Goal: Task Accomplishment & Management: Manage account settings

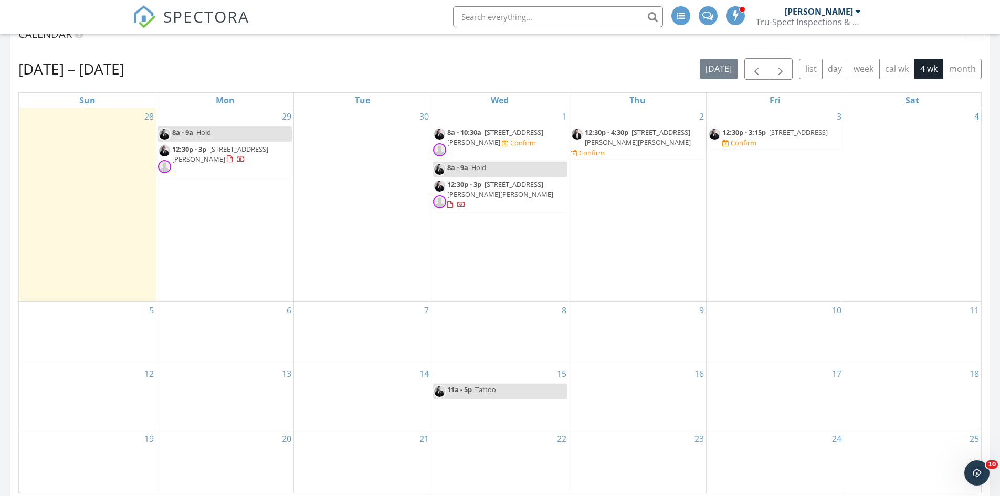
scroll to position [1059, 0]
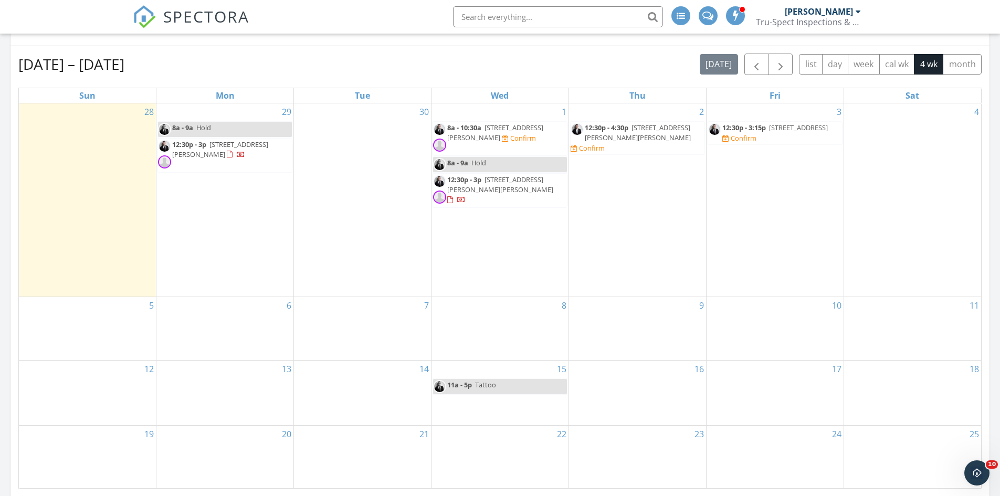
click at [504, 160] on link "8a - 9a Hold" at bounding box center [500, 164] width 135 height 16
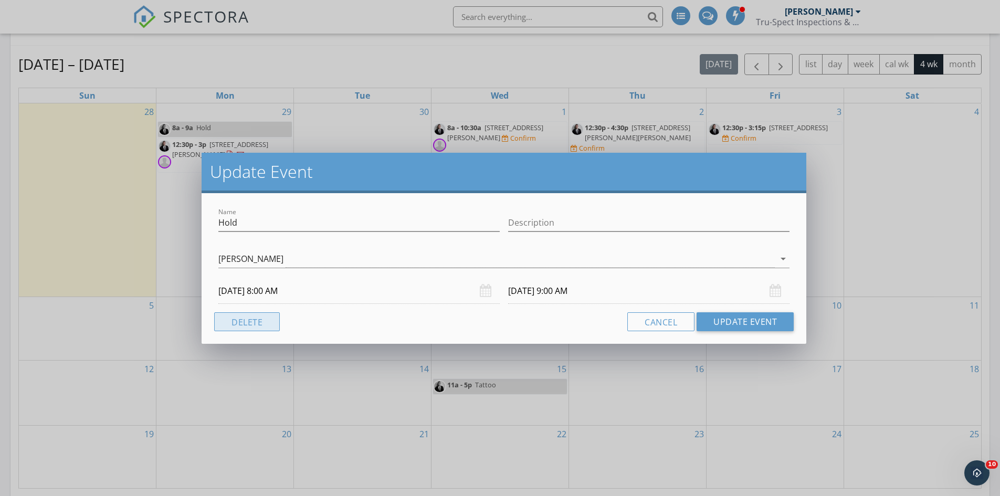
click at [230, 323] on button "Delete" at bounding box center [247, 321] width 66 height 19
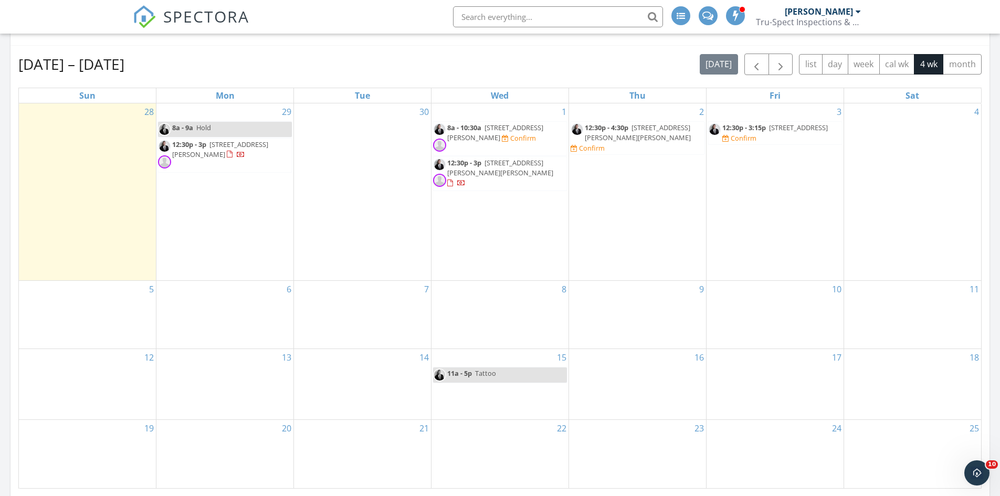
click at [472, 359] on div "15 11a - 5p Tattoo" at bounding box center [500, 384] width 137 height 70
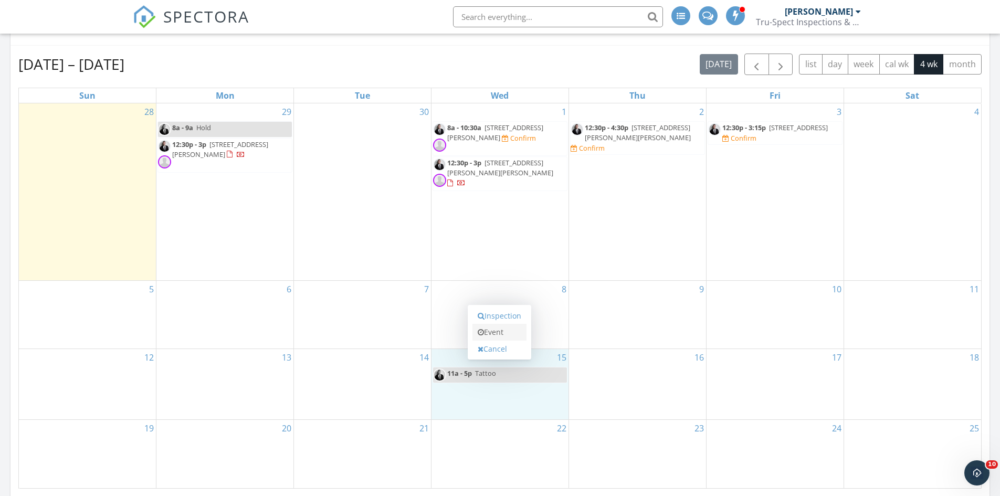
click at [490, 331] on link "Event" at bounding box center [500, 332] width 54 height 17
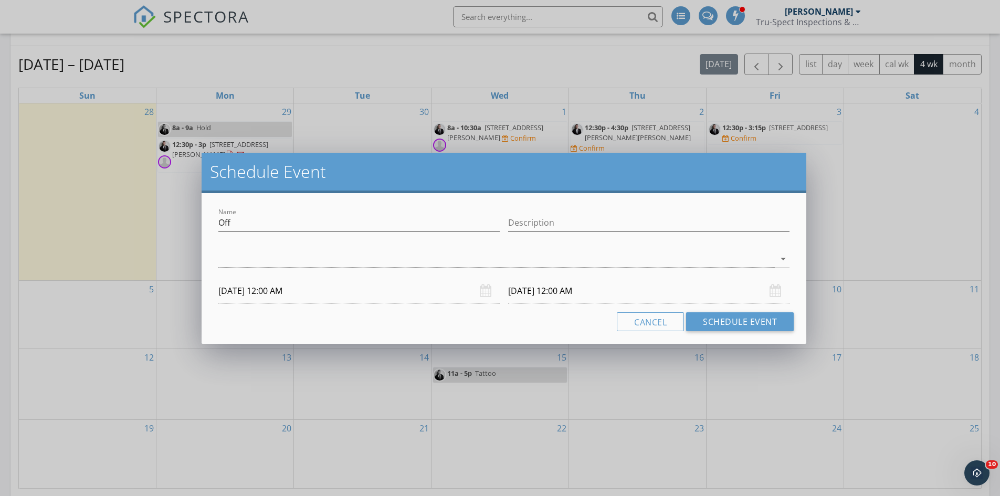
click at [761, 258] on div at bounding box center [496, 258] width 557 height 17
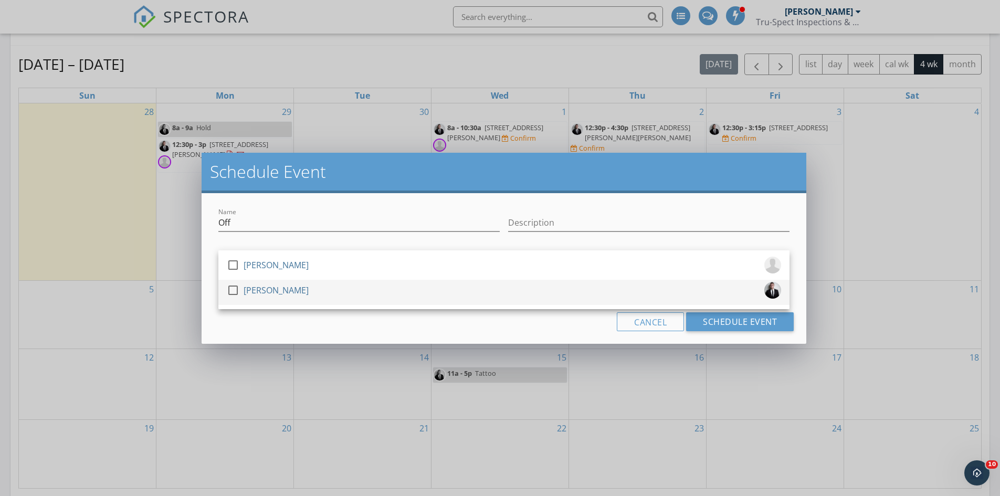
click at [237, 291] on div at bounding box center [233, 290] width 18 height 18
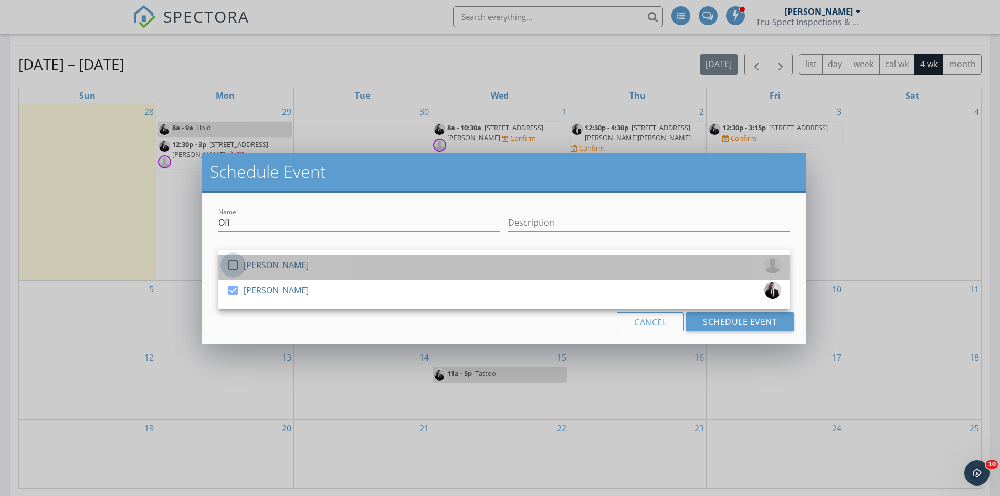
click at [234, 265] on div at bounding box center [233, 265] width 18 height 18
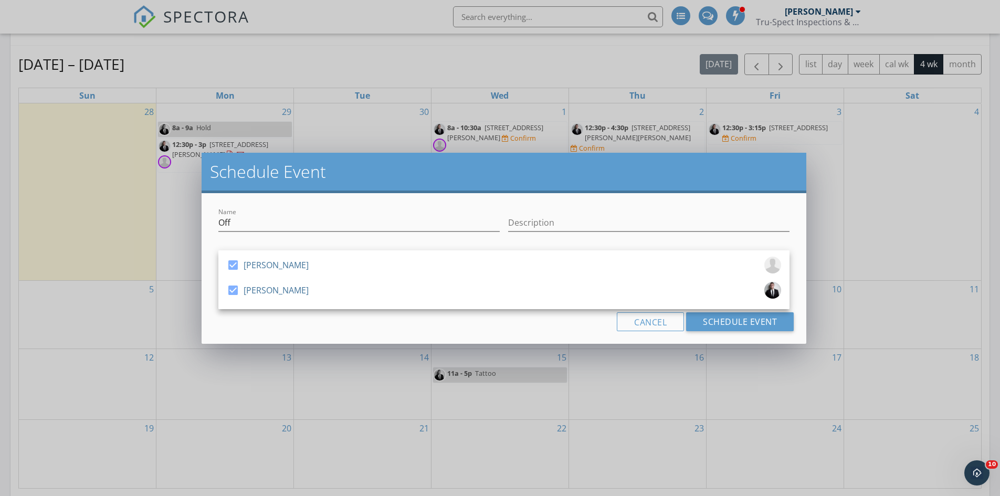
click at [439, 320] on div "Cancel Schedule Event" at bounding box center [504, 321] width 580 height 19
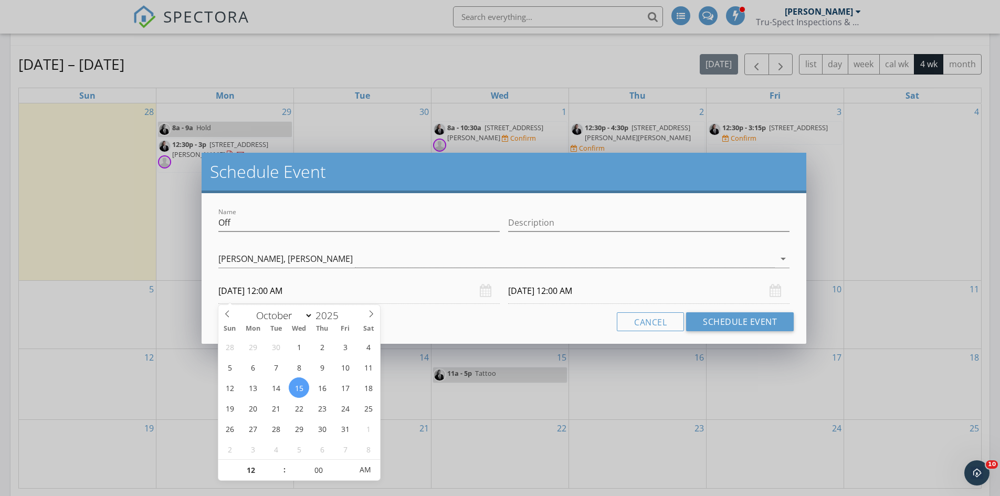
click at [390, 295] on input "10/15/2025 12:00 AM" at bounding box center [358, 291] width 281 height 26
click at [452, 331] on div "Name Off Description check_box Corey Smith check_box Greg Martin Greg Martin, C…" at bounding box center [504, 268] width 605 height 151
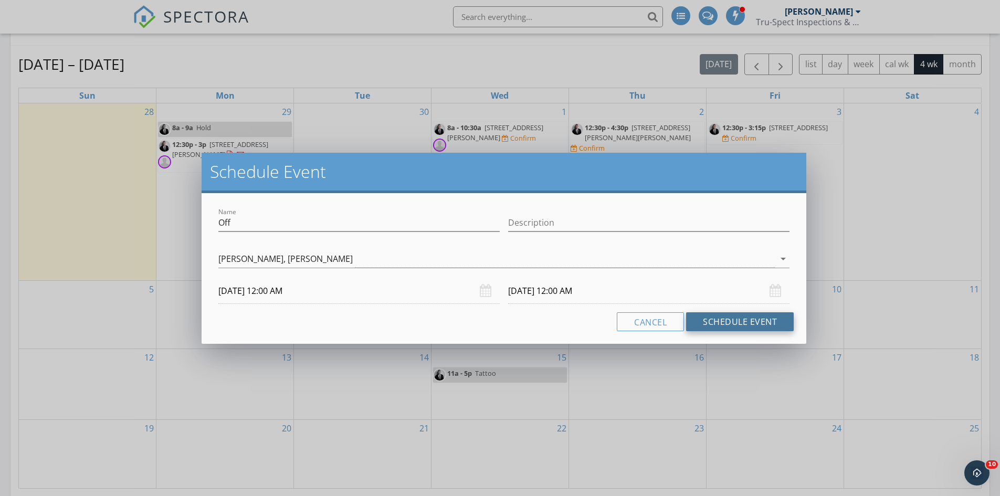
click at [722, 325] on button "Schedule Event" at bounding box center [740, 321] width 108 height 19
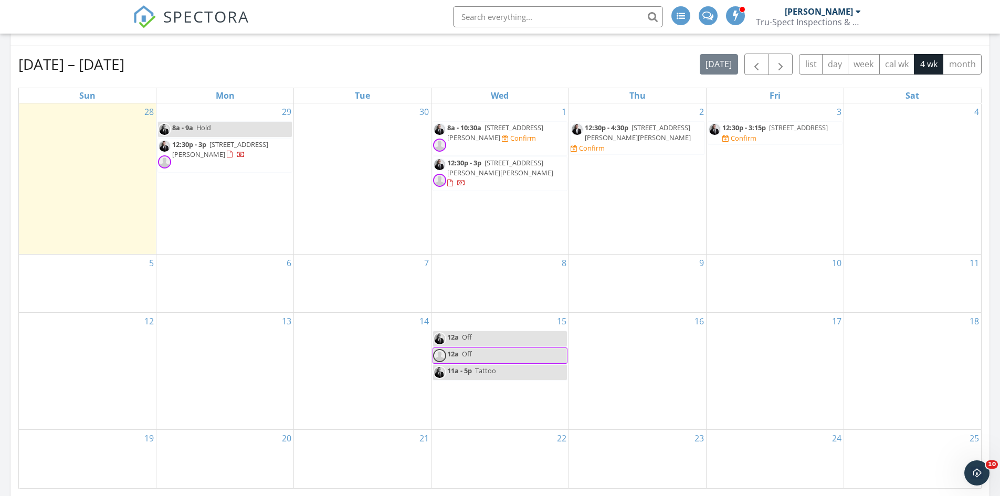
click at [528, 16] on input "text" at bounding box center [558, 16] width 210 height 21
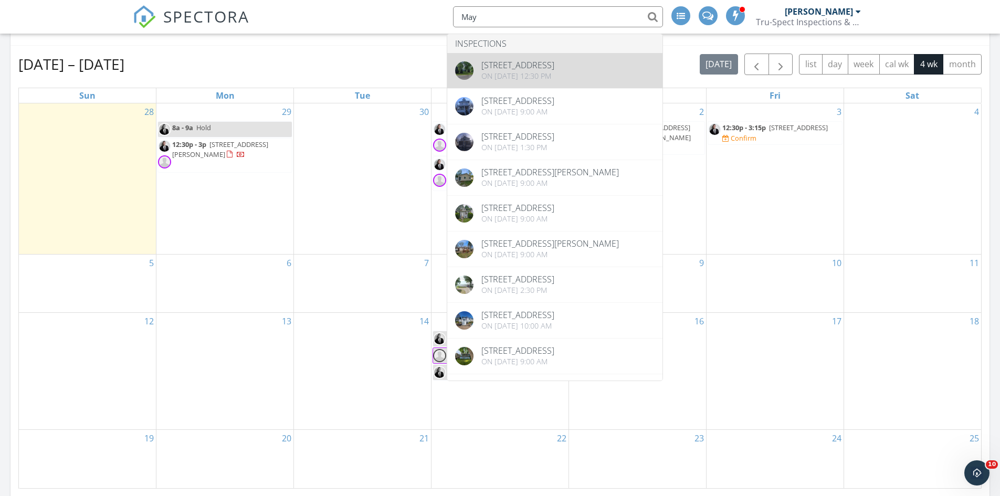
type input "May"
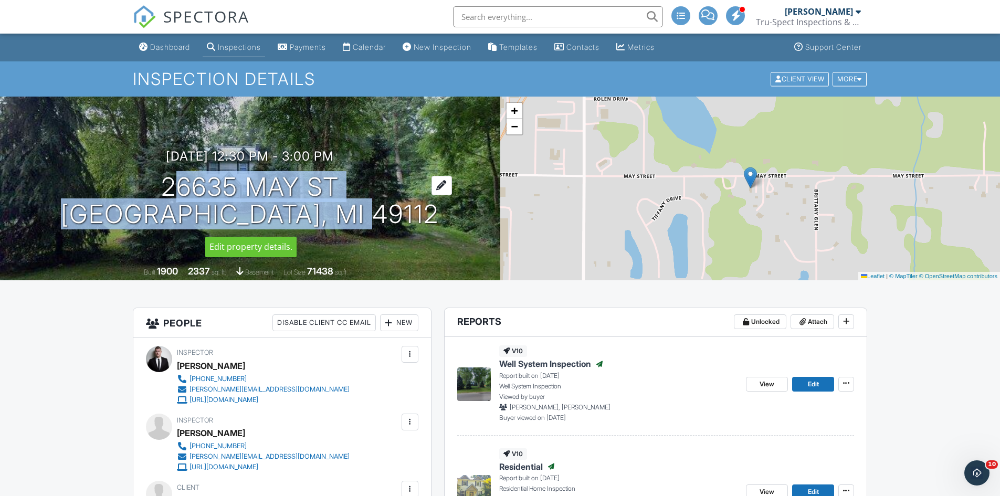
drag, startPoint x: 154, startPoint y: 184, endPoint x: 411, endPoint y: 224, distance: 260.4
type textarea "26635 MAY ST EDWARDSBURG, MI 49112"
click at [411, 224] on h1 "26635 May St Edwardsburg, MI 49112" at bounding box center [250, 201] width 378 height 56
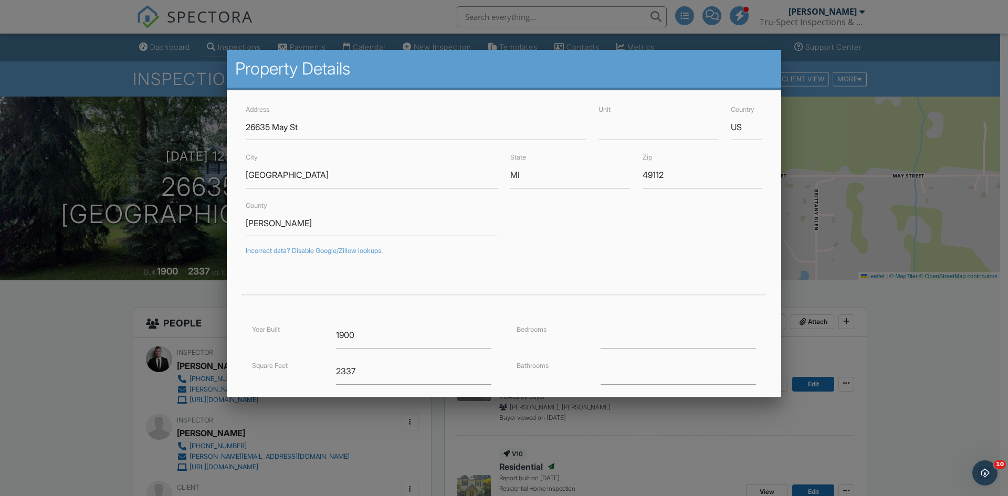
drag, startPoint x: 371, startPoint y: 215, endPoint x: 144, endPoint y: 194, distance: 228.4
click at [144, 194] on div at bounding box center [504, 257] width 1008 height 620
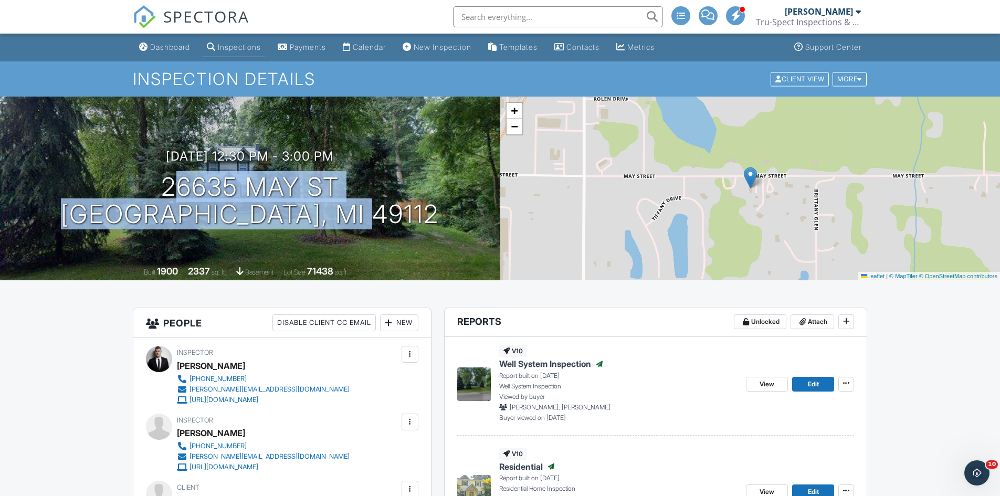
drag, startPoint x: 149, startPoint y: 181, endPoint x: 413, endPoint y: 241, distance: 270.9
click at [413, 241] on div "09/19/2025 12:30 pm - 3:00 pm 26635 May St Edwardsburg, MI 49112 Built 1900 233…" at bounding box center [250, 189] width 500 height 184
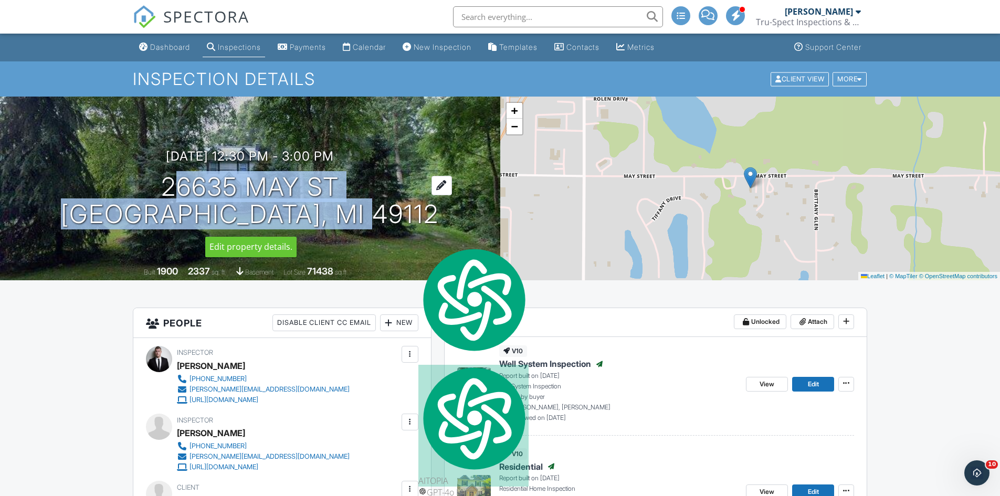
copy h1 "26635 May St Edwardsburg, MI 49112"
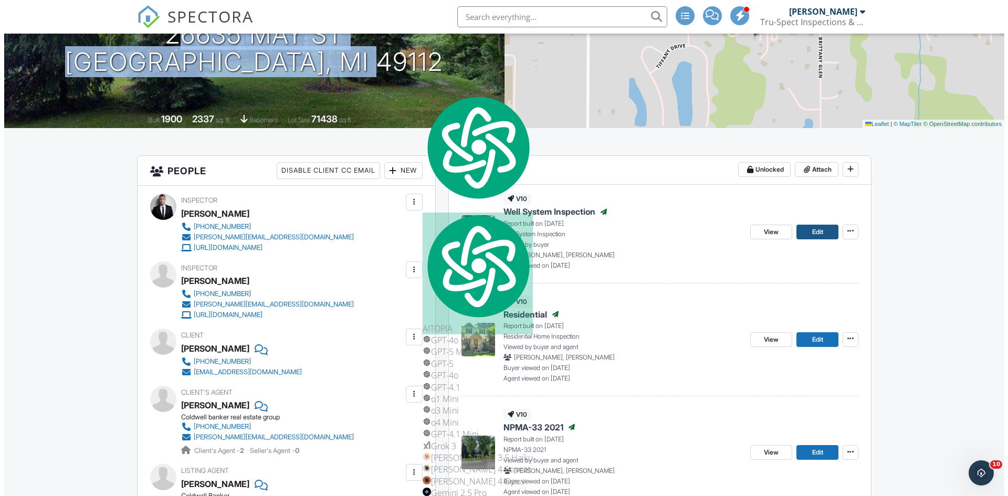
scroll to position [158, 0]
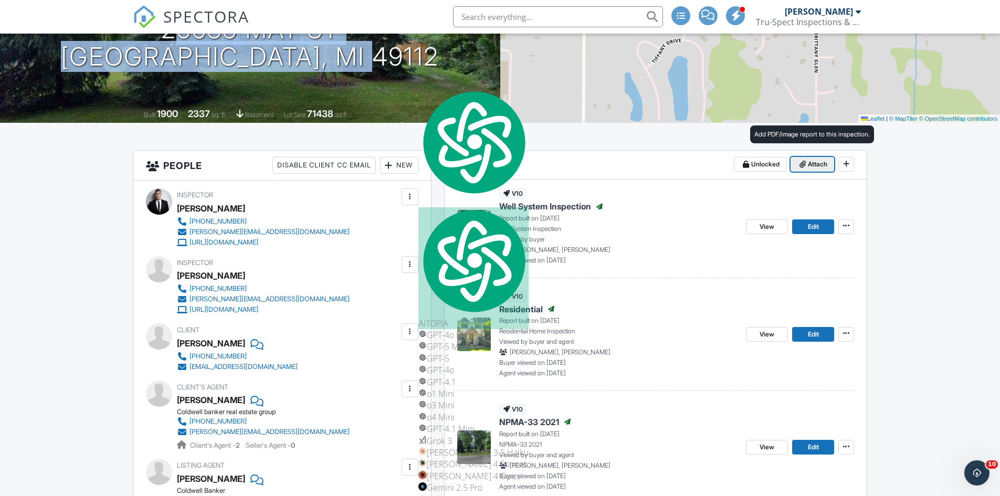
click at [810, 161] on span "Attach" at bounding box center [817, 164] width 19 height 11
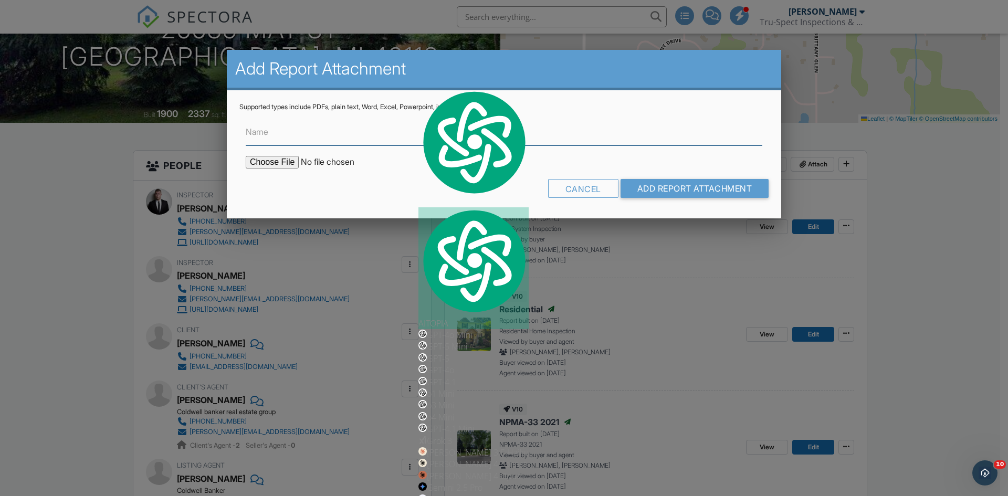
click at [313, 135] on input "Name" at bounding box center [504, 133] width 517 height 26
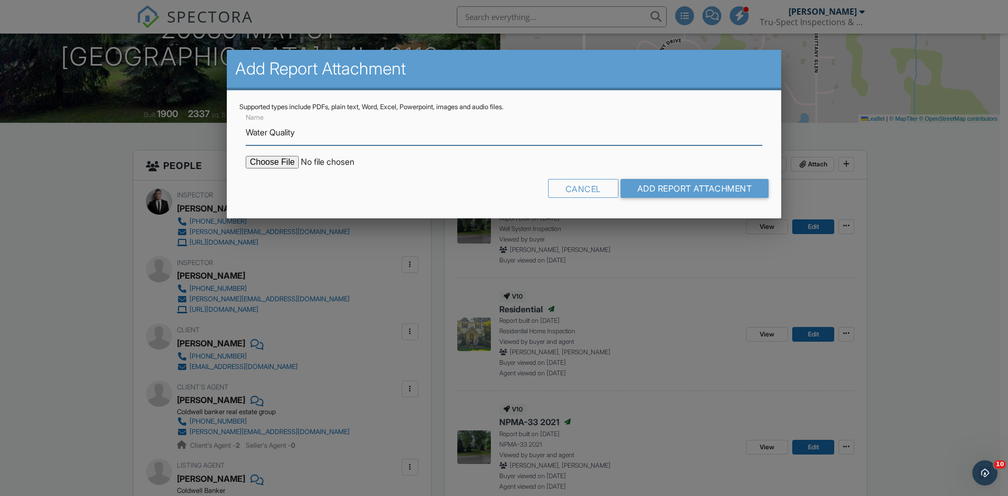
type input "Water Quality"
click at [296, 164] on input "file" at bounding box center [335, 162] width 179 height 13
type input "C:\fakepath\26635 May St.pdf"
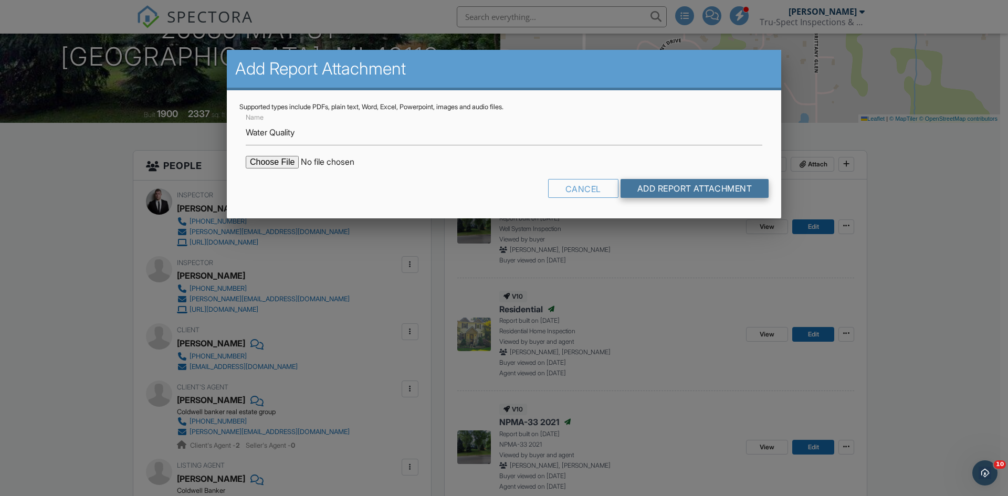
click at [680, 189] on input "Add Report Attachment" at bounding box center [695, 188] width 149 height 19
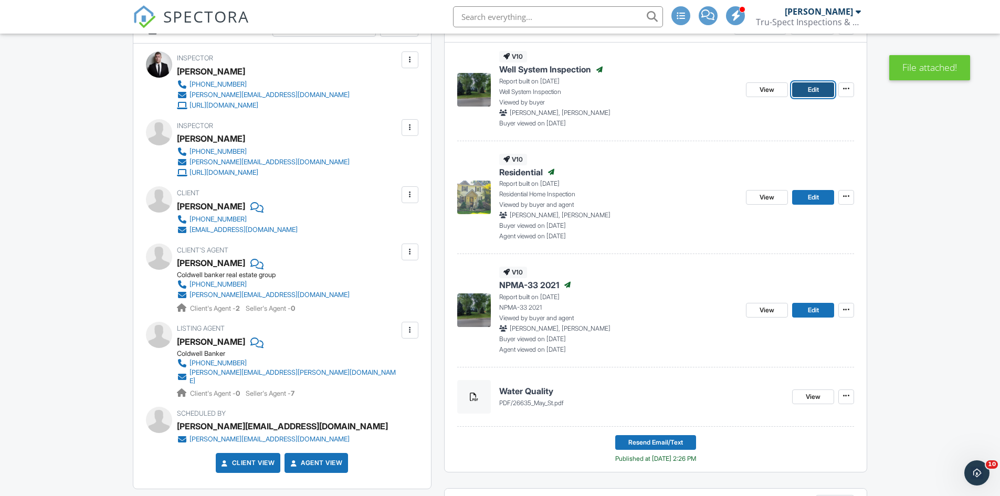
click at [810, 85] on span "Edit" at bounding box center [813, 90] width 11 height 11
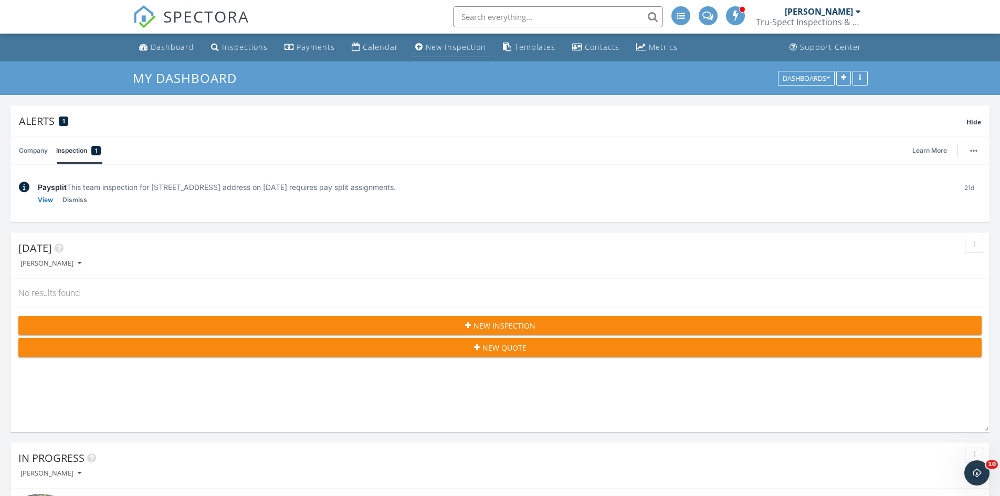
click at [439, 50] on div "New Inspection" at bounding box center [456, 47] width 60 height 10
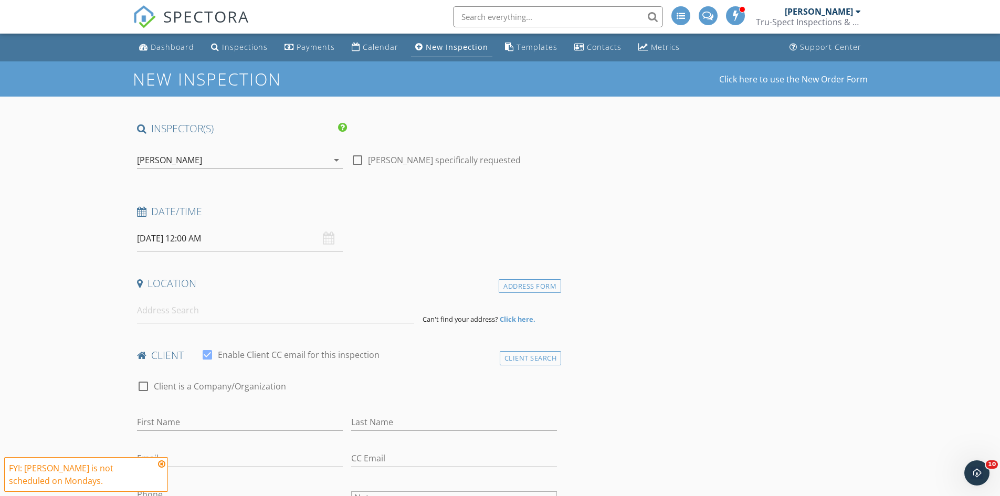
click at [257, 161] on div "[PERSON_NAME]" at bounding box center [232, 160] width 191 height 17
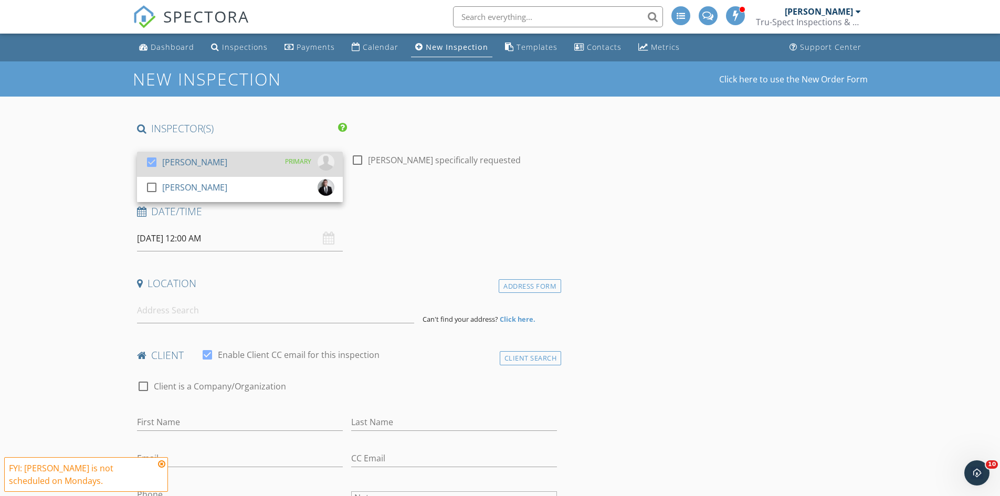
click at [150, 160] on div at bounding box center [152, 162] width 18 height 18
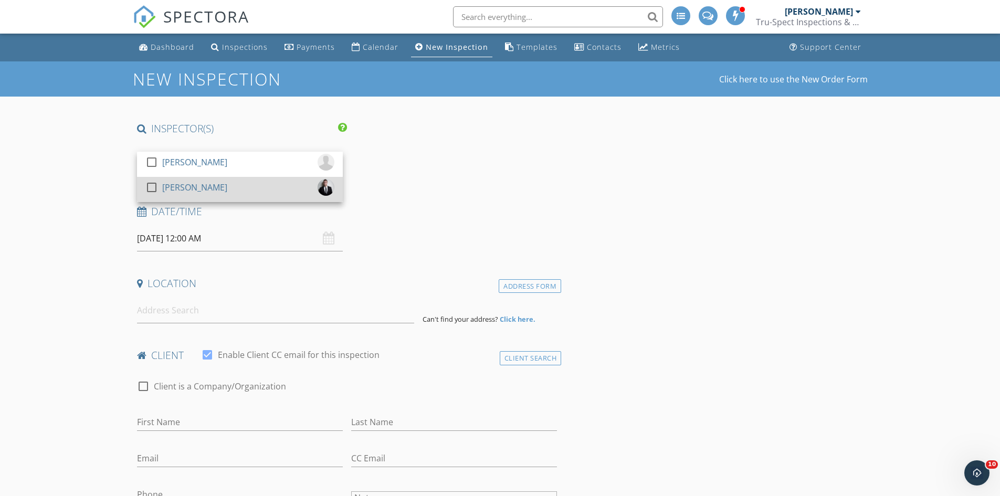
click at [152, 187] on div at bounding box center [152, 188] width 18 height 18
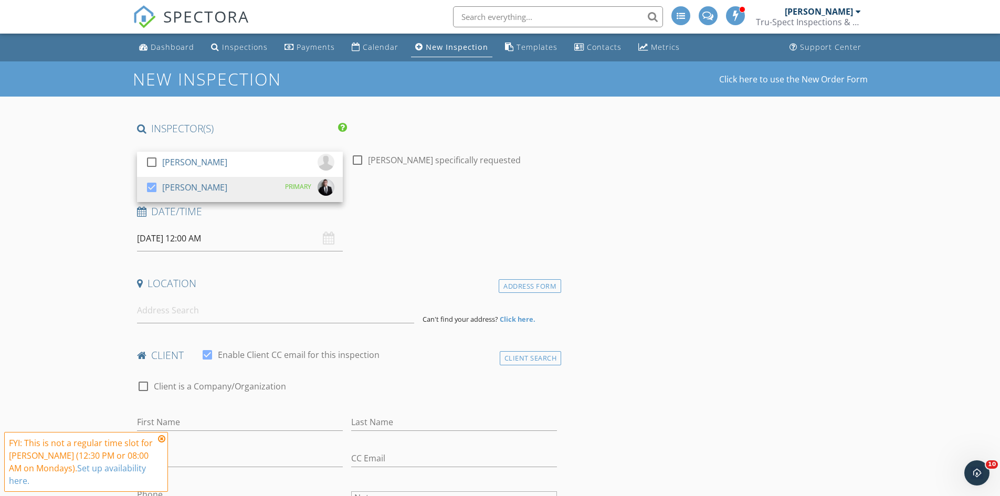
click at [525, 222] on div "Date/Time" at bounding box center [347, 215] width 429 height 21
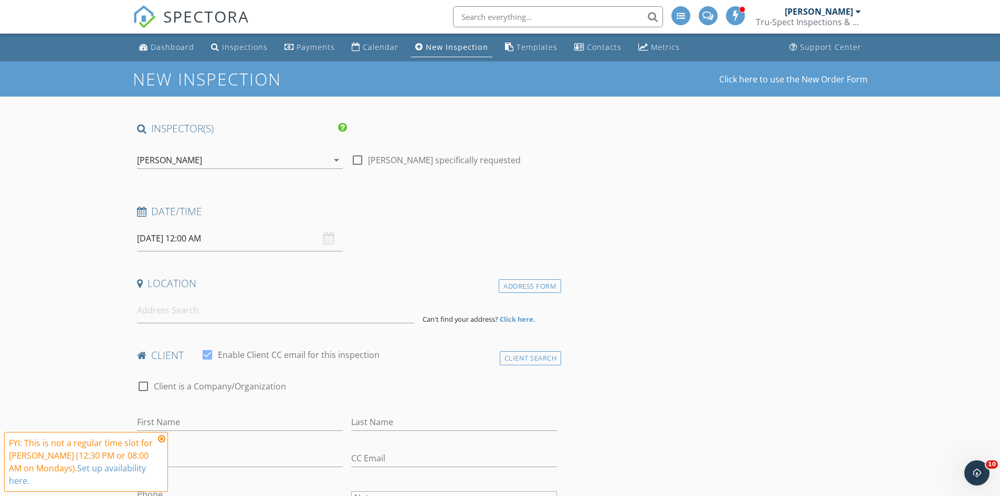
click at [196, 241] on input "09/29/2025 12:00 AM" at bounding box center [240, 239] width 206 height 26
type input "01"
type input "09/29/2025 1:00 AM"
click at [198, 410] on span at bounding box center [197, 412] width 7 height 11
type input "12"
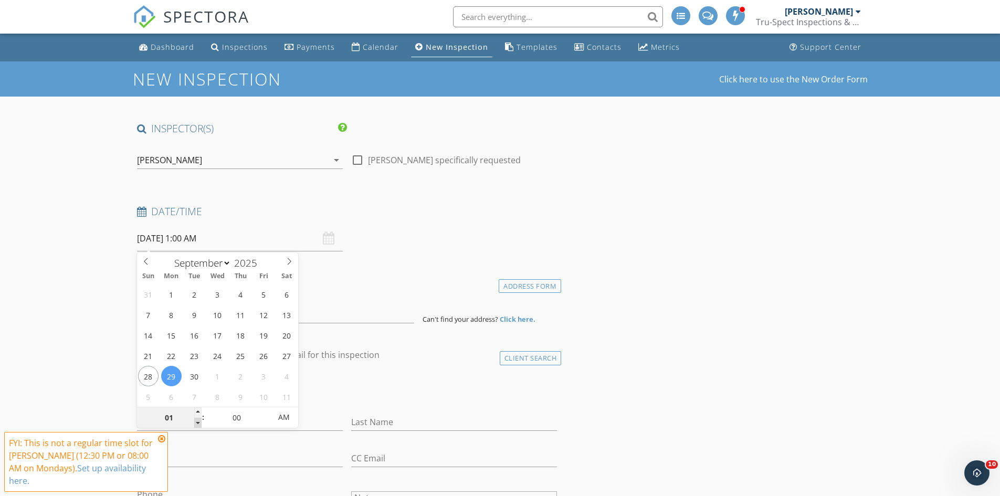
type input "09/29/2025 12:00 AM"
click at [200, 421] on span at bounding box center [197, 423] width 7 height 11
type input "11"
type input "09/29/2025 11:00 PM"
type textarea ":"
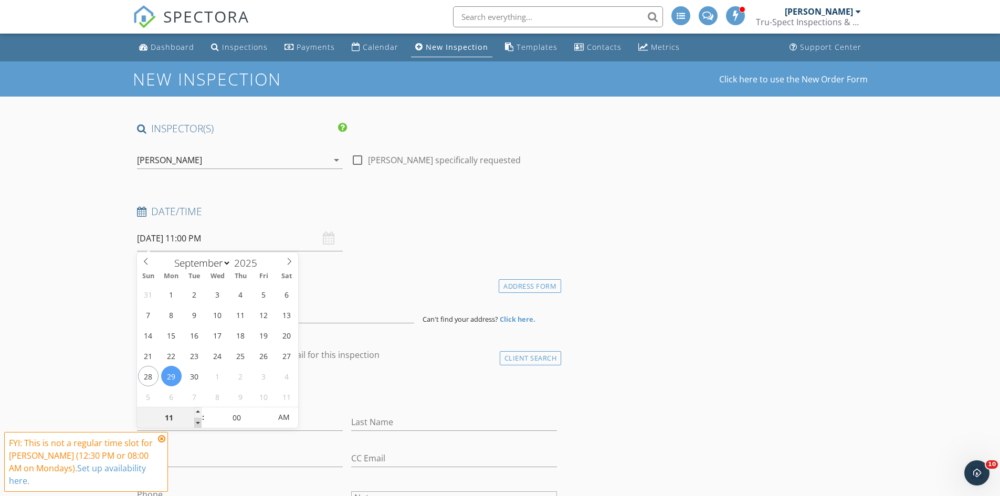
click at [200, 421] on span at bounding box center [197, 423] width 7 height 11
type input "10"
click at [200, 421] on span at bounding box center [197, 423] width 7 height 11
type input "[DATE] 10:00 AM"
click at [284, 420] on span "AM" at bounding box center [283, 417] width 29 height 21
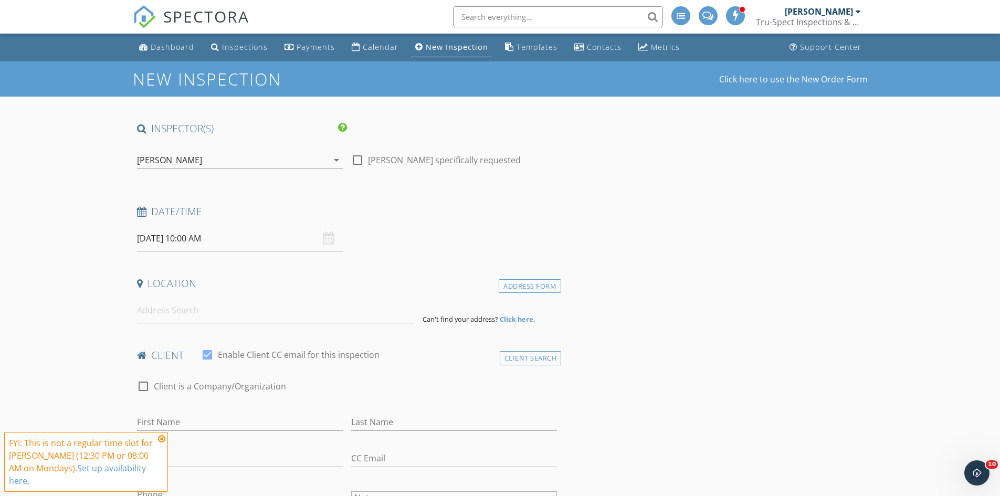
drag, startPoint x: 433, startPoint y: 375, endPoint x: 438, endPoint y: 374, distance: 5.9
click at [434, 375] on div "check_box_outline_blank Client is a Company/Organization" at bounding box center [347, 388] width 429 height 36
click at [186, 311] on input at bounding box center [275, 311] width 277 height 26
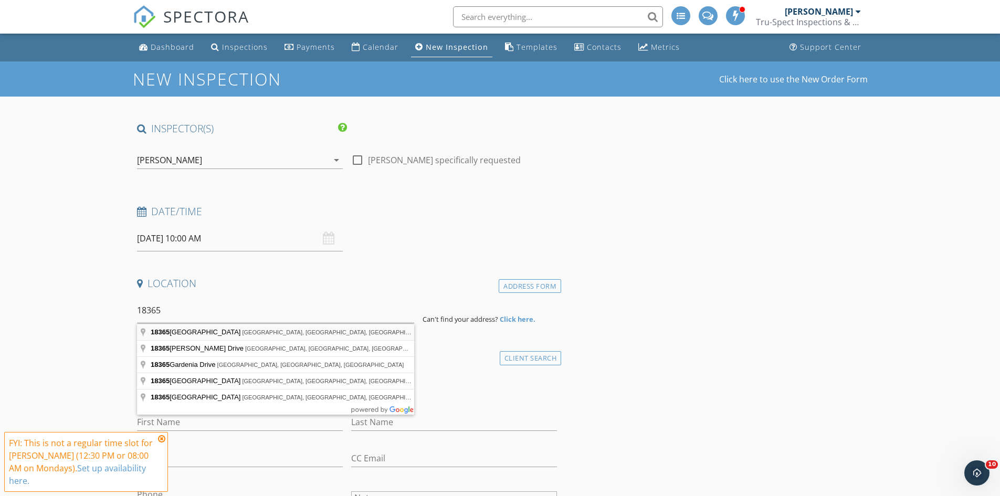
type input "18365 Chapel Hill Street, Cassopolis, MI, USA"
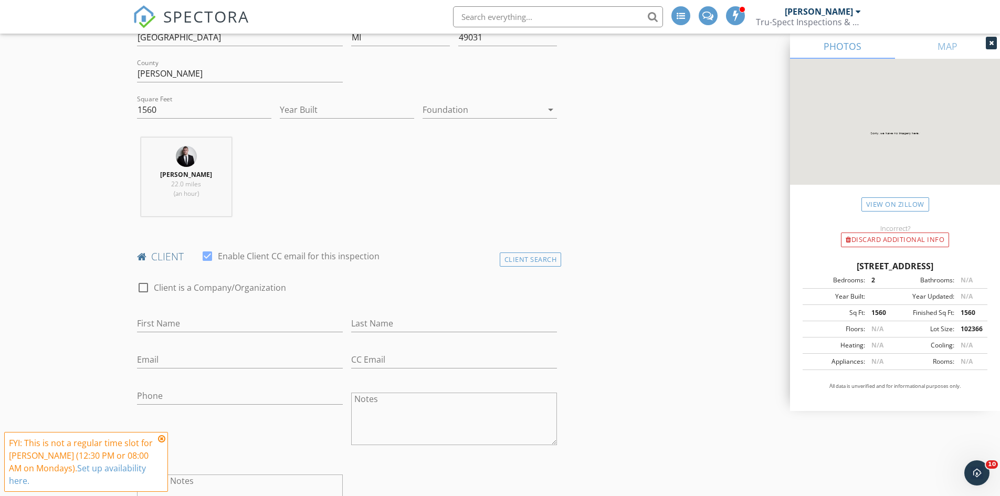
scroll to position [315, 0]
click at [143, 284] on div at bounding box center [143, 286] width 18 height 18
checkbox input "true"
click at [545, 254] on div "Client Search" at bounding box center [531, 258] width 62 height 14
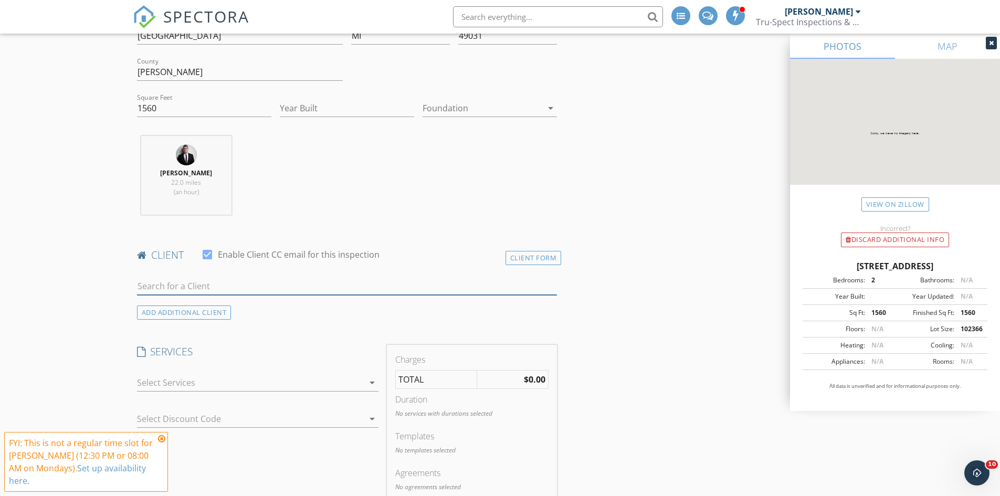
click at [279, 281] on input "text" at bounding box center [347, 286] width 421 height 17
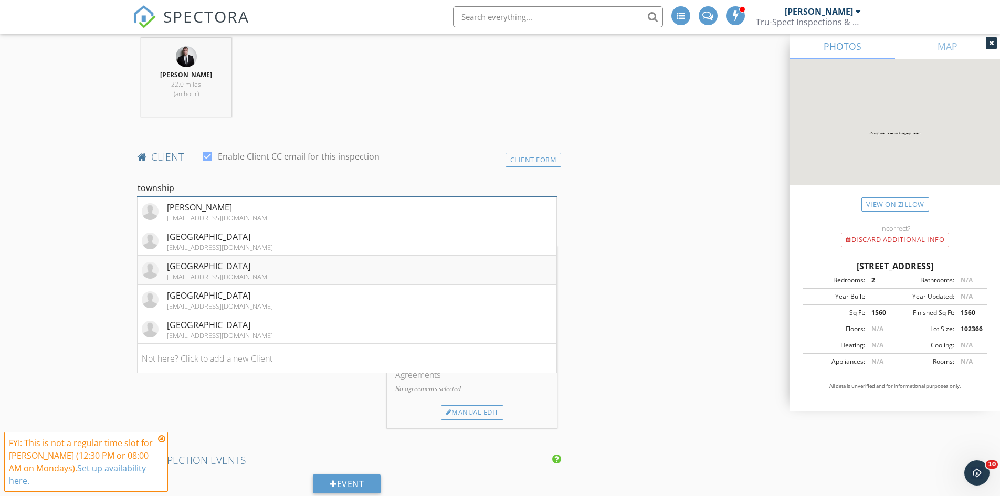
scroll to position [420, 0]
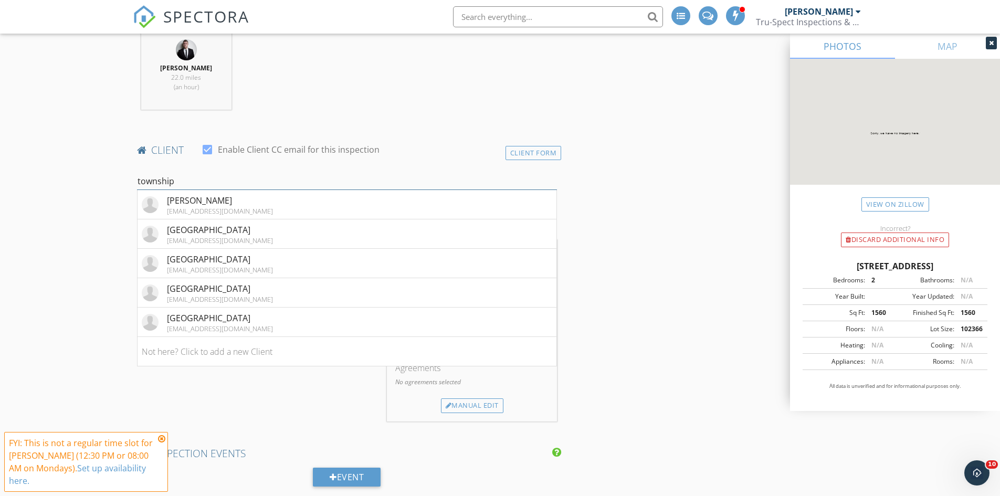
type input "township"
click at [87, 347] on div "New Inspection Click here to use the New Order Form INSPECTOR(S) check_box_outl…" at bounding box center [500, 491] width 1000 height 1700
click at [189, 183] on input "township" at bounding box center [347, 181] width 421 height 17
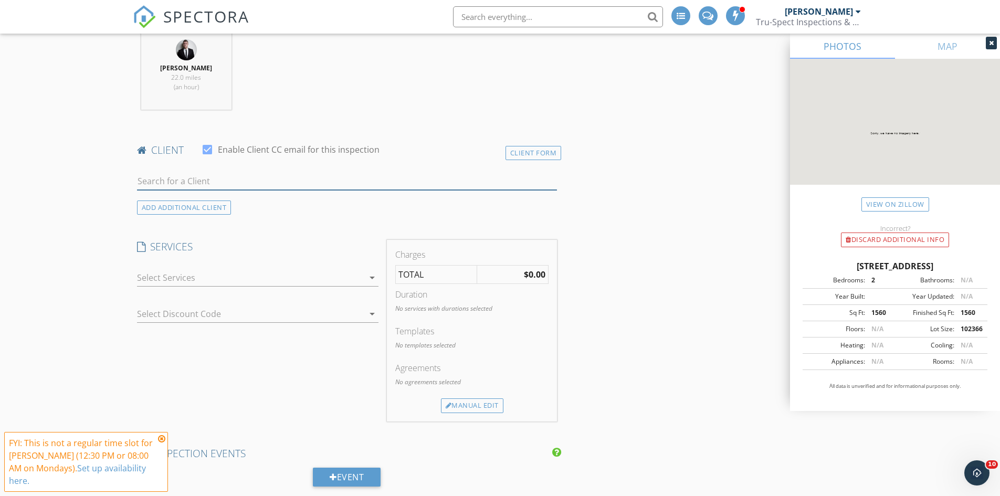
click at [294, 187] on input "text" at bounding box center [347, 181] width 421 height 17
type input "zoni"
click at [267, 210] on div "zoningadmin@zoningsolutions.net" at bounding box center [220, 211] width 106 height 8
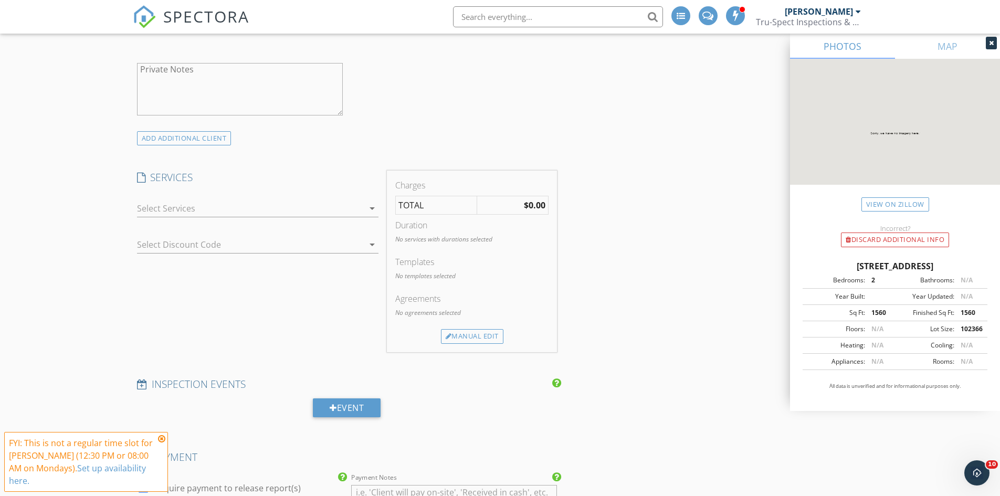
scroll to position [735, 0]
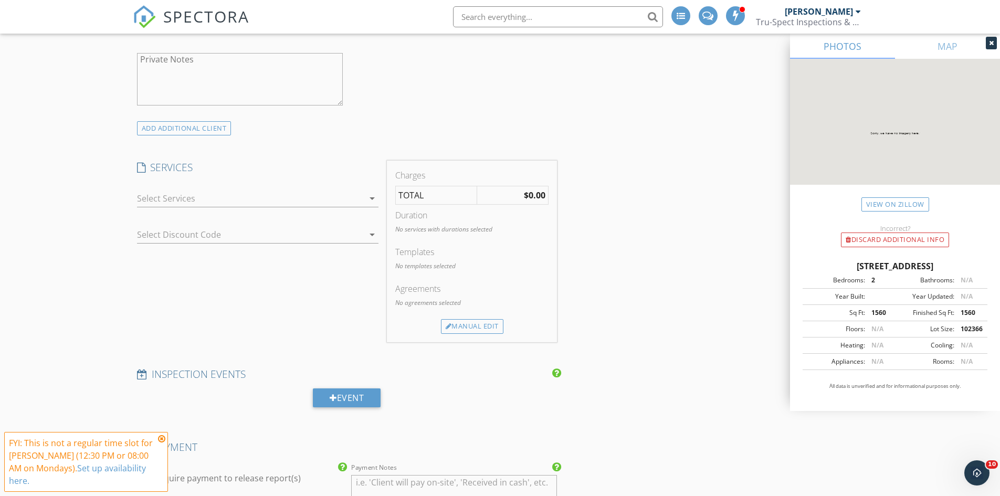
click at [284, 198] on div at bounding box center [250, 198] width 227 height 17
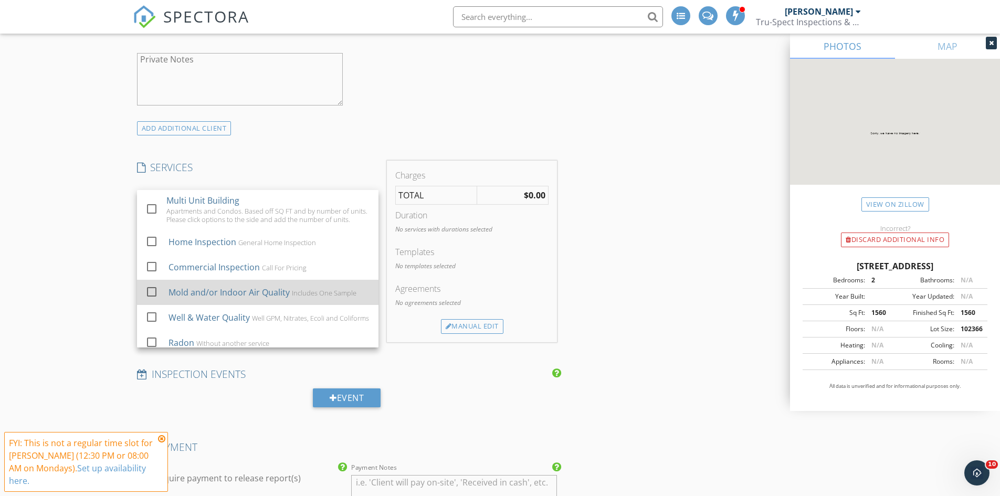
click at [147, 293] on div at bounding box center [152, 292] width 18 height 18
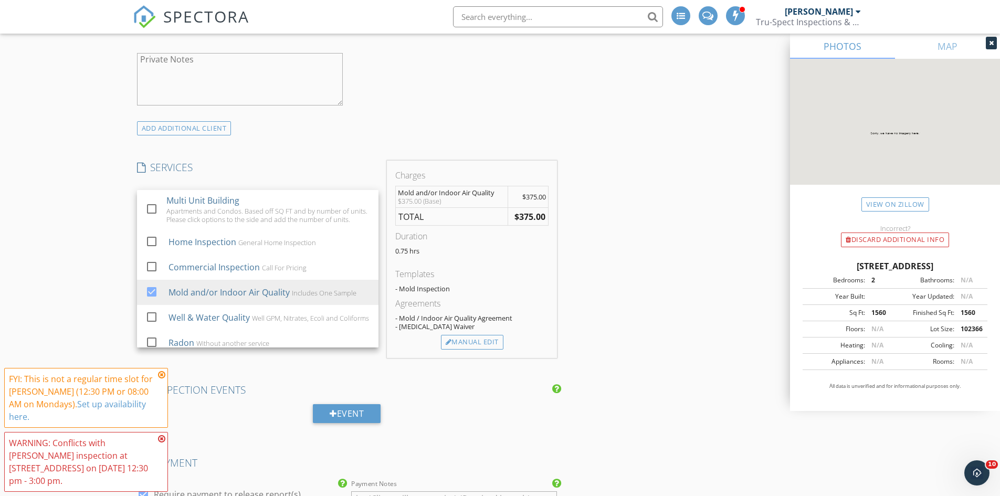
click at [113, 267] on div "New Inspection Click here to use the New Order Form INSPECTOR(S) check_box_outl…" at bounding box center [500, 302] width 1000 height 1952
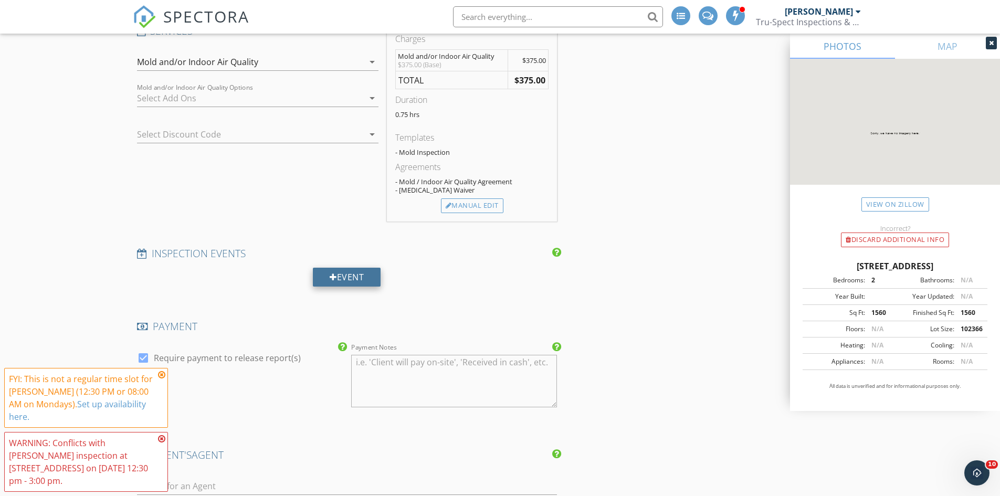
scroll to position [998, 0]
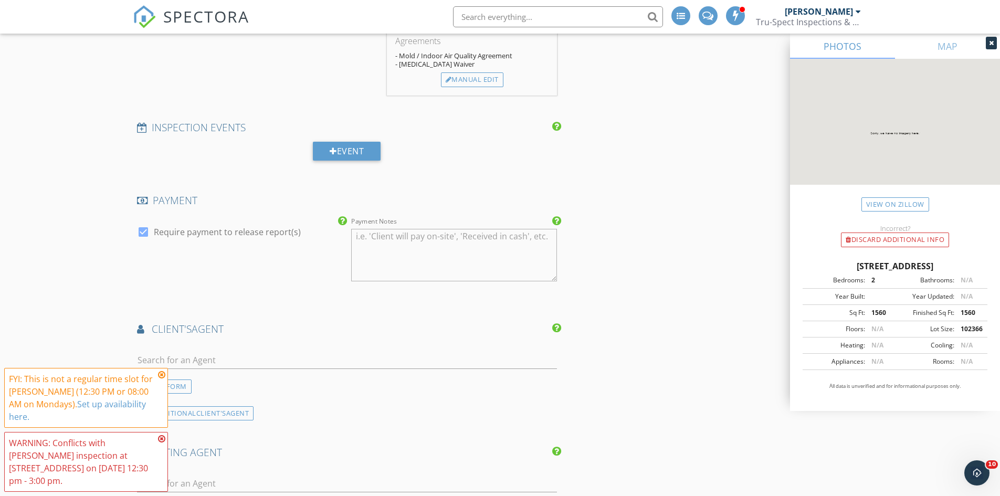
click at [144, 231] on div at bounding box center [143, 232] width 18 height 18
checkbox input "false"
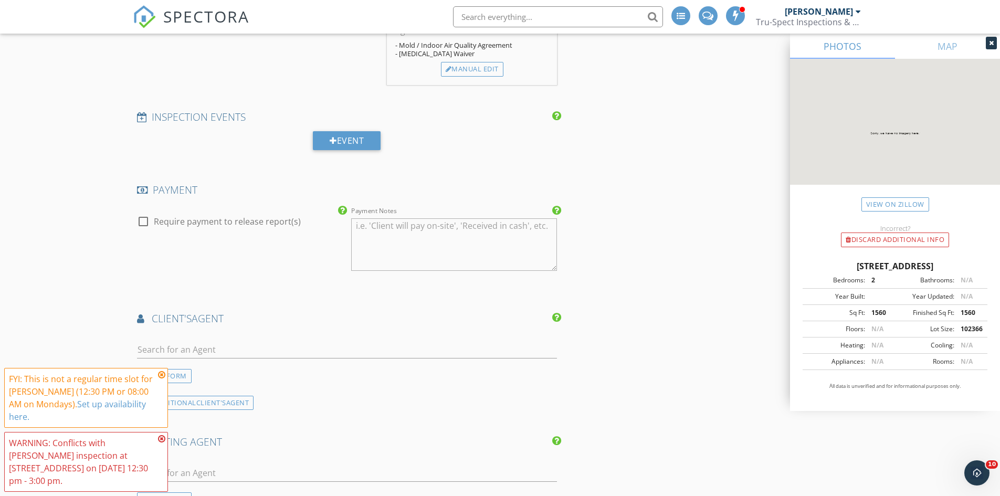
scroll to position [1208, 0]
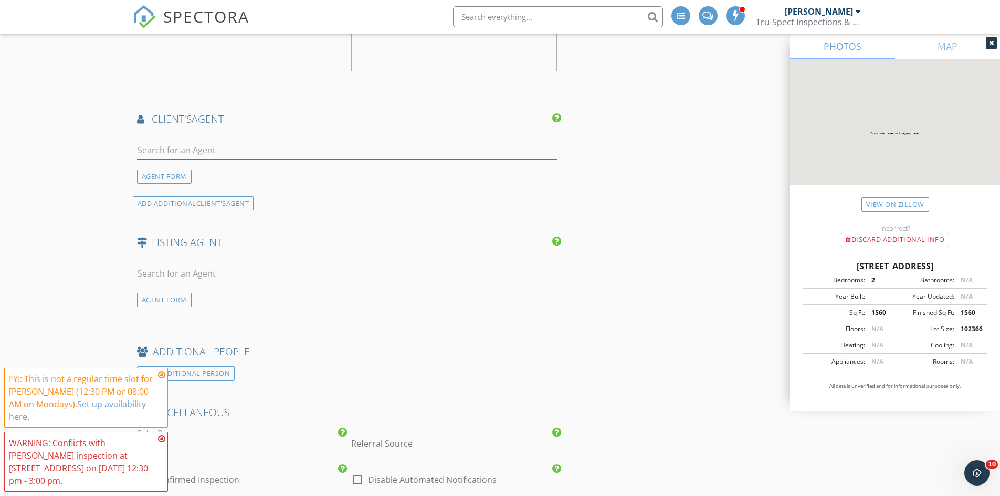
click at [172, 153] on input "text" at bounding box center [347, 150] width 421 height 17
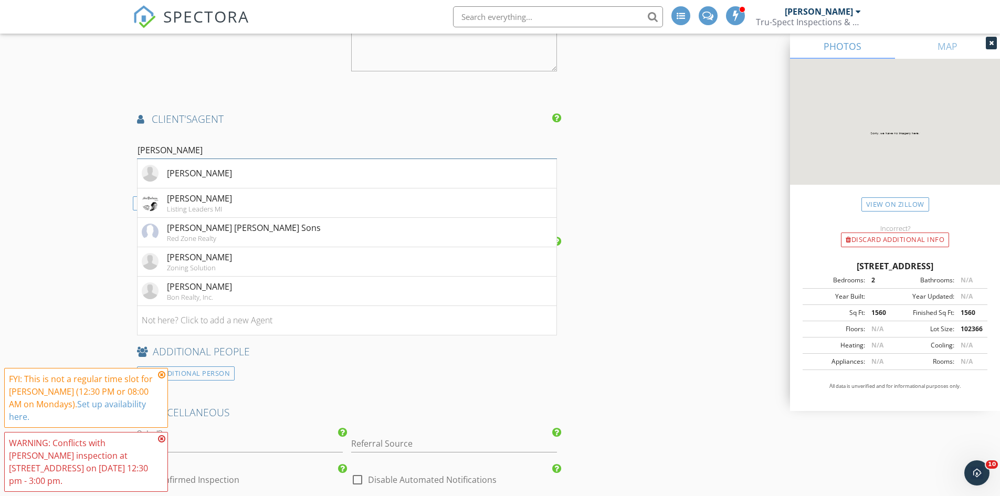
type input "beth pom"
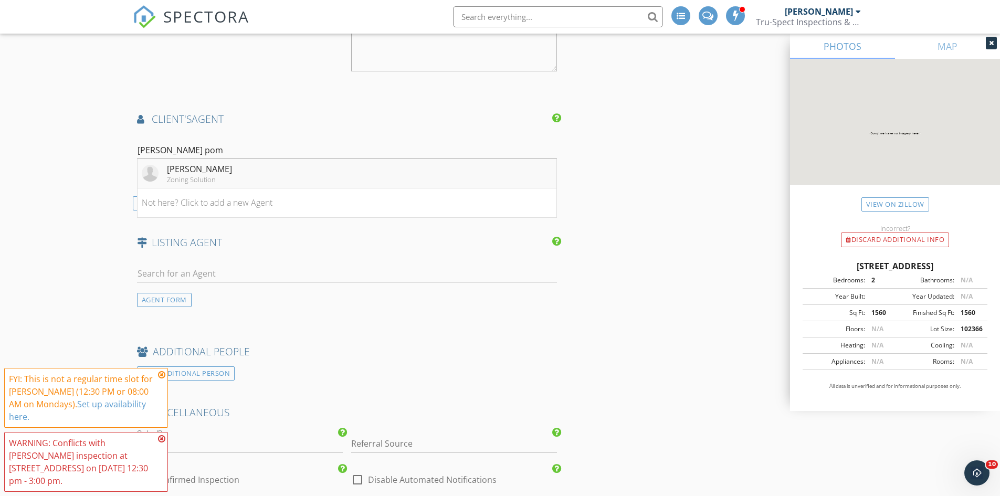
click at [184, 171] on div "Beth Middleton-Pompey" at bounding box center [199, 169] width 65 height 13
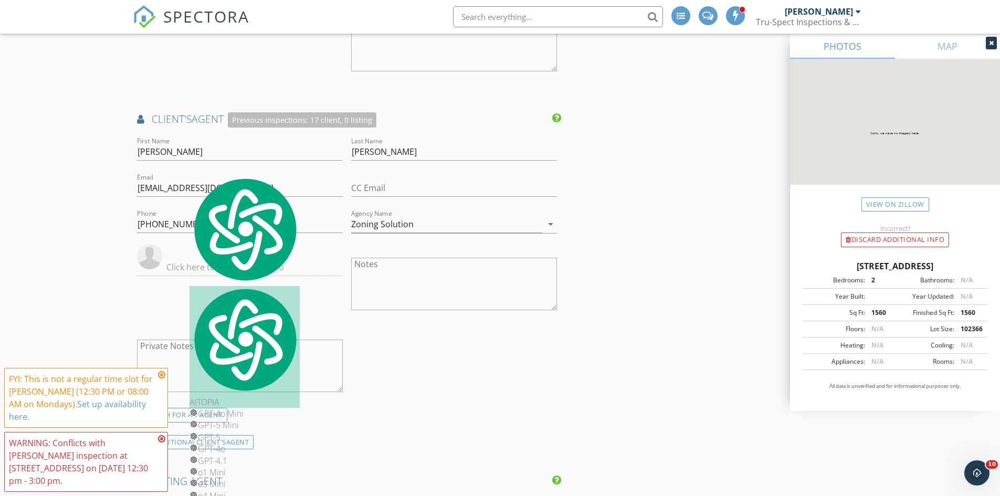
click at [452, 370] on div "First Name Beth Last Name Middleton-Pompey Email zoningadmin@zoningsolutions.ne…" at bounding box center [347, 271] width 429 height 273
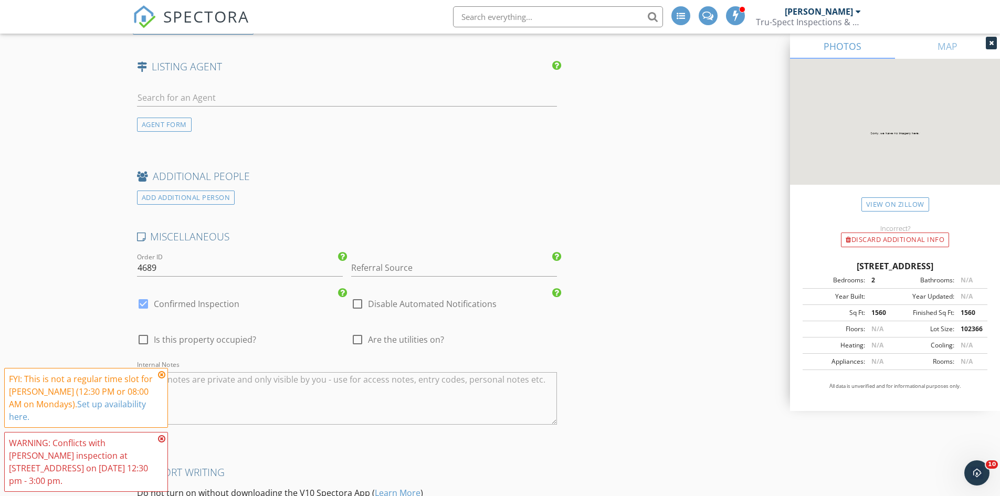
scroll to position [1628, 0]
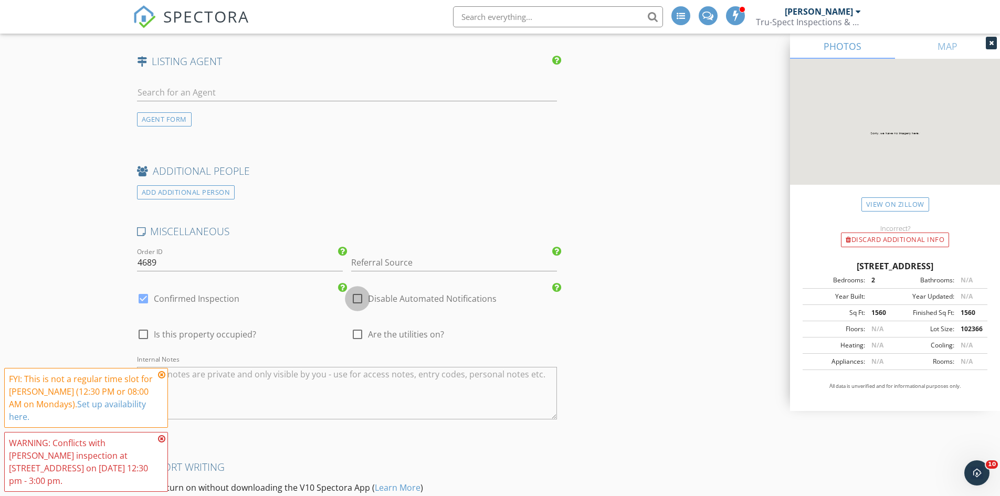
click at [358, 298] on div at bounding box center [358, 299] width 18 height 18
checkbox input "true"
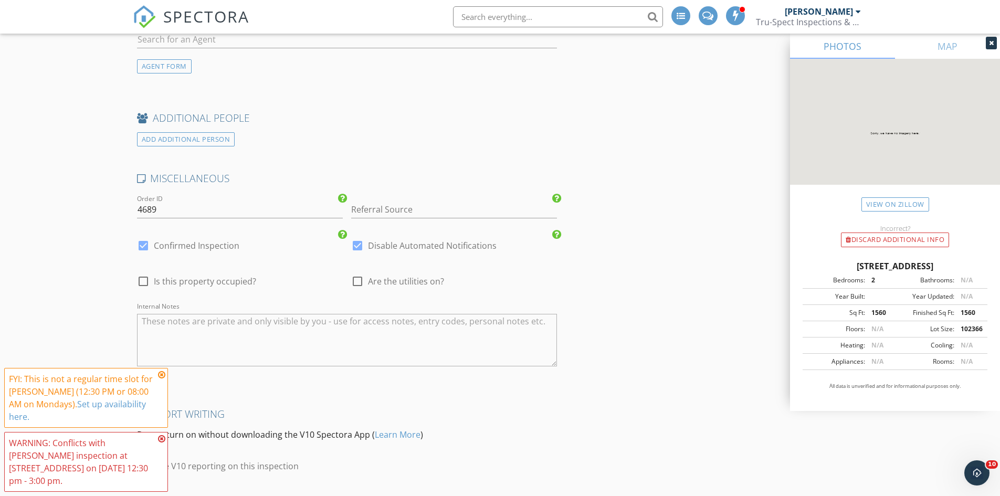
scroll to position [1757, 0]
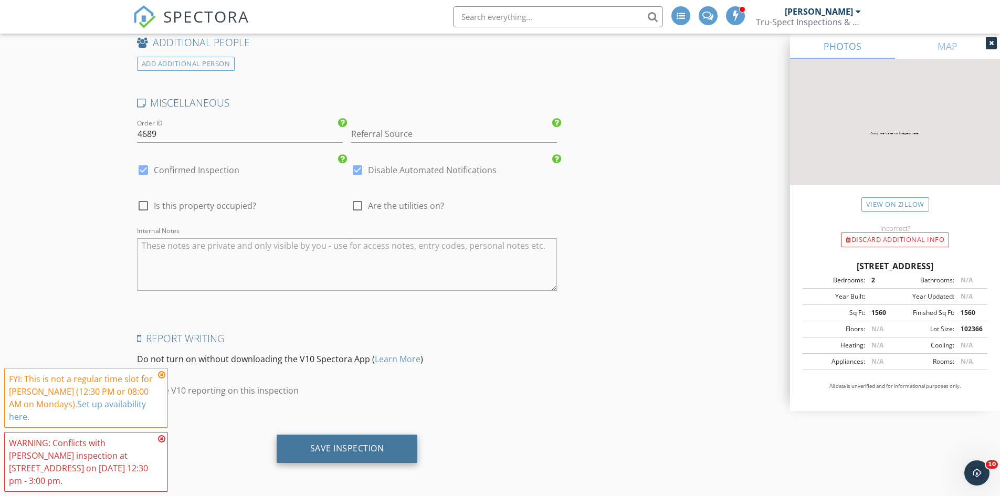
click at [345, 448] on div "Save Inspection" at bounding box center [347, 448] width 74 height 11
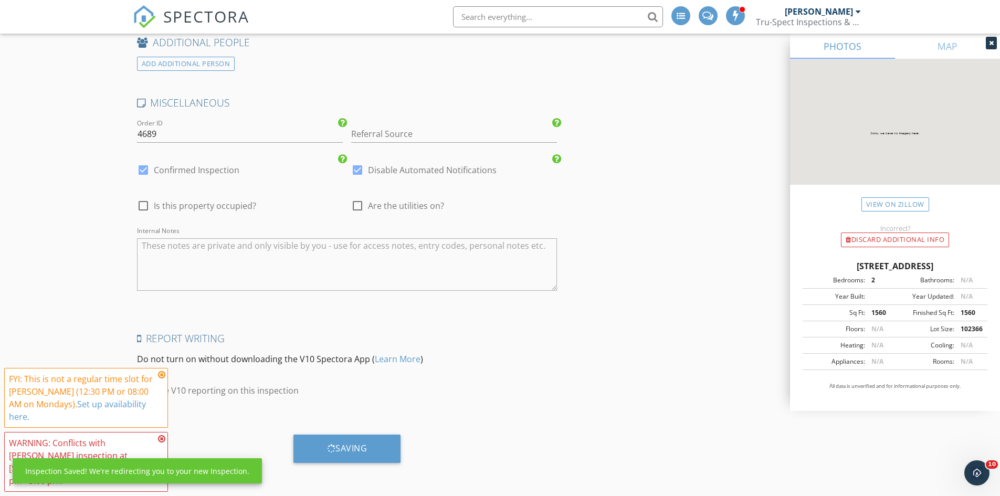
click at [161, 379] on icon at bounding box center [161, 375] width 7 height 8
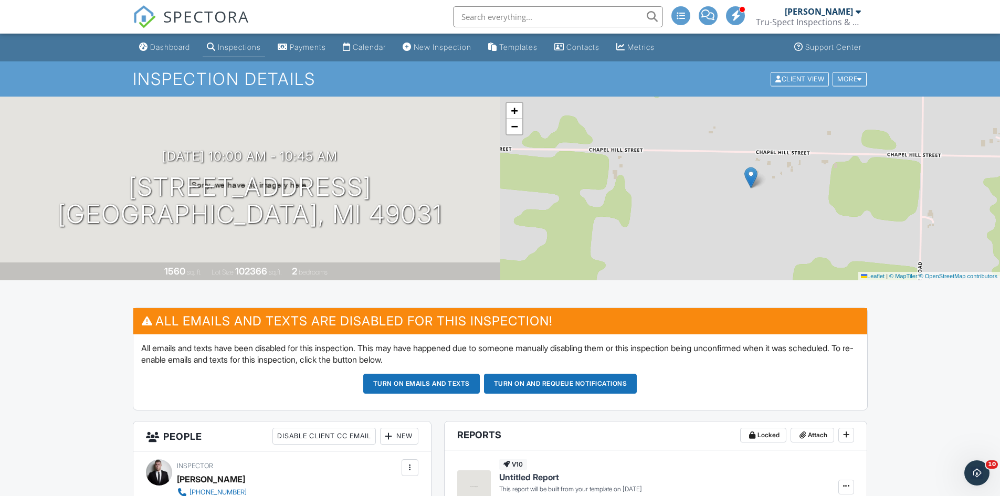
click at [222, 19] on span "SPECTORA" at bounding box center [206, 16] width 86 height 22
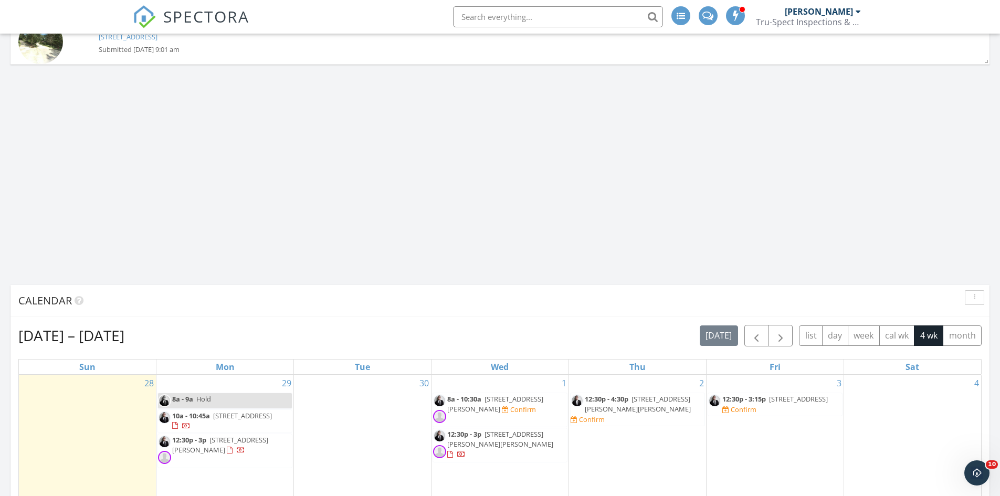
scroll to position [998, 0]
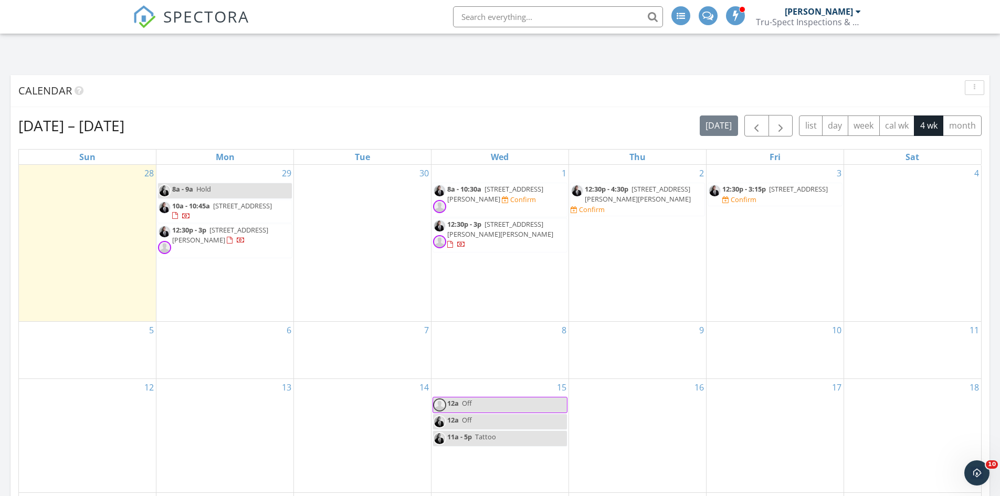
click at [226, 205] on span "[STREET_ADDRESS]" at bounding box center [242, 205] width 59 height 9
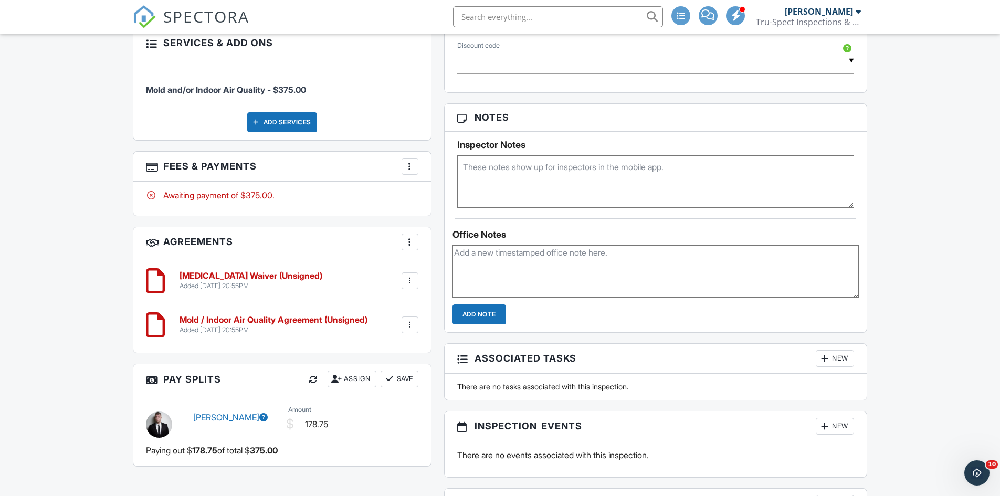
click at [413, 279] on div at bounding box center [410, 281] width 11 height 11
click at [382, 358] on li "Delete" at bounding box center [382, 362] width 60 height 26
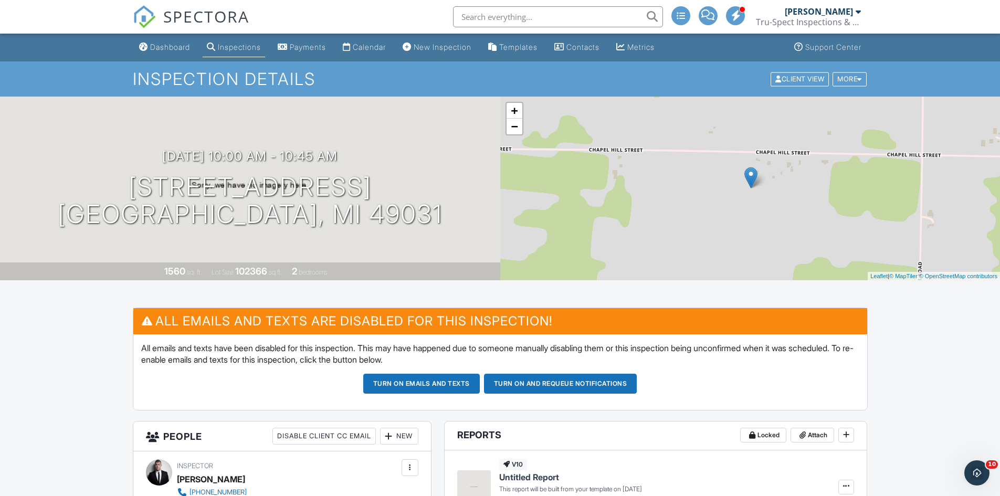
click at [214, 22] on span "SPECTORA" at bounding box center [206, 16] width 86 height 22
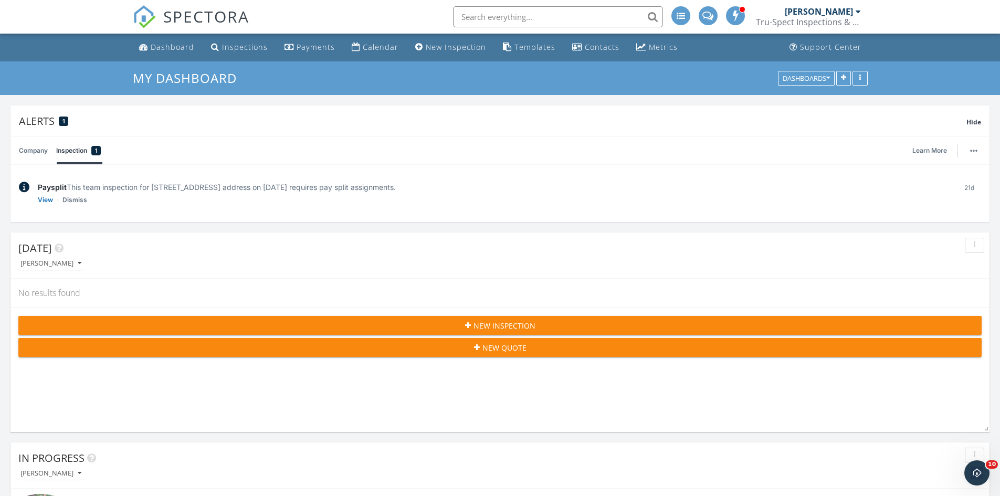
click at [215, 15] on span "SPECTORA" at bounding box center [206, 16] width 86 height 22
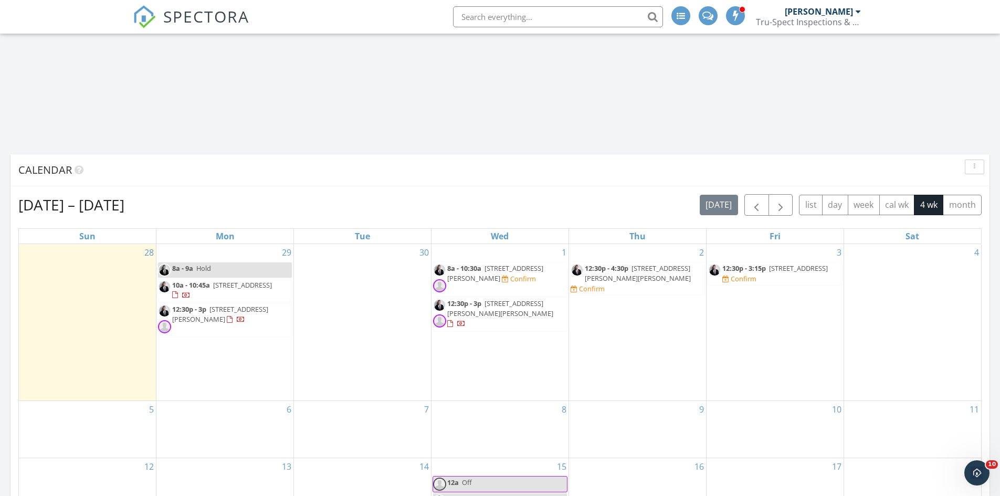
scroll to position [893, 0]
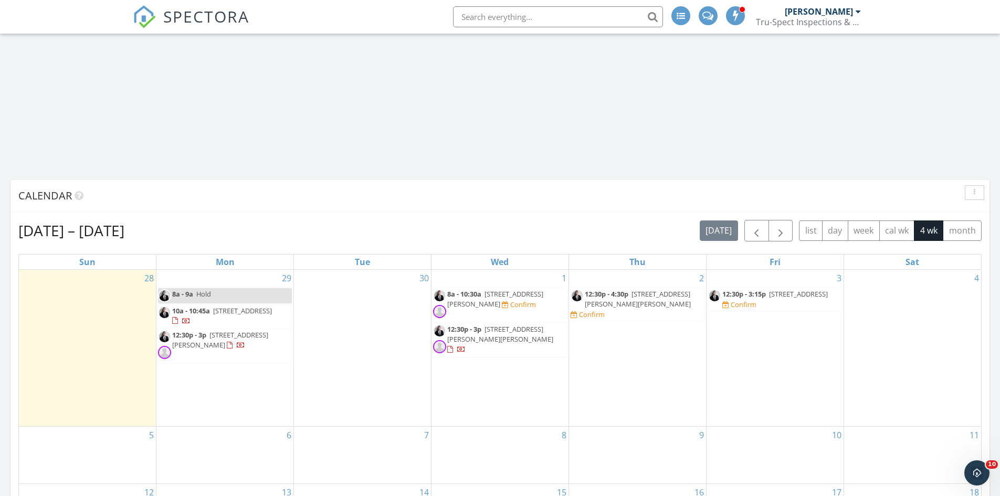
click at [594, 296] on span "12:30p - 4:30p" at bounding box center [607, 293] width 44 height 9
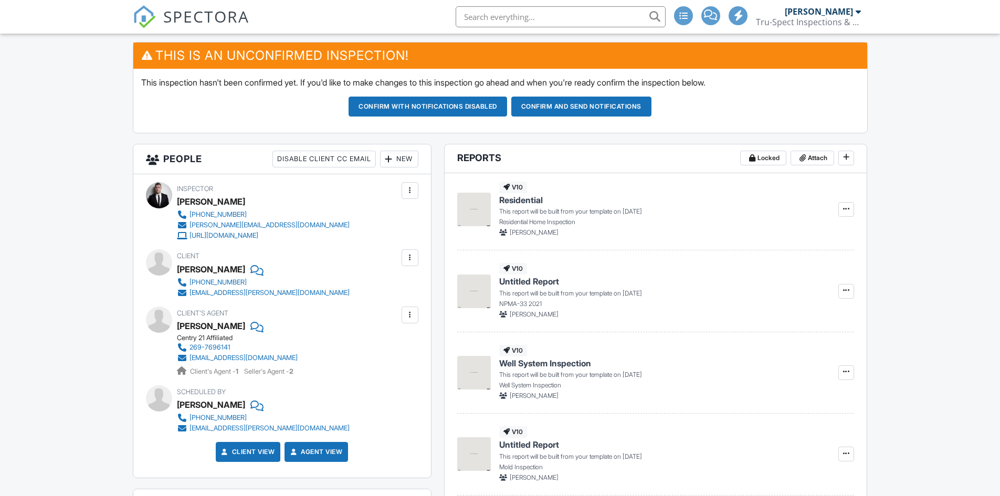
scroll to position [263, 0]
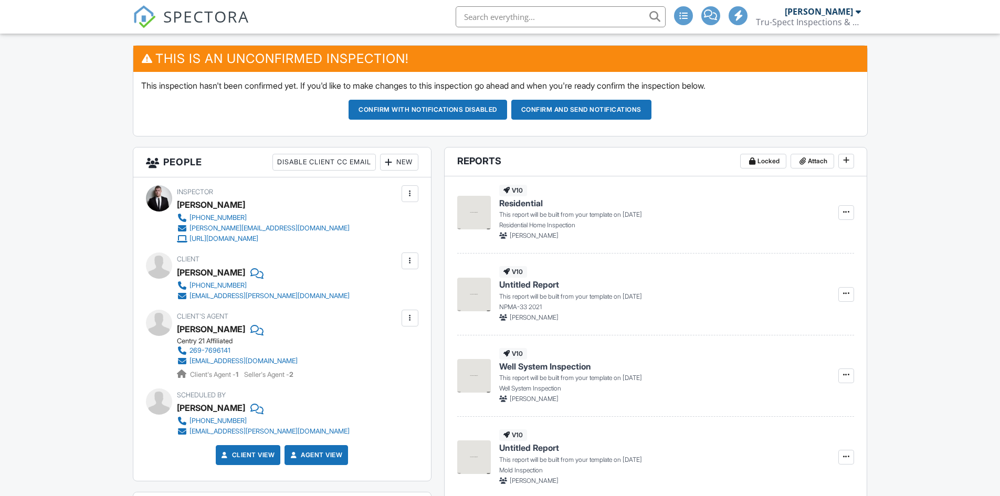
click at [389, 162] on div at bounding box center [389, 162] width 11 height 11
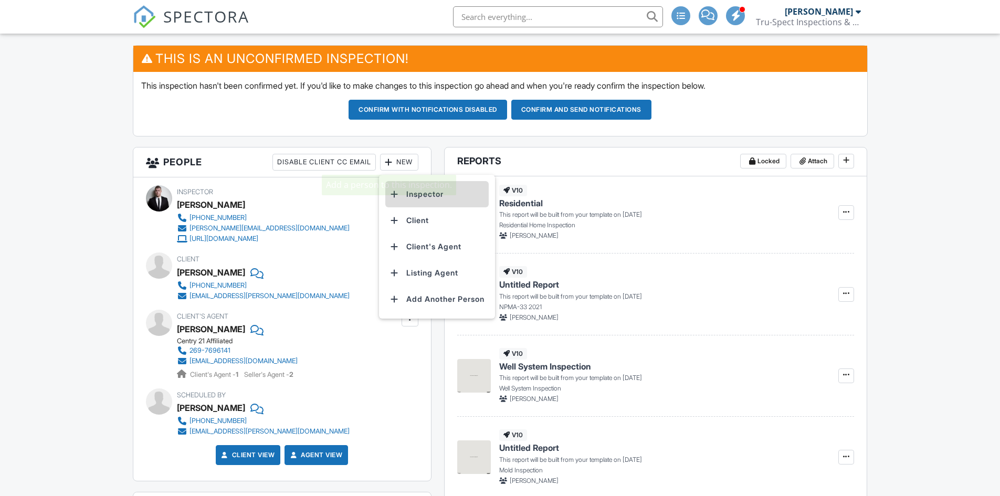
scroll to position [0, 0]
click at [423, 195] on li "Inspector" at bounding box center [436, 194] width 103 height 26
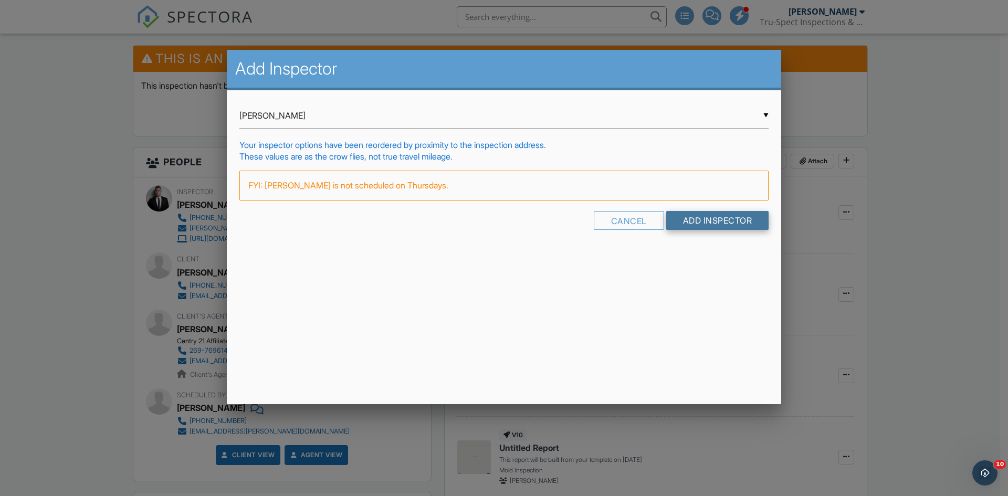
click at [720, 221] on input "Add Inspector" at bounding box center [717, 220] width 103 height 19
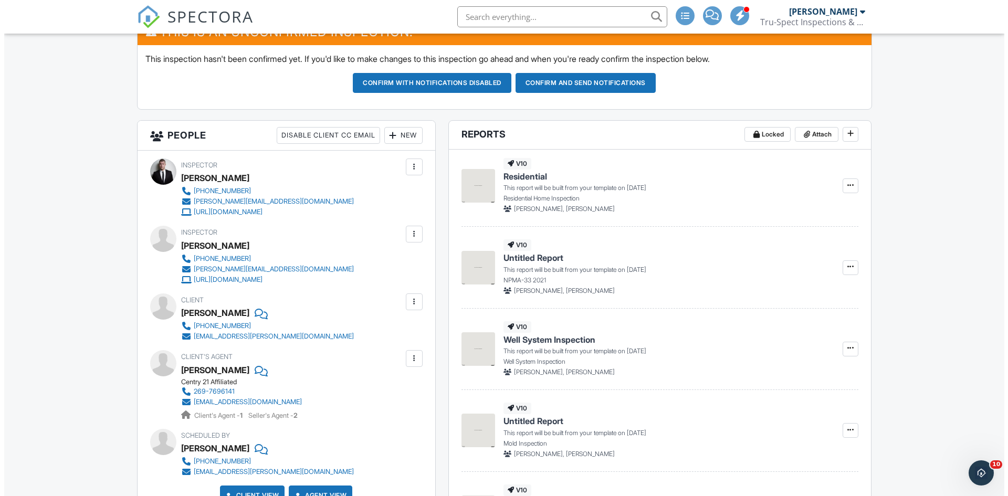
scroll to position [315, 0]
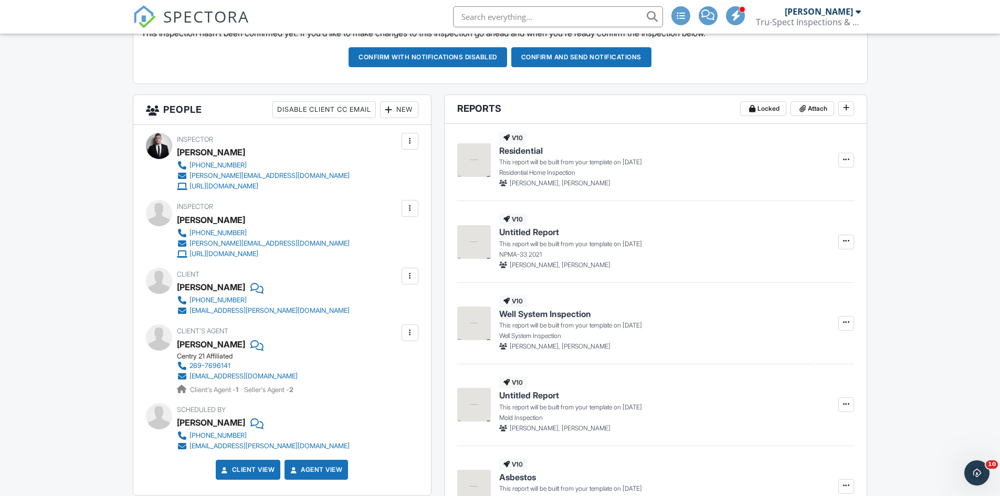
click at [399, 111] on div "New" at bounding box center [399, 109] width 38 height 17
click at [414, 196] on li "Listing Agent" at bounding box center [436, 194] width 103 height 26
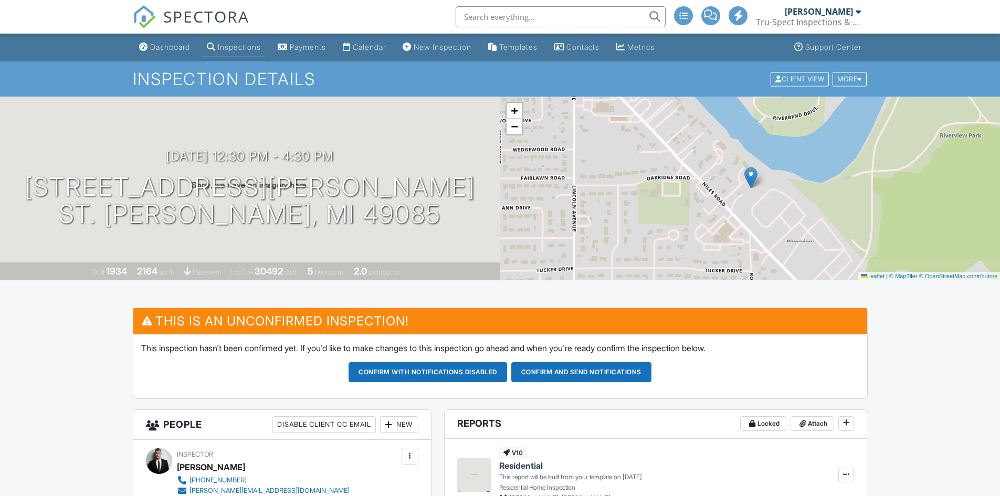
click at [225, 22] on span "SPECTORA" at bounding box center [206, 16] width 86 height 22
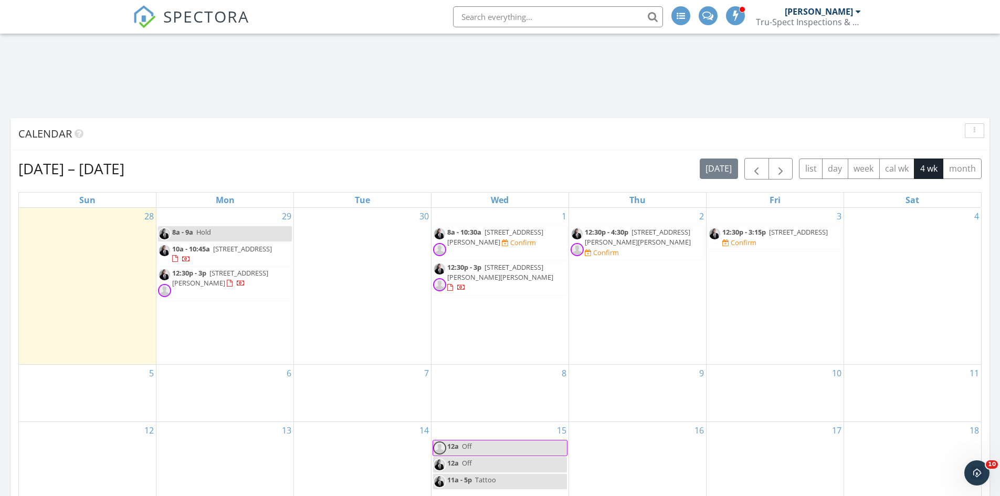
scroll to position [1050, 0]
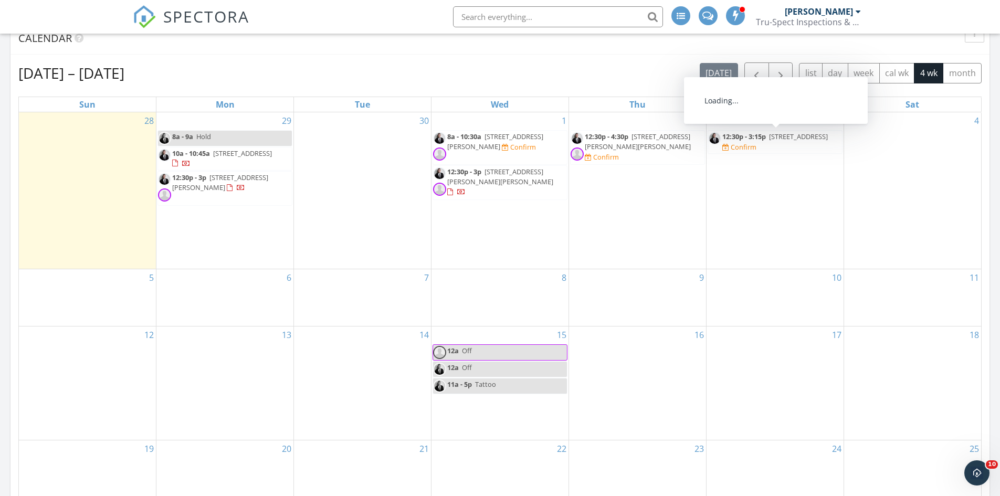
drag, startPoint x: 760, startPoint y: 153, endPoint x: 759, endPoint y: 148, distance: 5.3
click at [769, 141] on span "1551 Cedar Point Drivr, Niles 49120" at bounding box center [798, 136] width 59 height 9
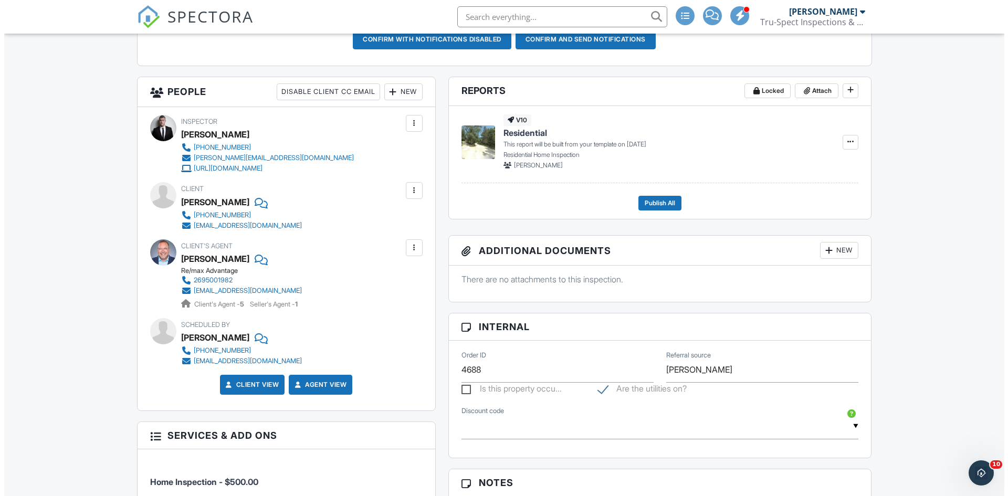
scroll to position [263, 0]
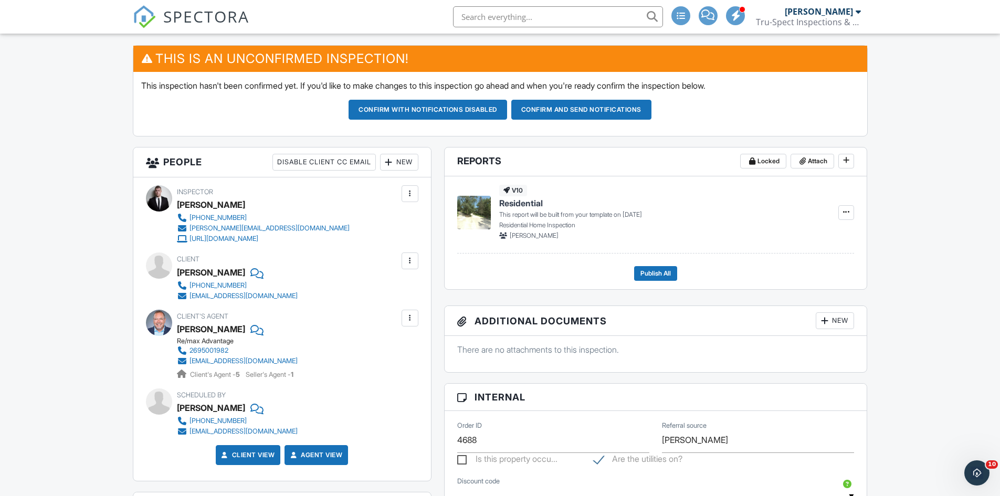
click at [397, 162] on div "New" at bounding box center [399, 162] width 38 height 17
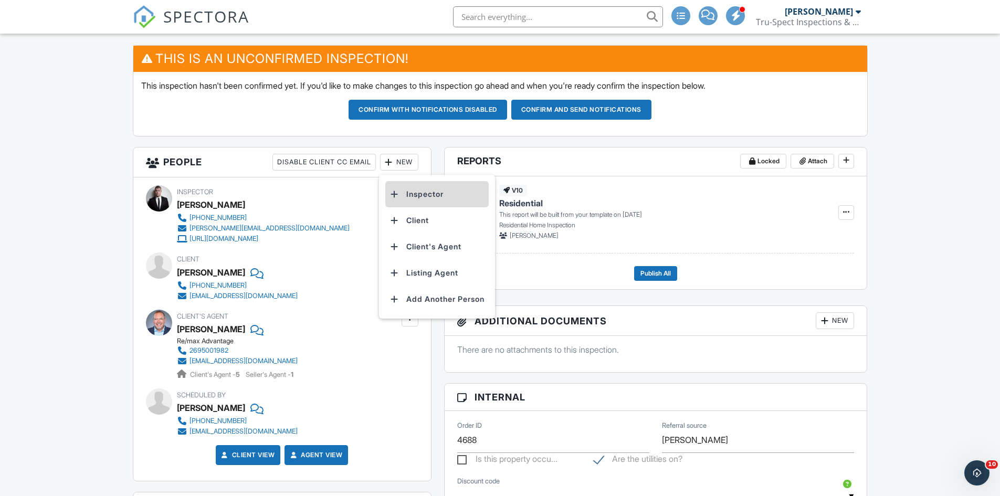
click at [410, 192] on li "Inspector" at bounding box center [436, 194] width 103 height 26
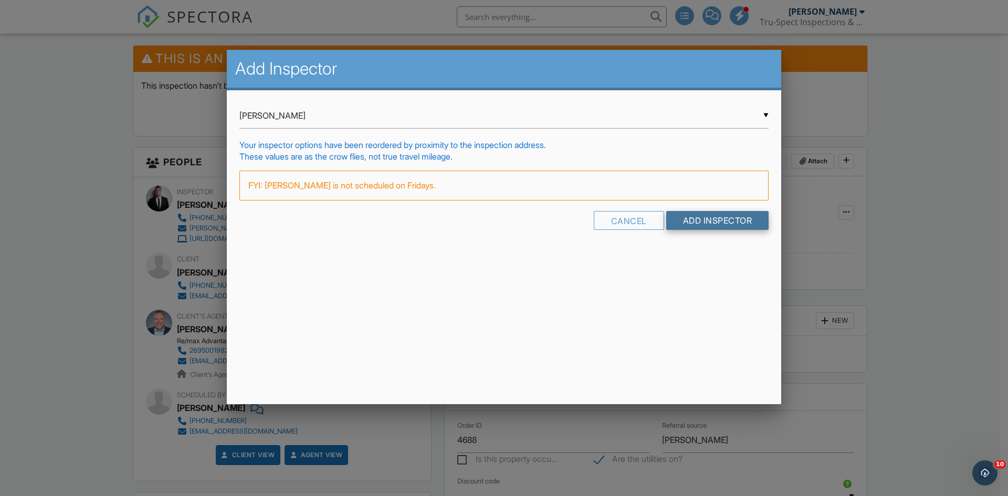
click at [724, 219] on input "Add Inspector" at bounding box center [717, 220] width 103 height 19
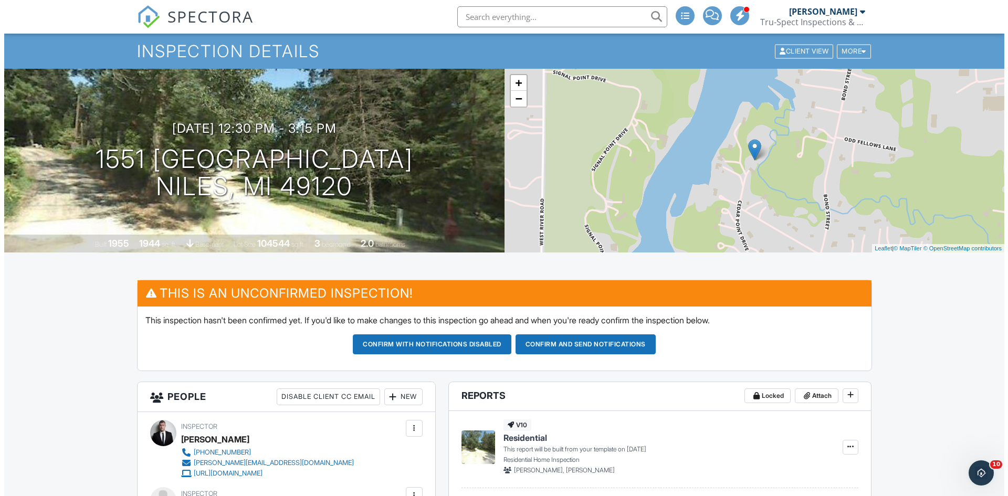
scroll to position [53, 0]
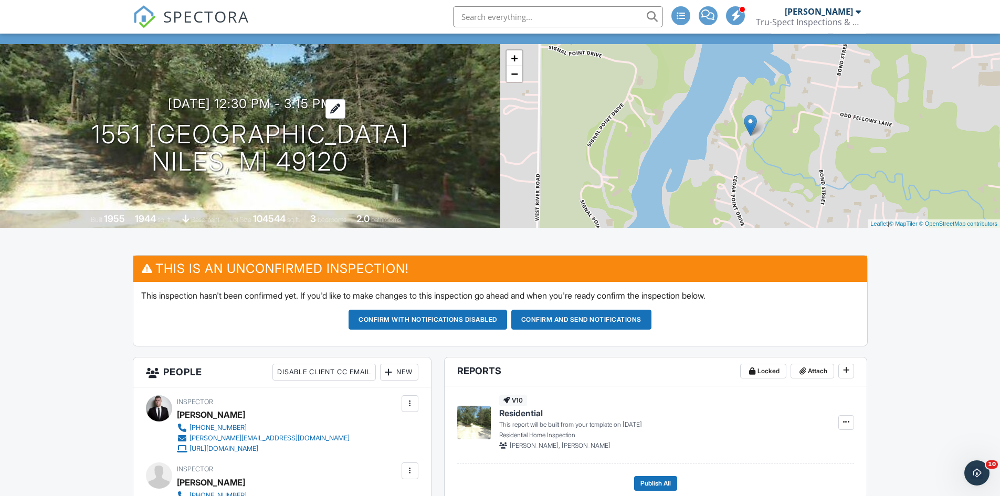
click at [313, 104] on h3 "10/03/2025 12:30 pm - 3:15 pm" at bounding box center [250, 104] width 164 height 14
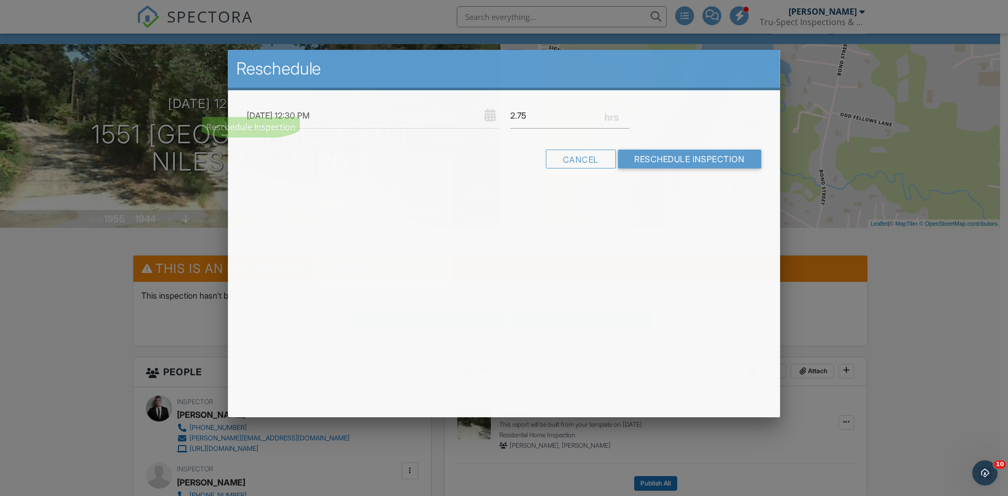
type textarea "[DATE] 12:30 PM"
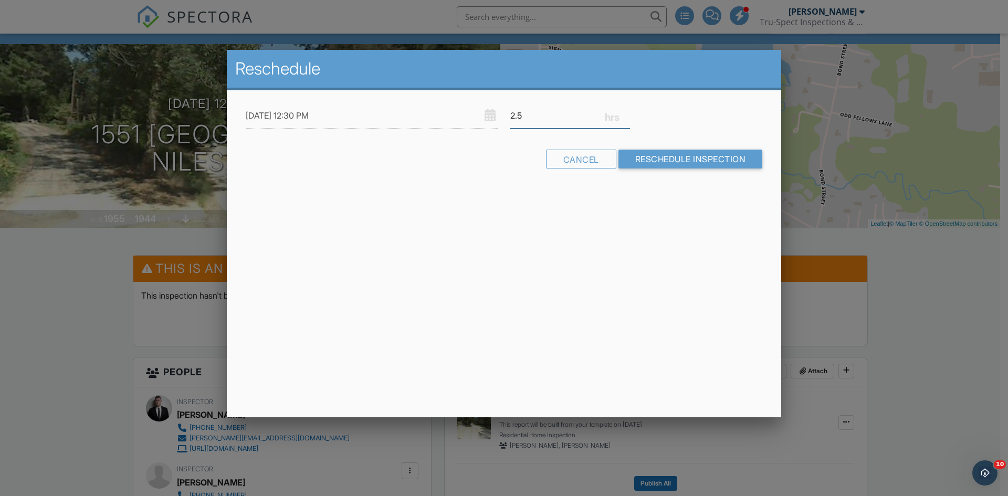
type input "2.5"
click at [626, 118] on input "2.5" at bounding box center [570, 116] width 120 height 26
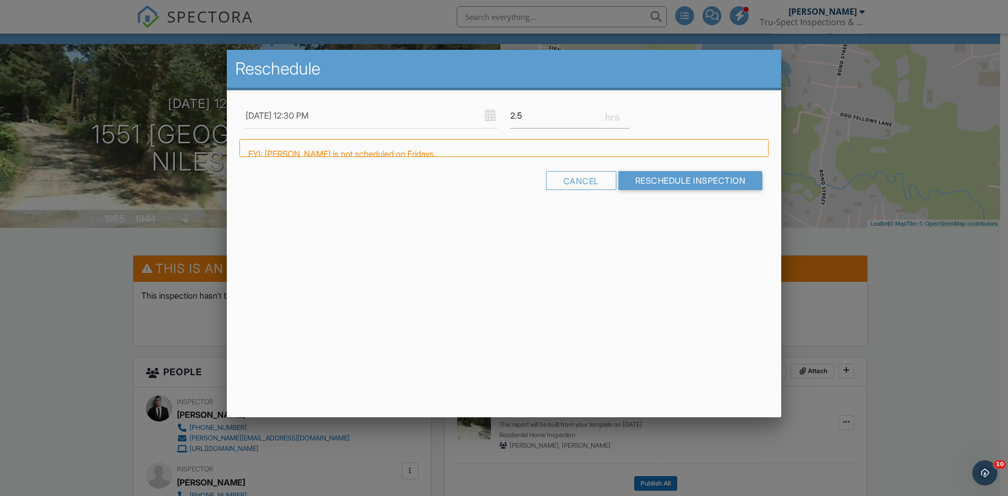
click at [645, 155] on div "FYI: Corey Smith is not scheduled on Fridays." at bounding box center [503, 148] width 529 height 18
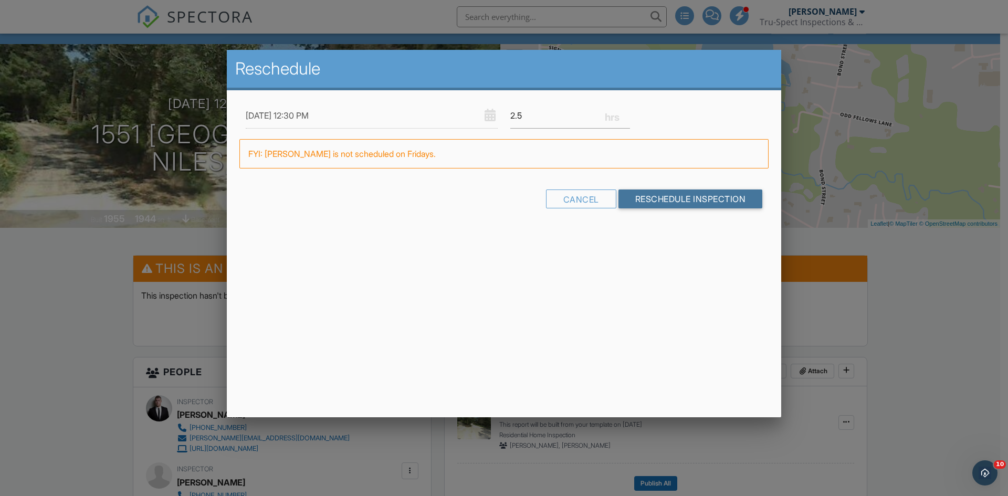
click at [653, 190] on input "Reschedule Inspection" at bounding box center [691, 199] width 144 height 19
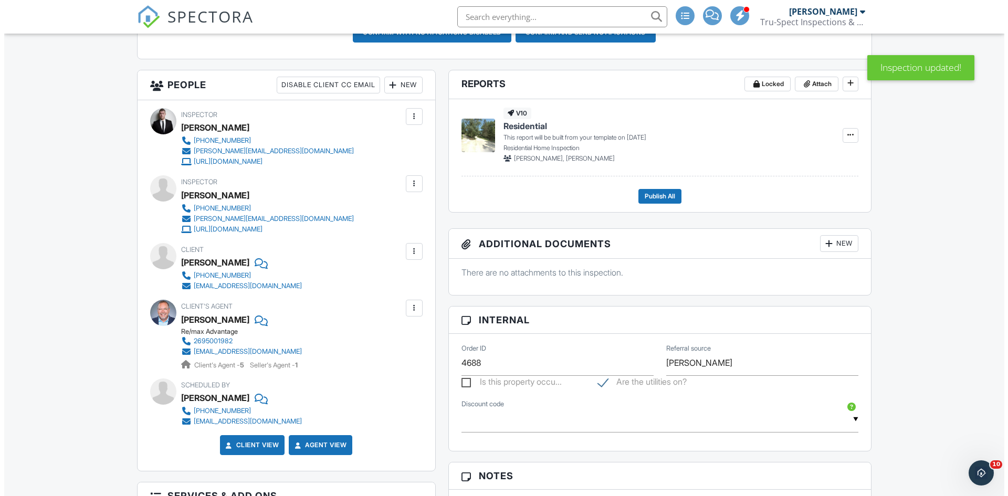
scroll to position [315, 0]
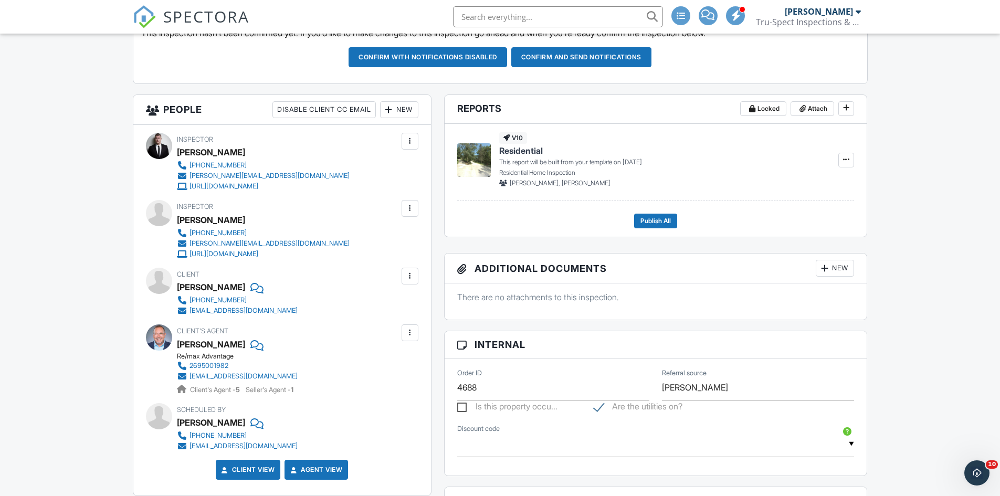
click at [393, 108] on div "New" at bounding box center [399, 109] width 38 height 17
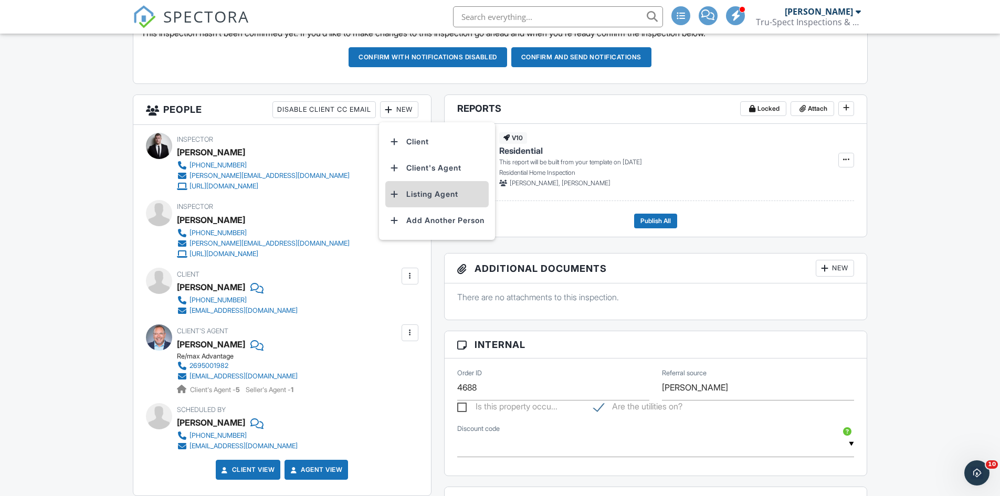
click at [428, 195] on li "Listing Agent" at bounding box center [436, 194] width 103 height 26
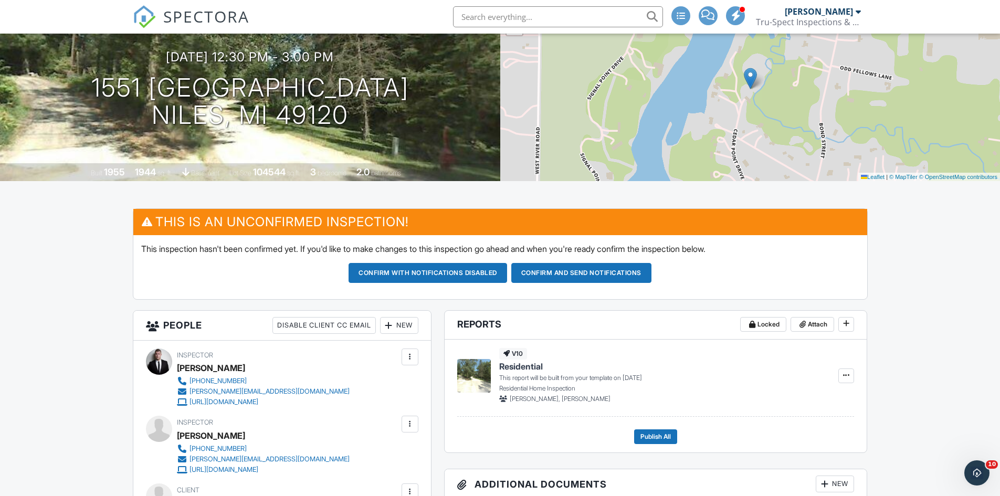
scroll to position [105, 0]
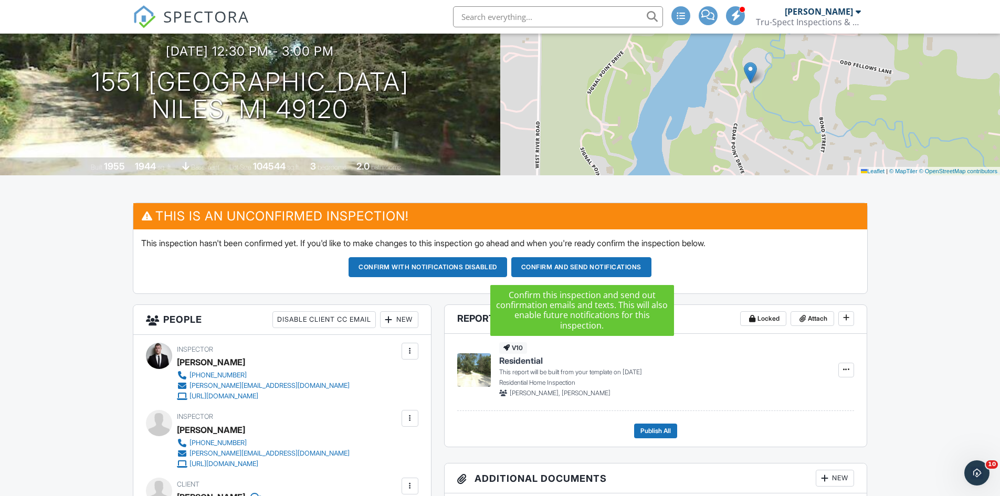
click at [591, 268] on button "Confirm and send notifications" at bounding box center [581, 267] width 140 height 20
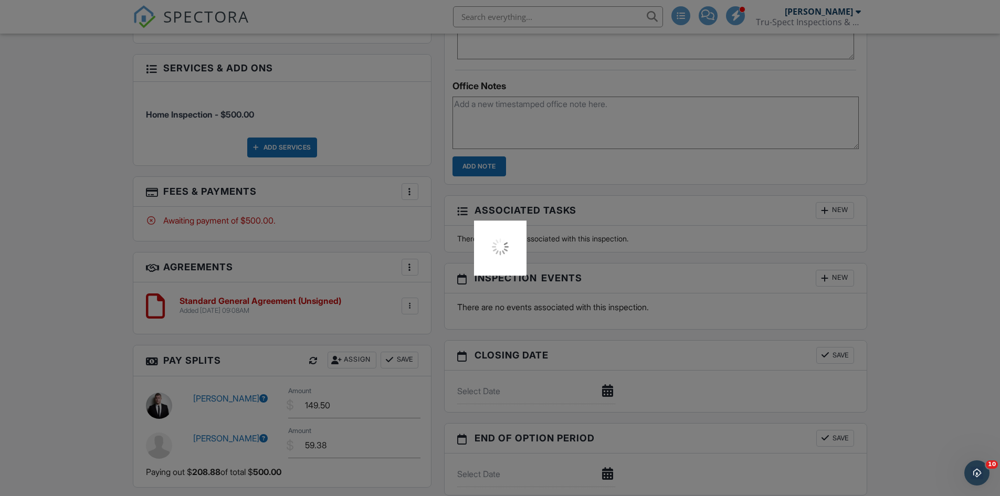
scroll to position [803, 0]
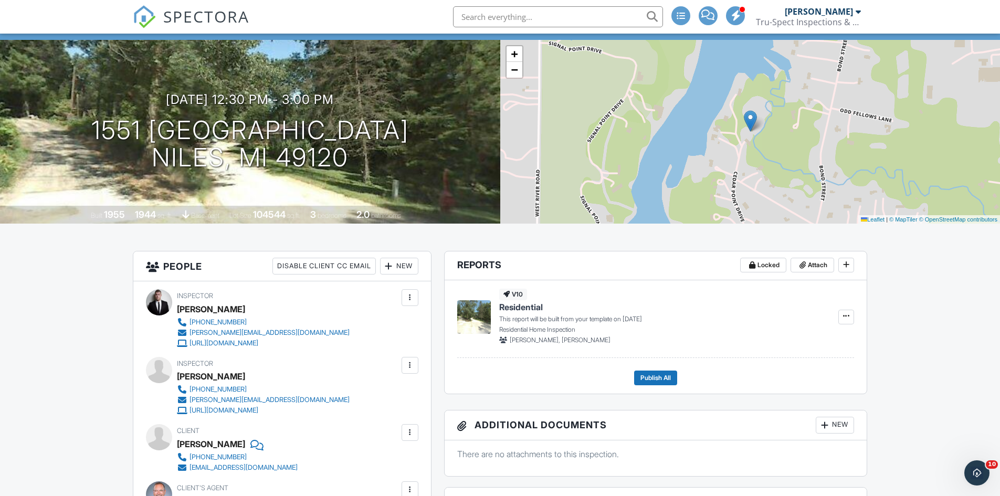
scroll to position [53, 0]
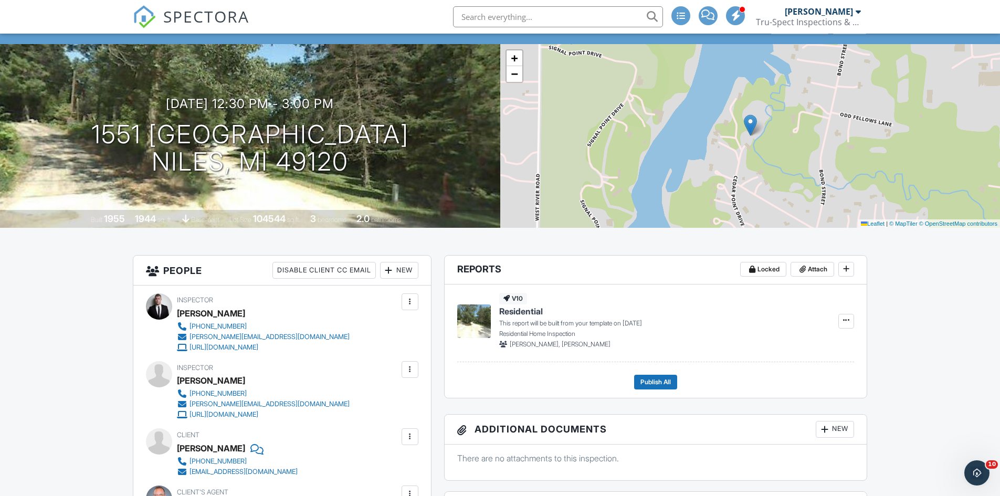
click at [195, 14] on span "SPECTORA" at bounding box center [206, 16] width 86 height 22
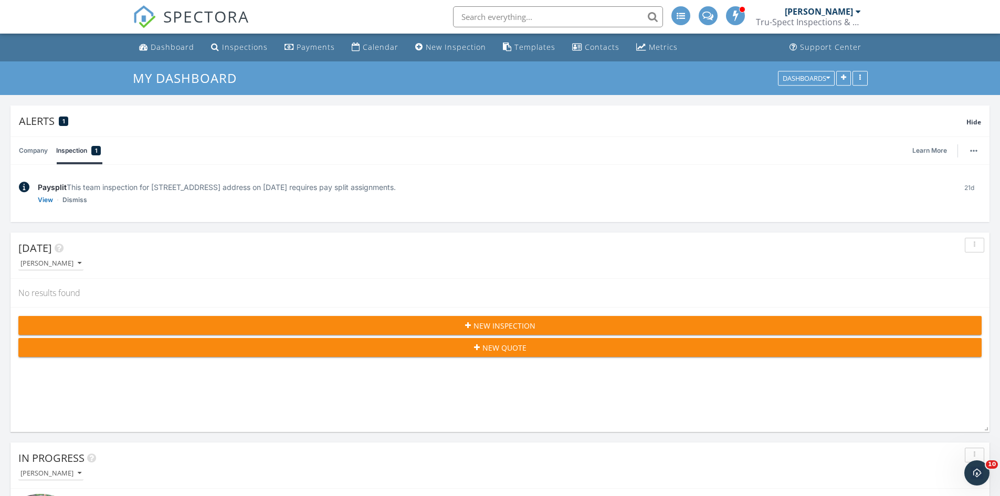
click at [506, 17] on input "text" at bounding box center [558, 16] width 210 height 21
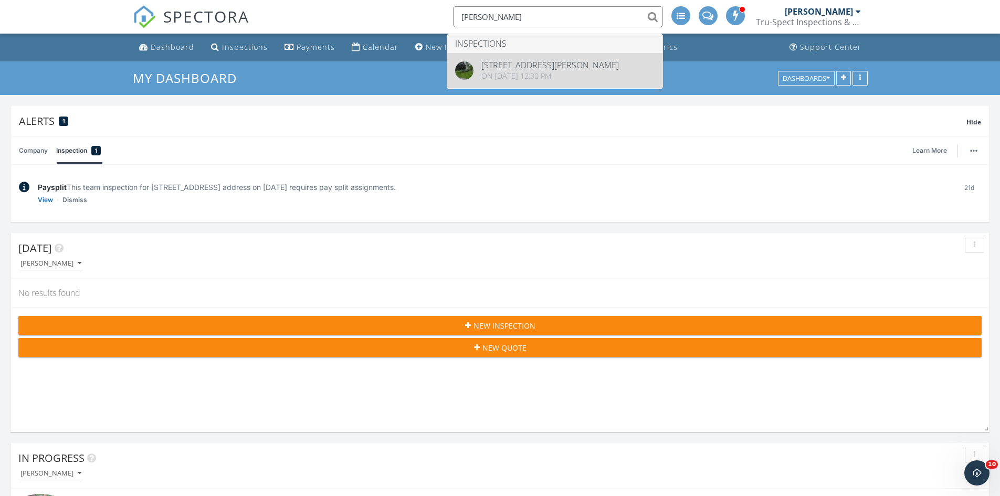
type input "[PERSON_NAME]"
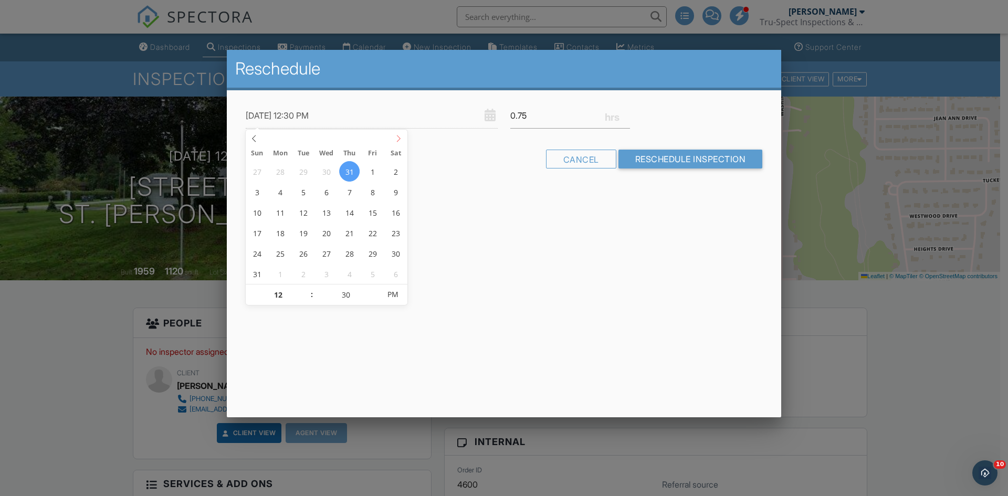
click at [401, 141] on icon at bounding box center [398, 138] width 7 height 7
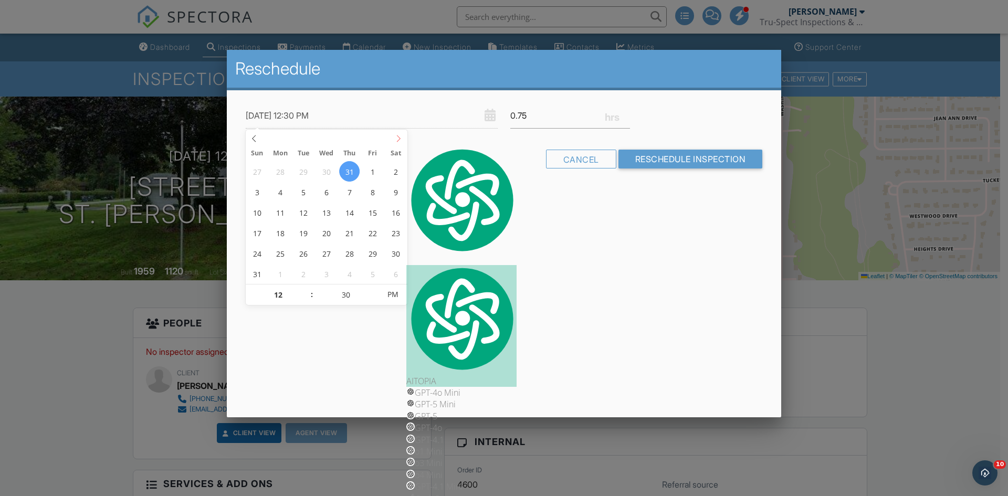
click at [401, 141] on icon at bounding box center [398, 138] width 7 height 7
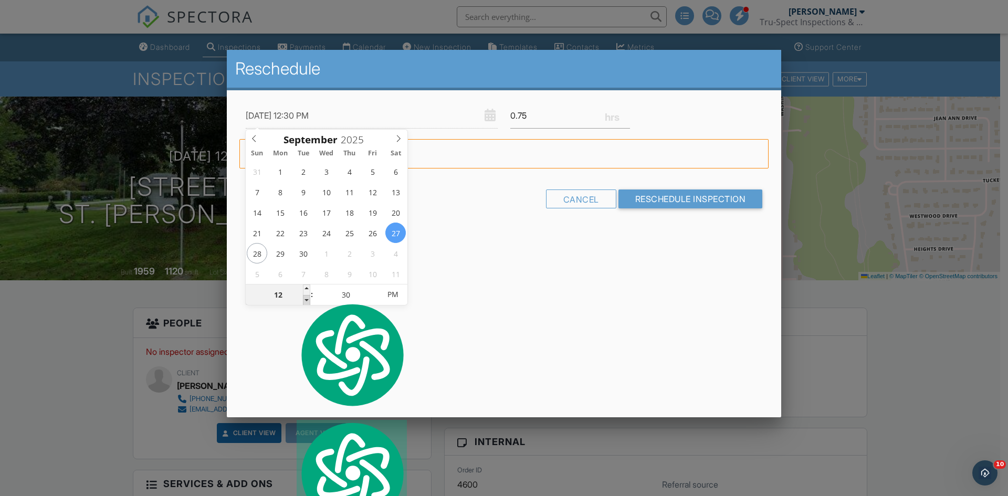
type input "09/27/2025 11:30 AM"
type input "11"
click at [307, 298] on span at bounding box center [306, 300] width 7 height 11
type input "[DATE] 10:30 AM"
type input "10"
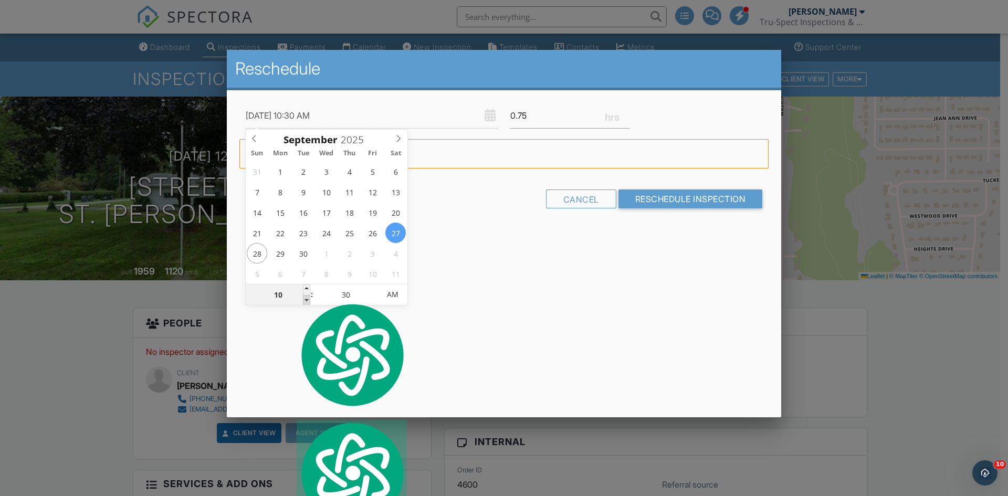
type textarea ":"
click at [307, 298] on span at bounding box center [306, 300] width 7 height 11
type input "09/27/2025 9:30 AM"
type input "09"
click at [307, 298] on span at bounding box center [306, 300] width 7 height 11
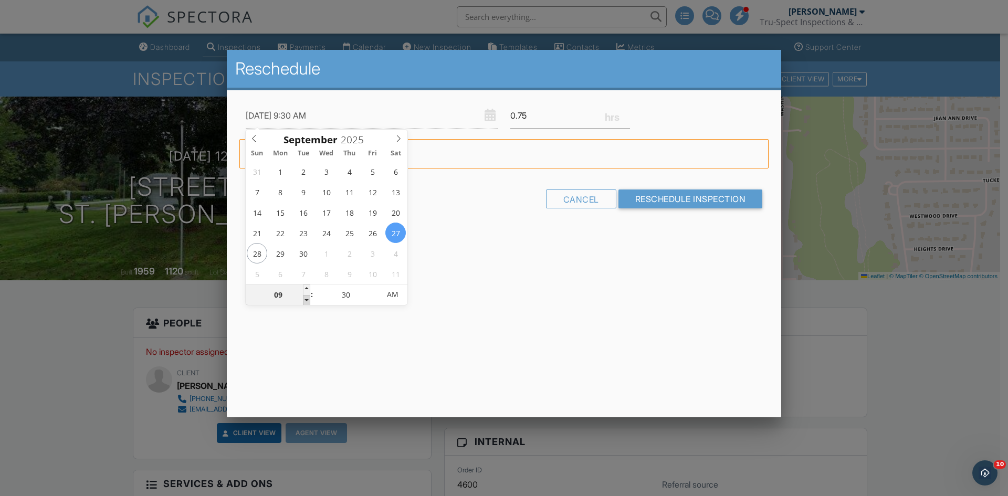
type input "09/27/2025 8:30 AM"
type input "08"
click at [307, 298] on span at bounding box center [306, 300] width 7 height 11
type input "[DATE] 9:30 AM"
type input "09"
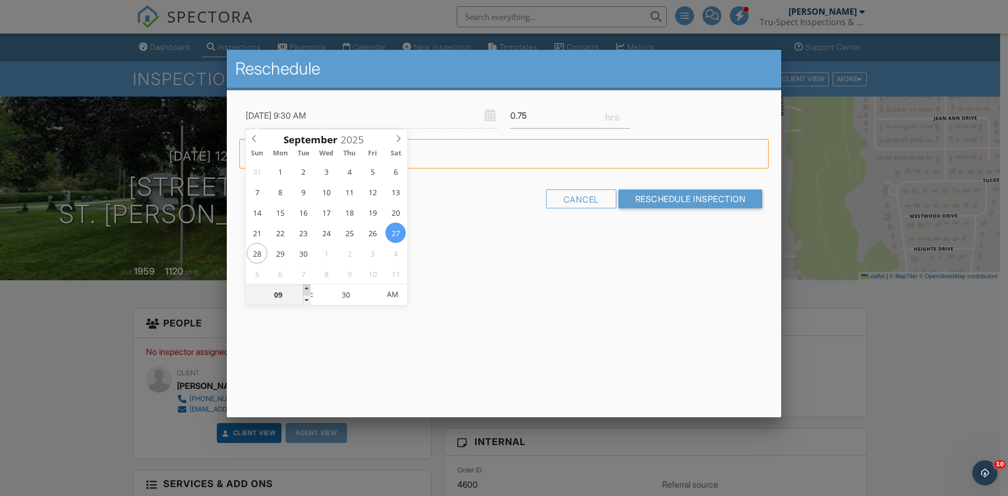
click at [307, 288] on span at bounding box center [306, 290] width 7 height 11
click at [627, 112] on input "1" at bounding box center [570, 116] width 120 height 26
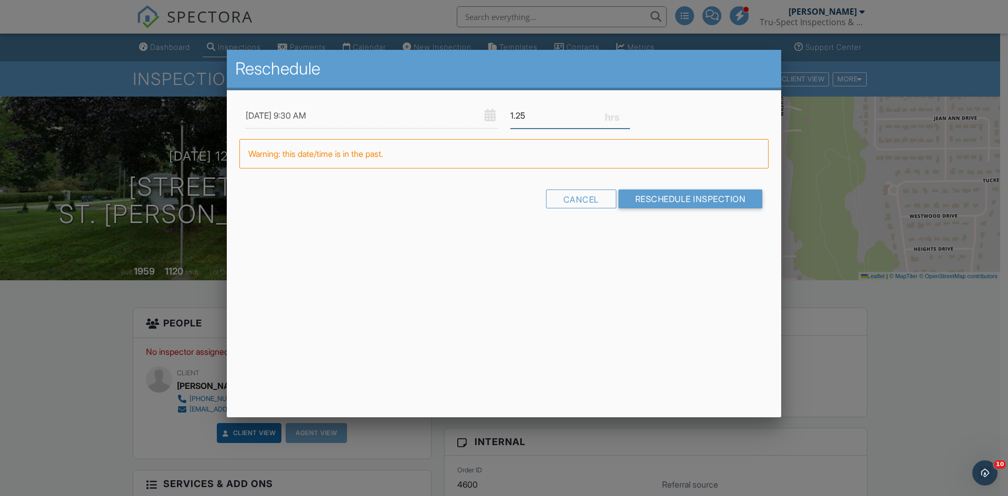
click at [627, 112] on input "1.25" at bounding box center [570, 116] width 120 height 26
click at [627, 112] on input "1.5" at bounding box center [570, 116] width 120 height 26
click at [627, 112] on input "1.75" at bounding box center [570, 116] width 120 height 26
click at [627, 112] on input "2" at bounding box center [570, 116] width 120 height 26
click at [627, 112] on input "2.25" at bounding box center [570, 116] width 120 height 26
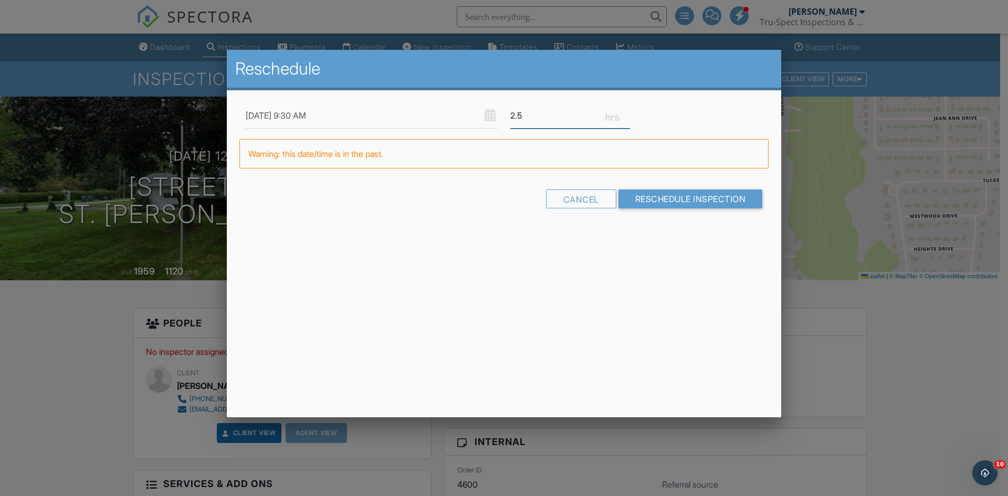
click at [627, 112] on input "2.5" at bounding box center [570, 116] width 120 height 26
click at [627, 112] on input "2.75" at bounding box center [570, 116] width 120 height 26
click at [627, 112] on input "3" at bounding box center [570, 116] width 120 height 26
click at [627, 112] on input "3.25" at bounding box center [570, 116] width 120 height 26
click at [627, 112] on input "3.5" at bounding box center [570, 116] width 120 height 26
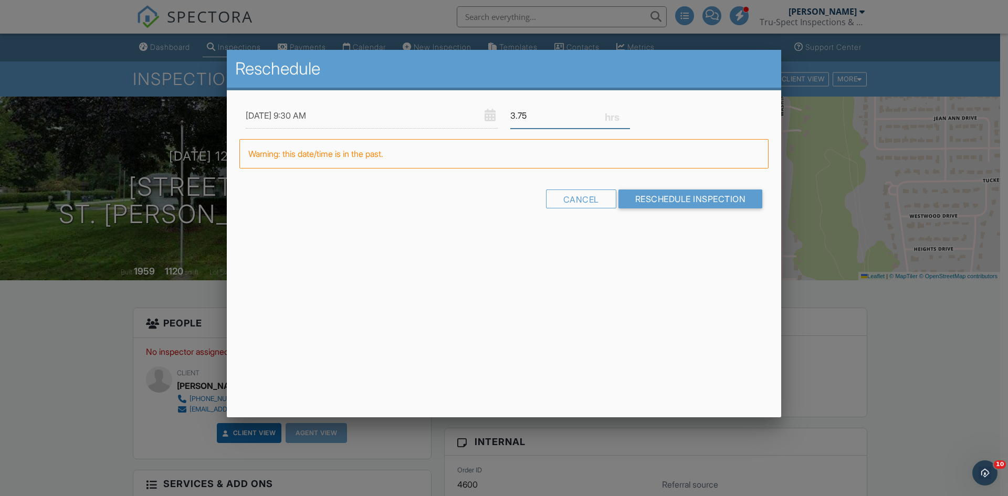
click at [627, 112] on input "3.75" at bounding box center [570, 116] width 120 height 26
click at [627, 112] on input "4" at bounding box center [570, 116] width 120 height 26
click at [627, 112] on input "4.25" at bounding box center [570, 116] width 120 height 26
click at [627, 112] on input "4.5" at bounding box center [570, 116] width 120 height 26
click at [625, 113] on input "4.75" at bounding box center [570, 116] width 120 height 26
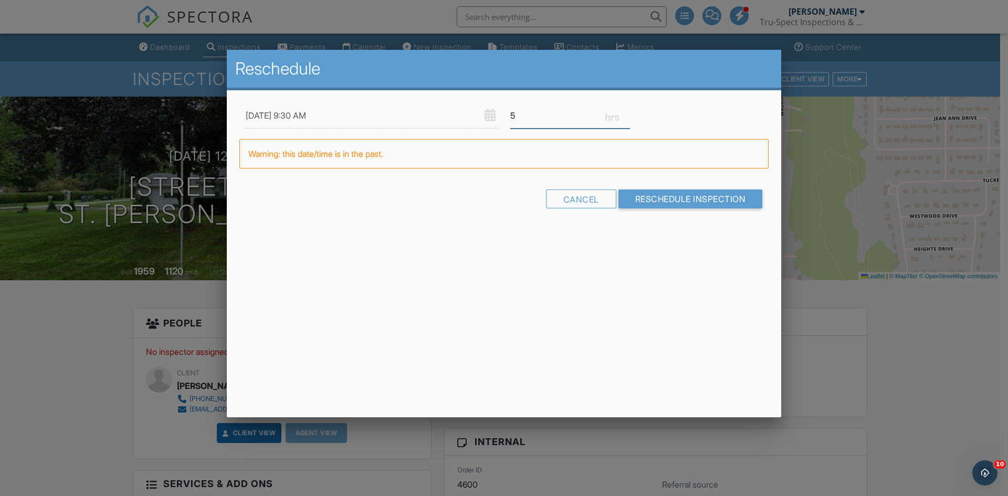
type input "5"
click at [625, 113] on input "5" at bounding box center [570, 116] width 120 height 26
click at [662, 198] on input "Reschedule Inspection" at bounding box center [691, 199] width 144 height 19
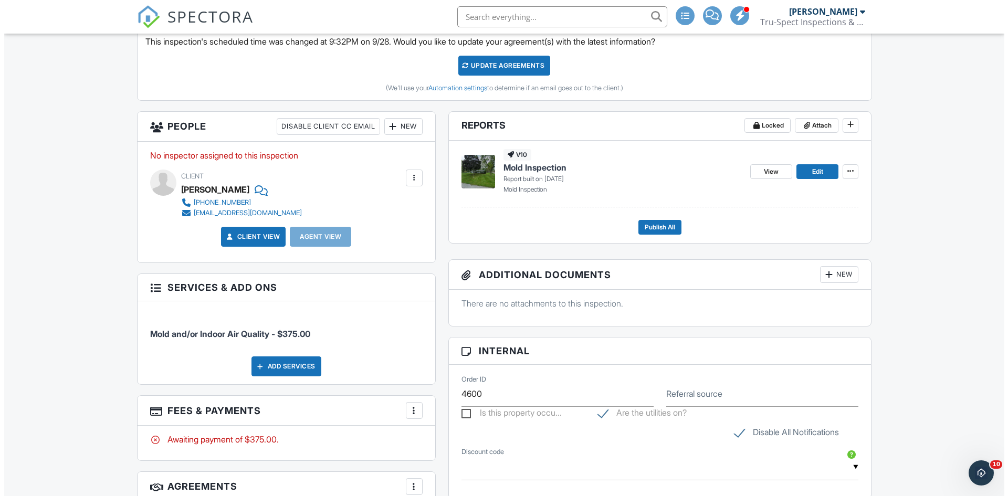
scroll to position [368, 0]
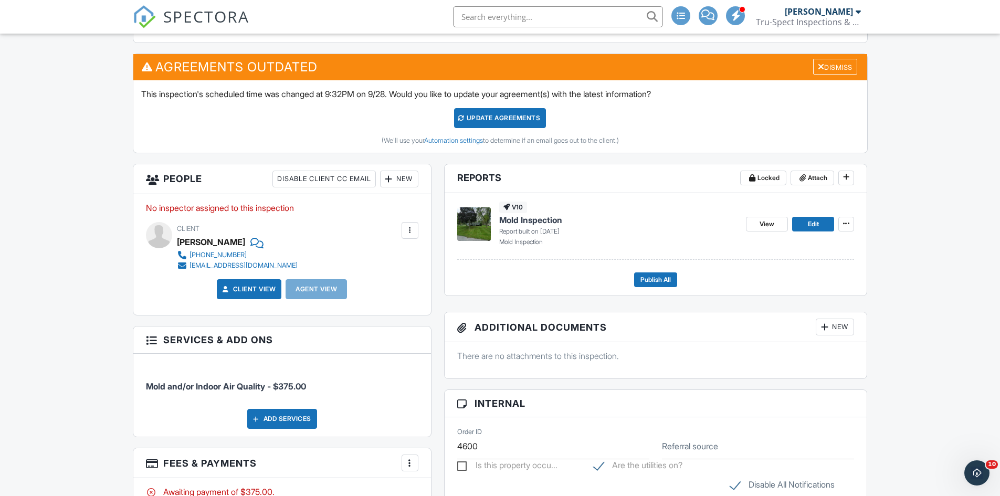
click at [398, 179] on div "New" at bounding box center [399, 179] width 38 height 17
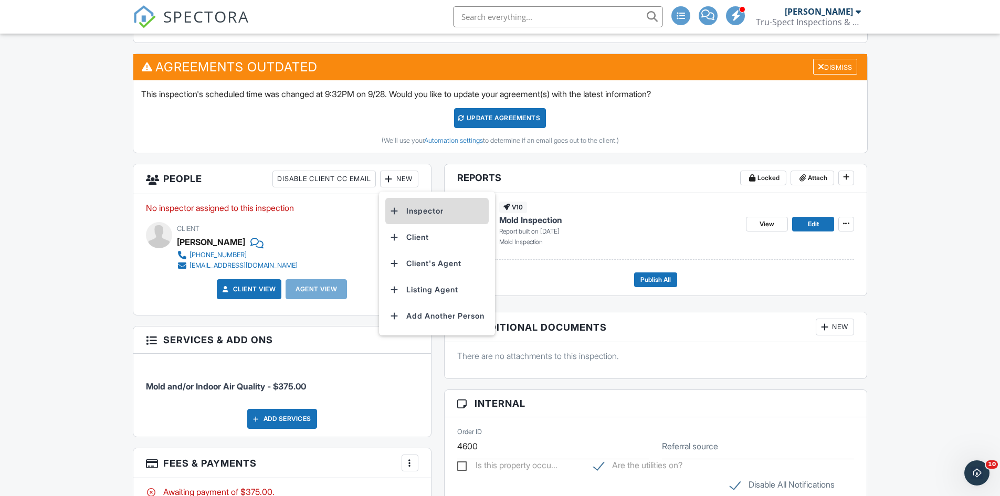
click at [412, 211] on li "Inspector" at bounding box center [436, 211] width 103 height 26
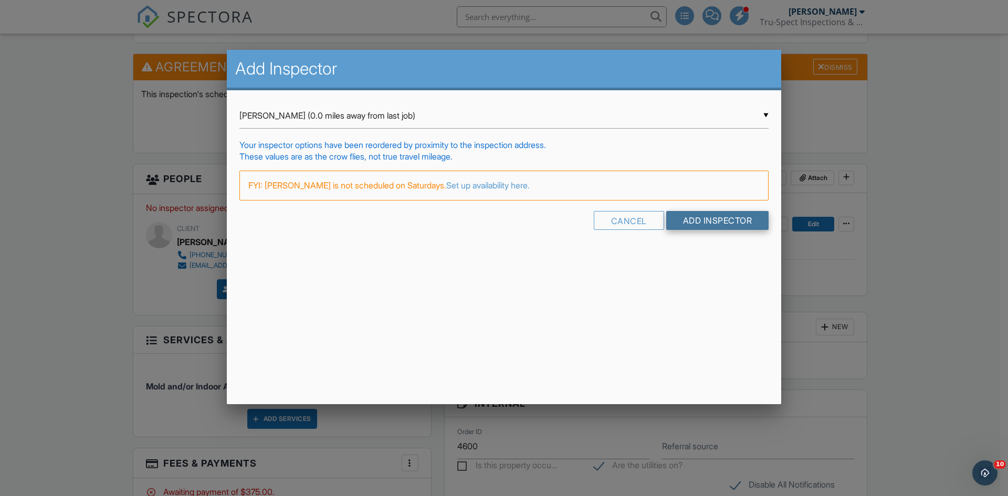
click at [729, 218] on input "Add Inspector" at bounding box center [717, 220] width 103 height 19
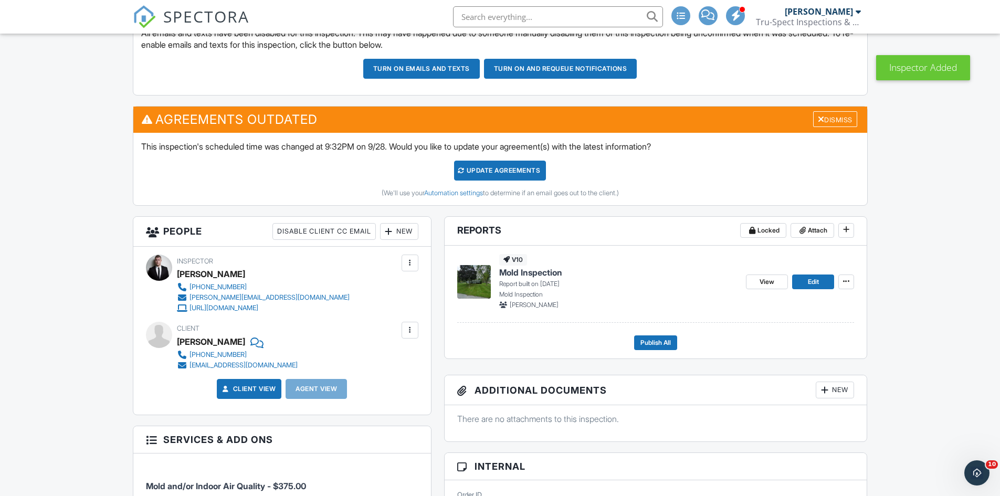
click at [405, 232] on div "New" at bounding box center [399, 231] width 38 height 17
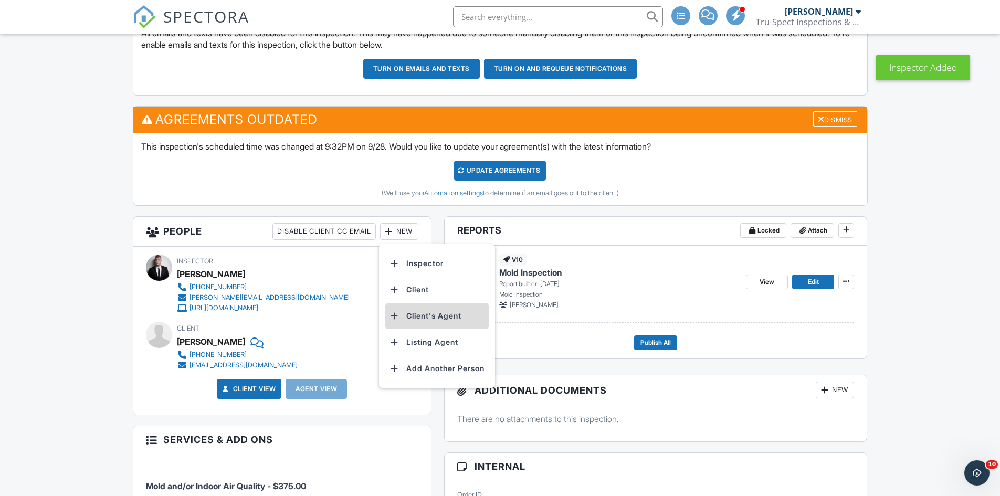
click at [431, 317] on li "Client's Agent" at bounding box center [436, 316] width 103 height 26
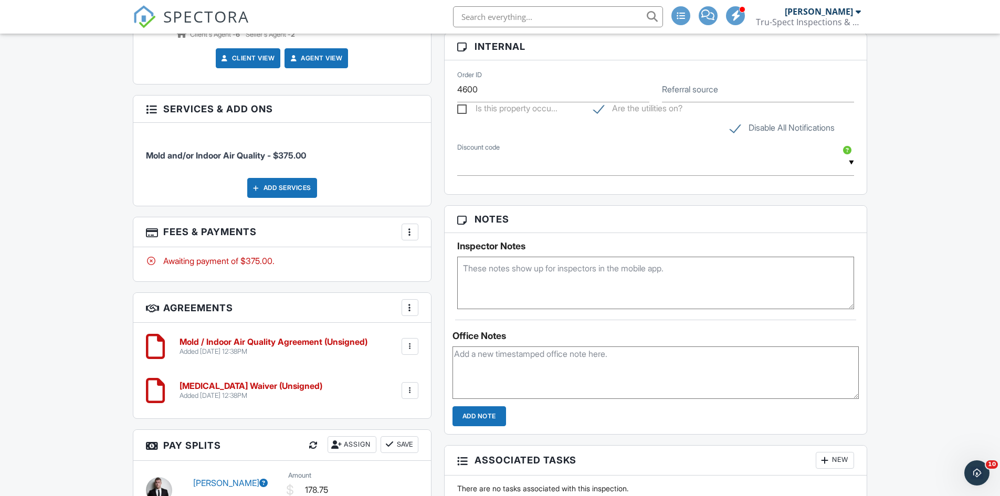
click at [414, 389] on div at bounding box center [410, 390] width 11 height 11
drag, startPoint x: 385, startPoint y: 469, endPoint x: 559, endPoint y: 68, distance: 437.2
click at [385, 469] on li "Delete" at bounding box center [382, 472] width 60 height 26
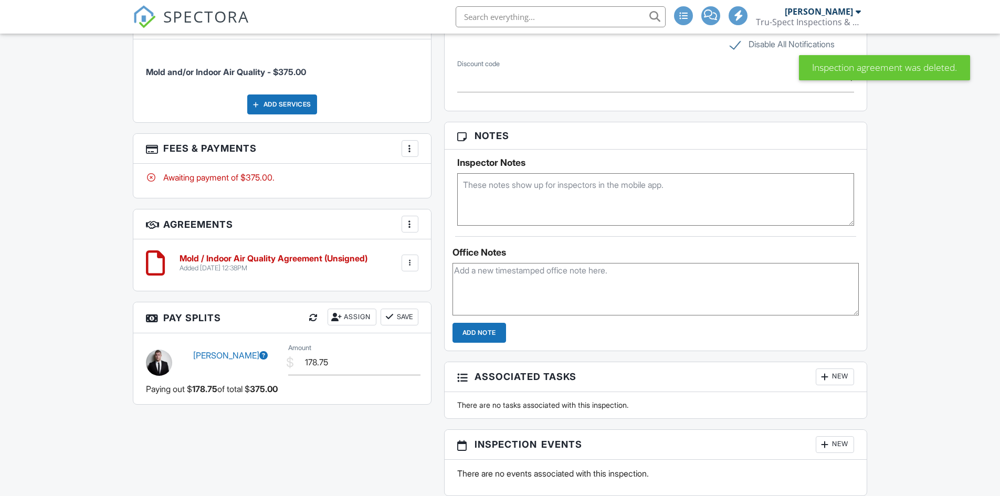
scroll to position [784, 0]
click at [409, 263] on div at bounding box center [410, 263] width 11 height 11
click at [390, 291] on li "Edit" at bounding box center [382, 292] width 60 height 26
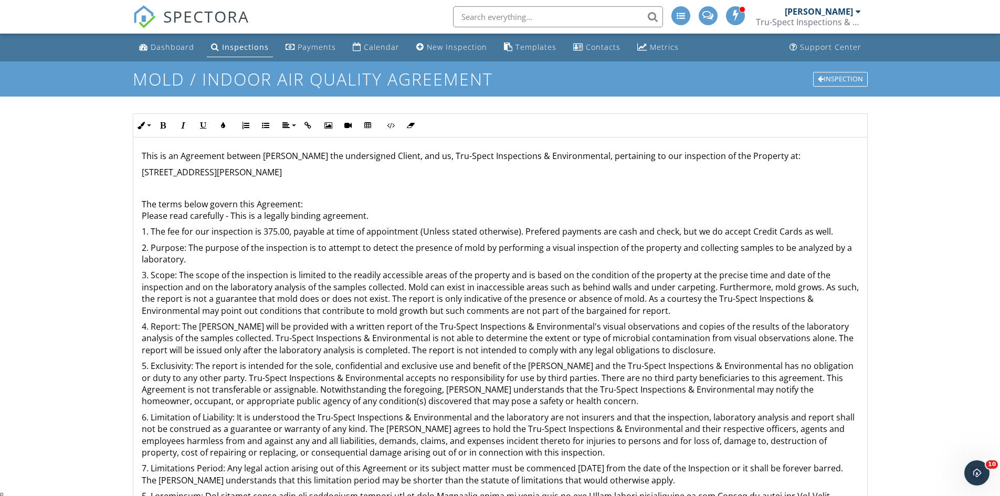
click at [263, 246] on p "2. Purpose: The purpose of the inspection is to attempt to detect the presence …" at bounding box center [500, 254] width 717 height 24
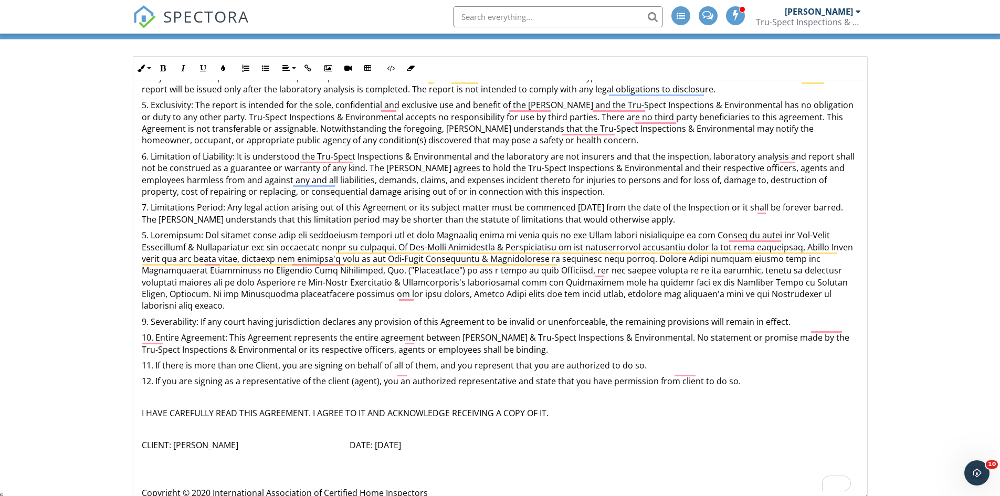
scroll to position [135, 0]
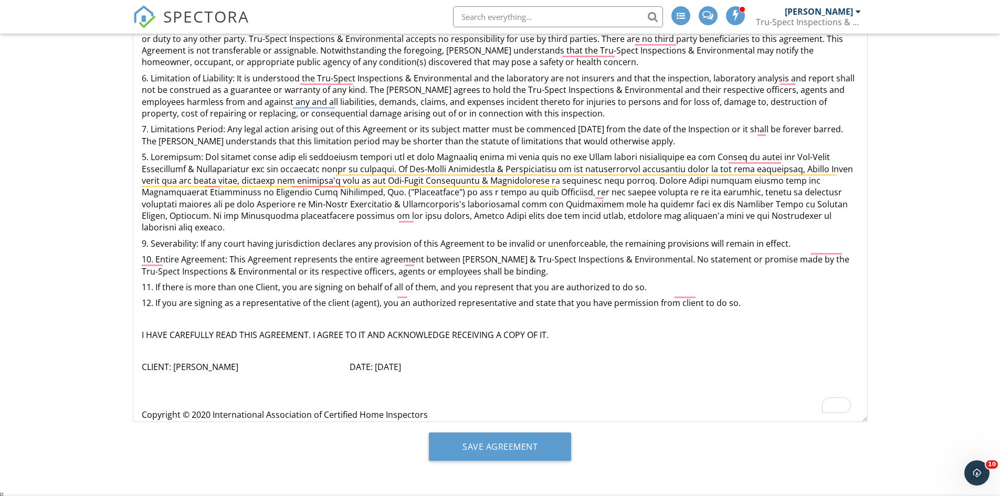
click at [747, 300] on div "This is an Agreement between Robert Giver the undersigned Client, and us, Tru-S…" at bounding box center [500, 115] width 734 height 635
click at [734, 297] on p "12. If you are signing as a representative of the client (agent), you an author…" at bounding box center [500, 303] width 717 height 12
click at [787, 238] on p "9. Severability: If any court having jurisdiction declares any provision of thi…" at bounding box center [500, 244] width 717 height 12
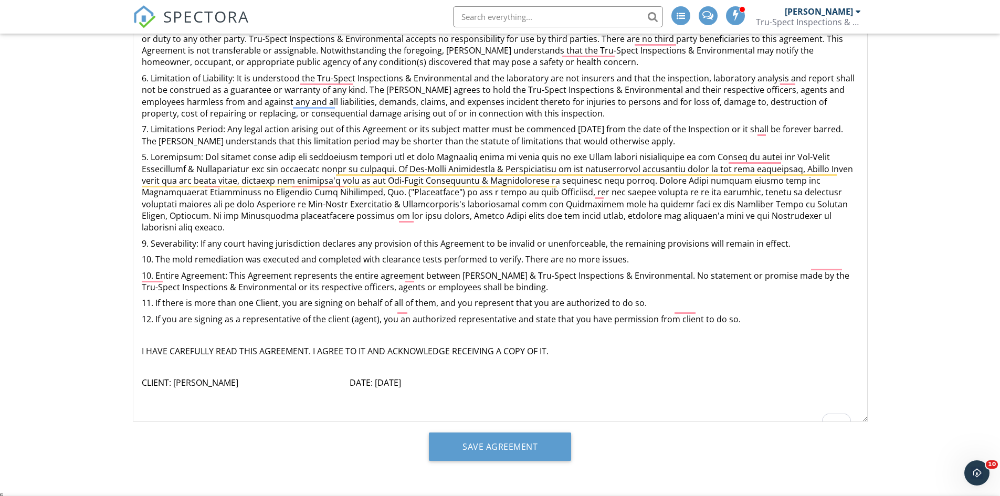
click at [149, 270] on p "10. Entire Agreement: This Agreement represents the entire agreement between Ro…" at bounding box center [500, 282] width 717 height 24
click at [151, 297] on p "11. If there is more than one Client, you are signing on behalf of all of them,…" at bounding box center [500, 303] width 717 height 12
click at [150, 313] on p "12. If you are signing as a representative of the client (agent), you an author…" at bounding box center [500, 319] width 717 height 12
click at [627, 254] on p "10. The mold remediation was executed and completed with clearance tests perfor…" at bounding box center [500, 260] width 717 height 12
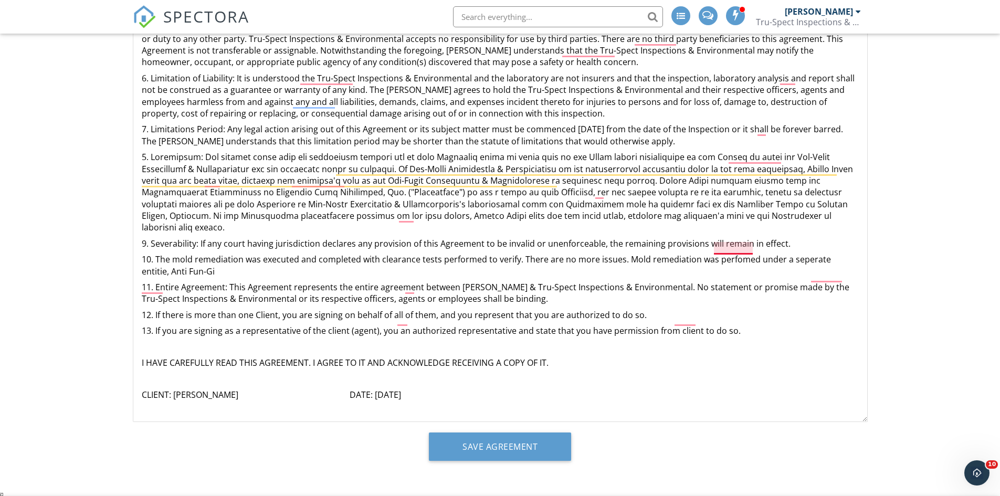
click at [738, 254] on p "10. The mold remediation was executed and completed with clearance tests perfor…" at bounding box center [500, 266] width 717 height 24
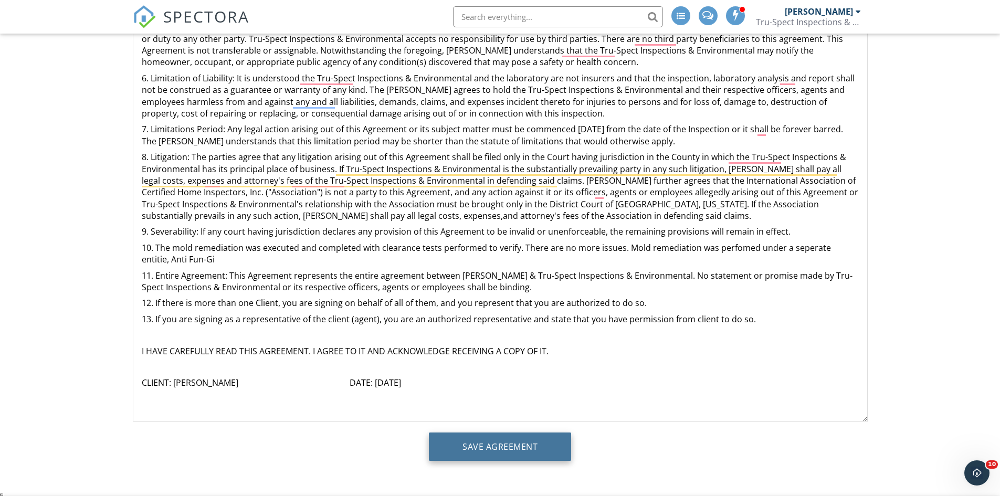
click at [510, 441] on input "Save Agreement" at bounding box center [500, 447] width 142 height 28
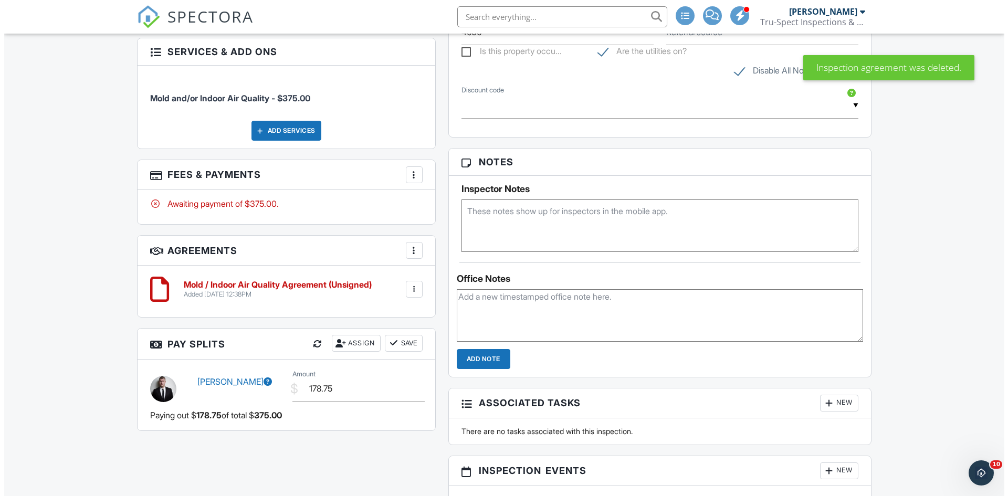
scroll to position [825, 0]
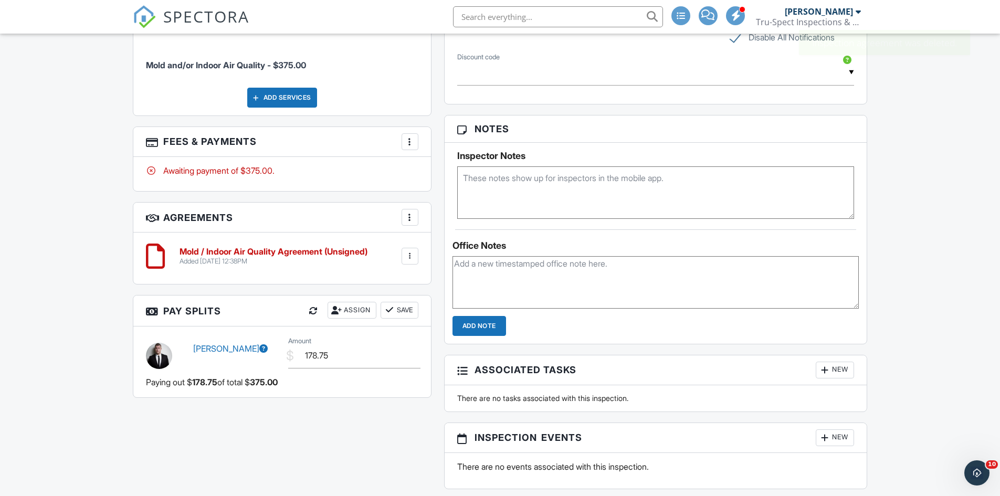
click at [407, 139] on div at bounding box center [410, 142] width 11 height 11
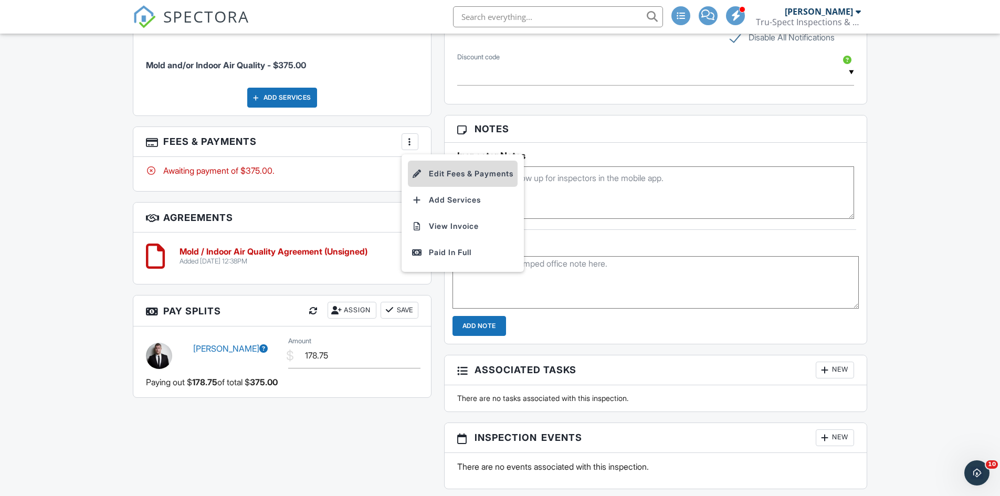
click at [432, 175] on li "Edit Fees & Payments" at bounding box center [463, 174] width 110 height 26
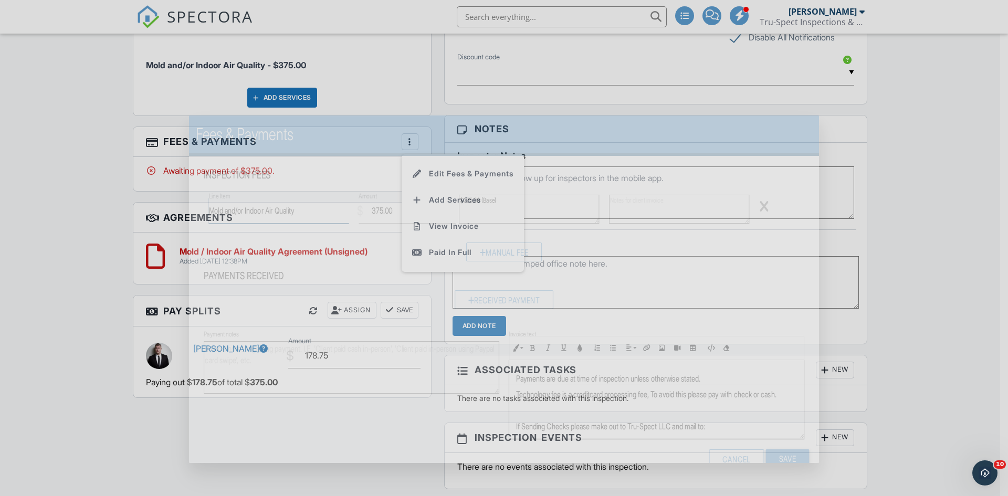
type textarea "Mold and/or Indoor Air Quality"
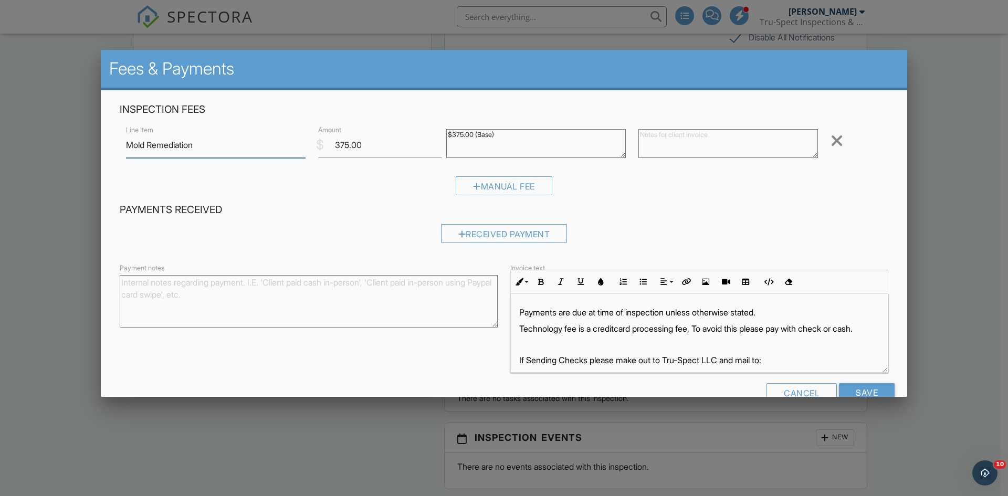
type input "Mold Remediation"
click at [342, 144] on input "375.00" at bounding box center [380, 145] width 124 height 26
type input "10200"
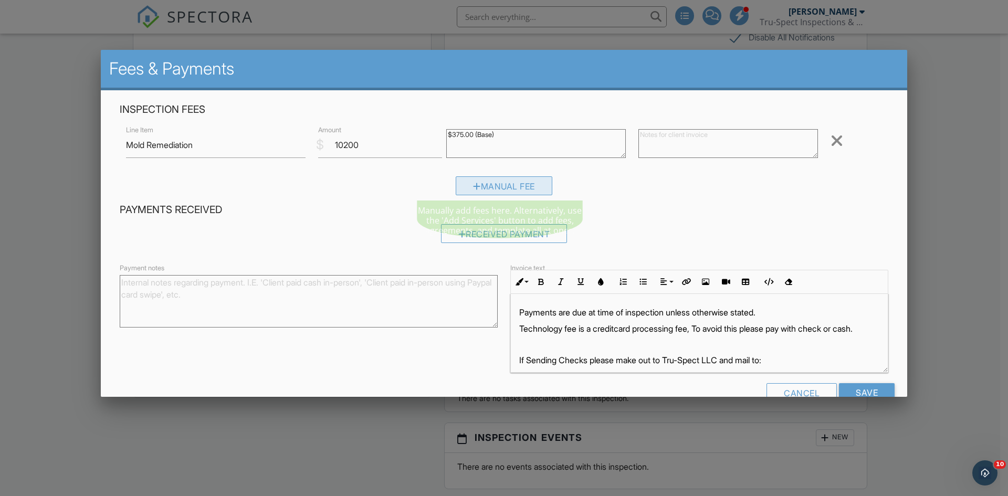
click at [495, 183] on div "Manual Fee" at bounding box center [504, 185] width 97 height 19
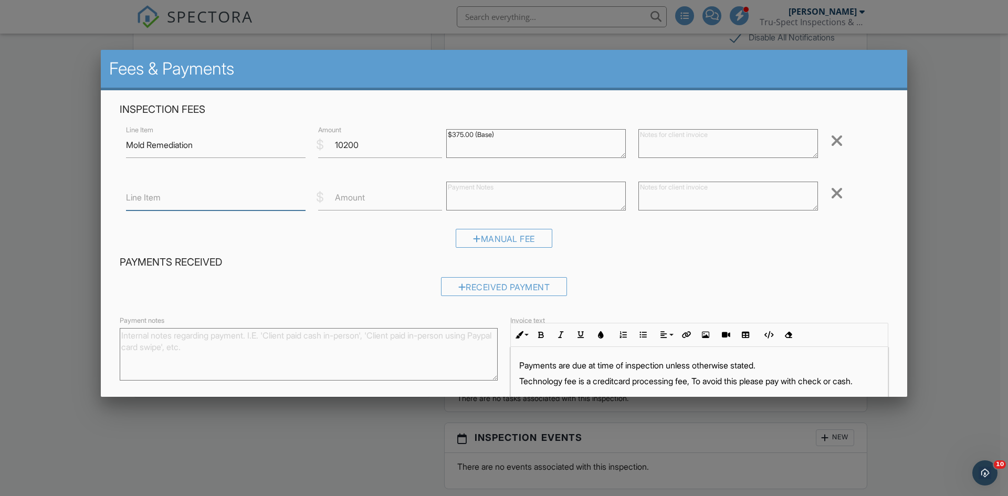
click at [195, 207] on input "Line Item" at bounding box center [216, 198] width 180 height 26
type input "Deposit"
drag, startPoint x: 336, startPoint y: 203, endPoint x: 369, endPoint y: 205, distance: 33.6
click at [338, 203] on label "Amount" at bounding box center [350, 198] width 30 height 12
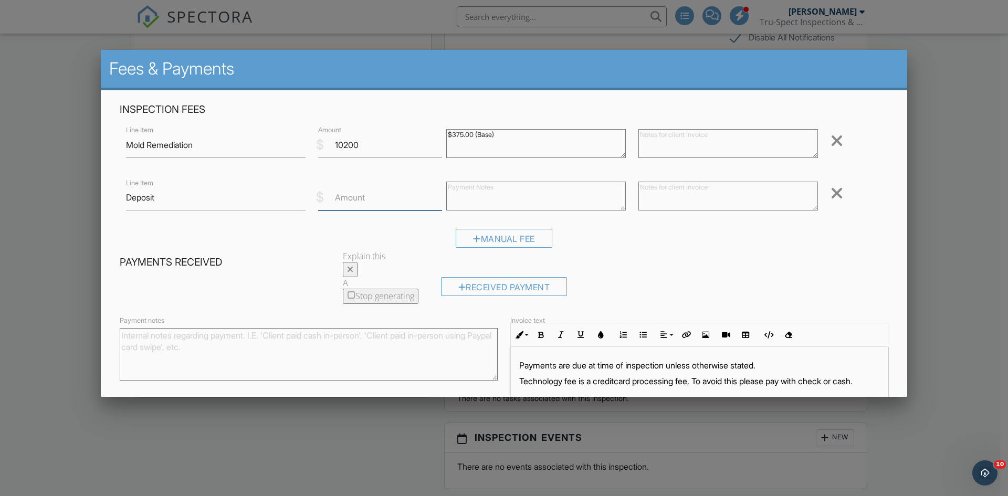
click at [358, 204] on input "Amount" at bounding box center [380, 198] width 124 height 26
click at [358, 263] on button at bounding box center [350, 269] width 15 height 15
click at [341, 202] on label "Amount" at bounding box center [350, 198] width 30 height 12
click at [341, 202] on input "Amount" at bounding box center [380, 198] width 124 height 26
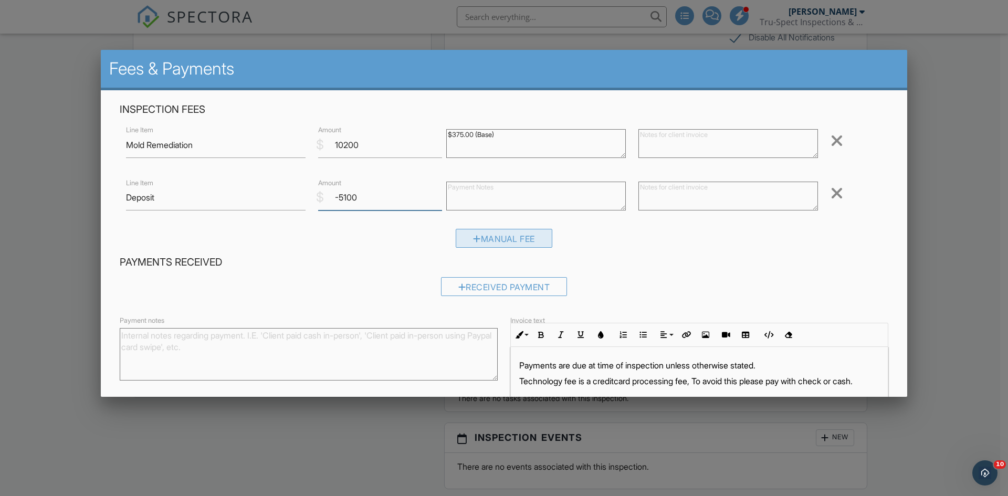
type input "-5100"
click at [515, 243] on div "Manual Fee" at bounding box center [504, 238] width 97 height 19
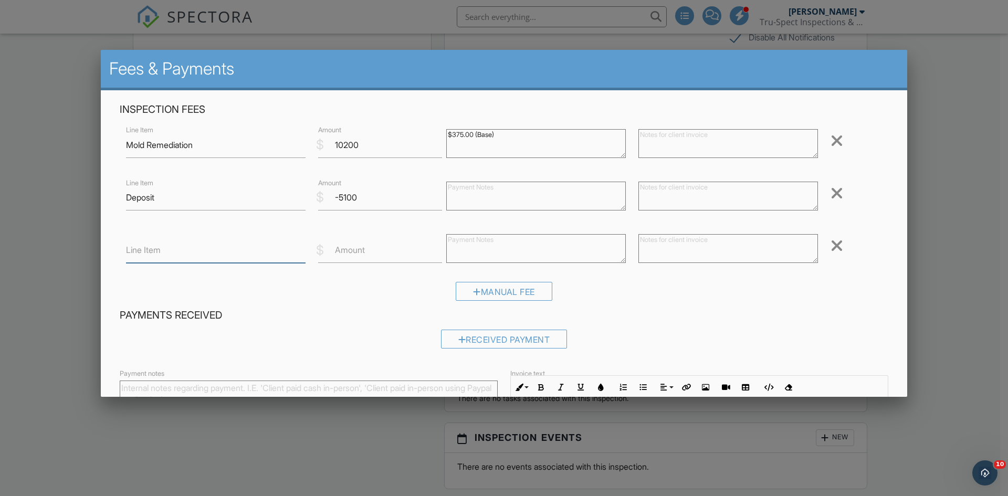
click at [204, 254] on input "Line Item" at bounding box center [216, 250] width 180 height 26
type input "E"
type input "Garage and Shed clean out"
click at [353, 253] on label "Amount" at bounding box center [350, 250] width 30 height 12
click at [353, 253] on input "Amount" at bounding box center [380, 250] width 124 height 26
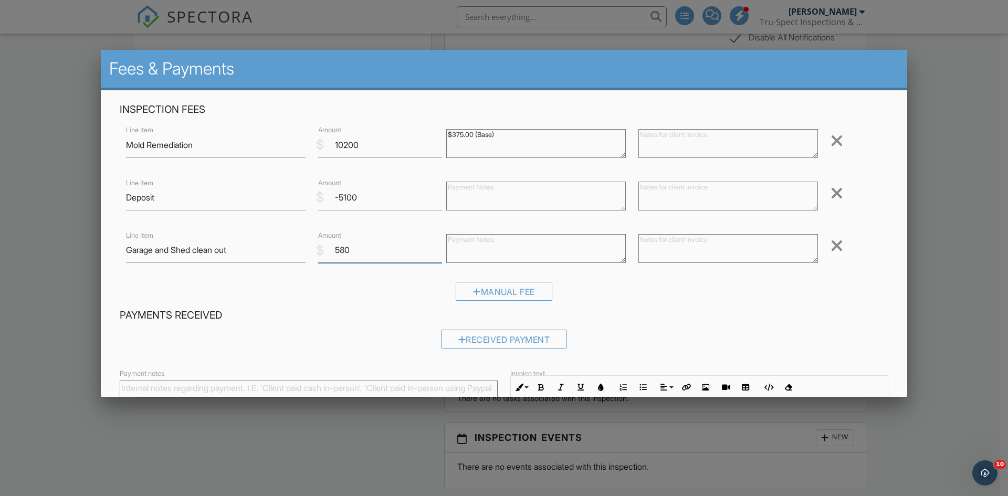
type input "580"
click at [401, 295] on div "Manual Fee" at bounding box center [504, 295] width 769 height 27
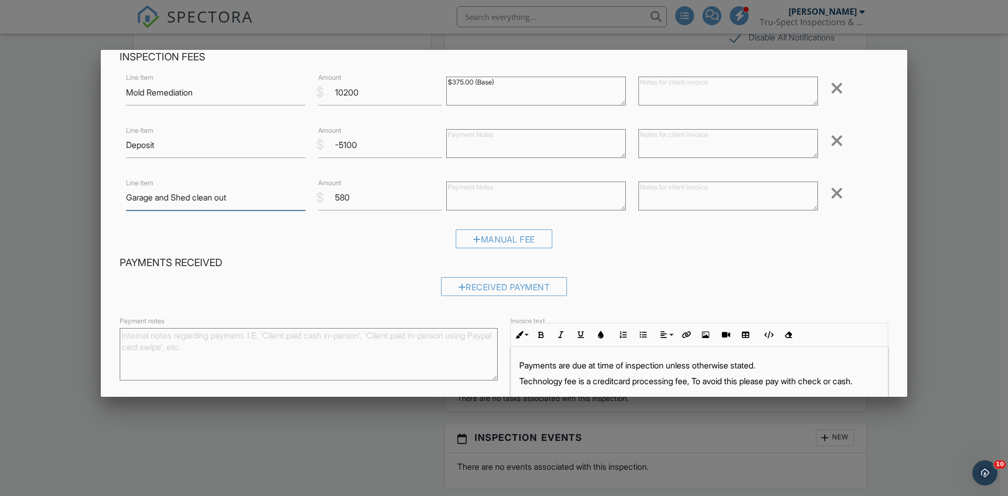
click at [251, 200] on input "Garage and Shed clean out" at bounding box center [216, 198] width 180 height 26
click at [479, 194] on textarea at bounding box center [536, 196] width 180 height 29
click at [520, 189] on textarea "Was not included in qoute" at bounding box center [536, 196] width 180 height 29
type textarea "Was not included in quote"
click at [660, 249] on div "Manual Fee" at bounding box center [504, 242] width 769 height 27
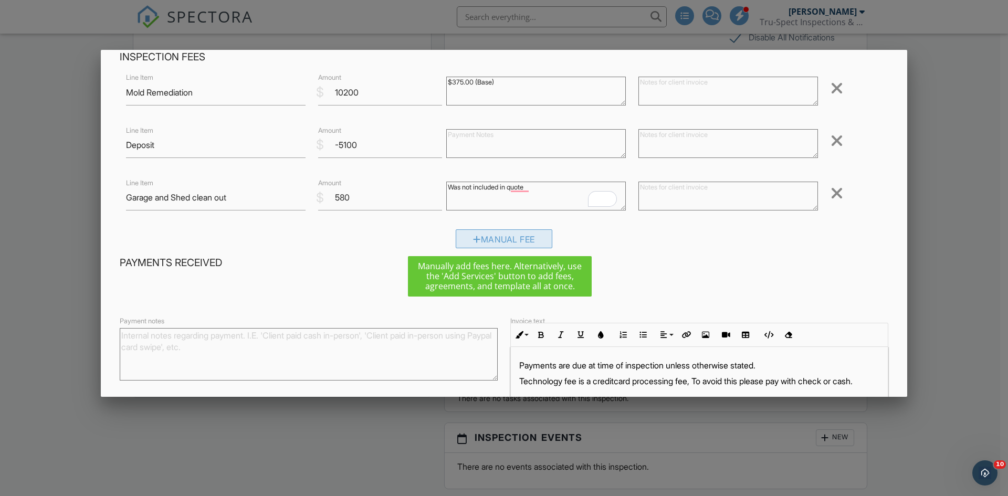
click at [513, 240] on div "Manual Fee" at bounding box center [504, 238] width 97 height 19
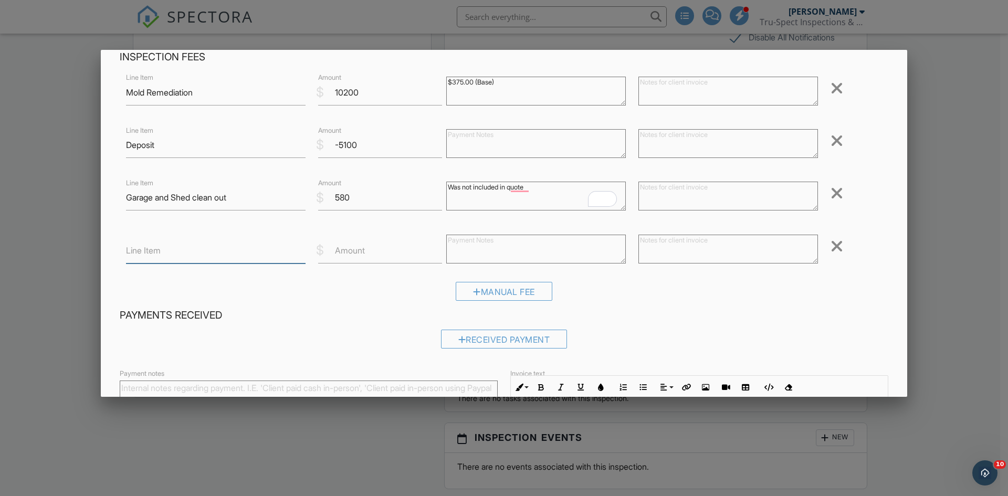
click at [239, 263] on input "Line Item" at bounding box center [216, 251] width 180 height 26
type input "Mold and indoor air quality testing"
drag, startPoint x: 360, startPoint y: 252, endPoint x: 416, endPoint y: 256, distance: 56.9
click at [364, 252] on div "$ Amount" at bounding box center [376, 251] width 128 height 26
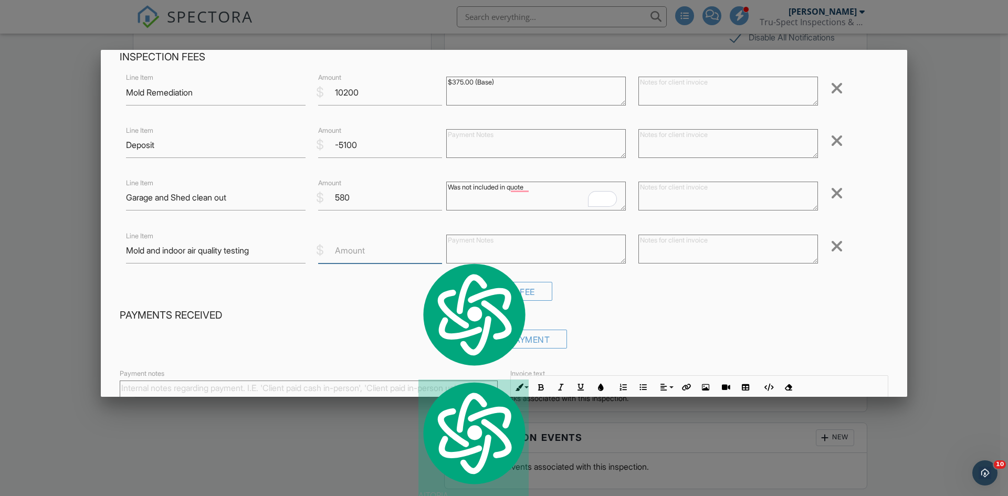
click at [406, 259] on input "Amount" at bounding box center [380, 251] width 124 height 26
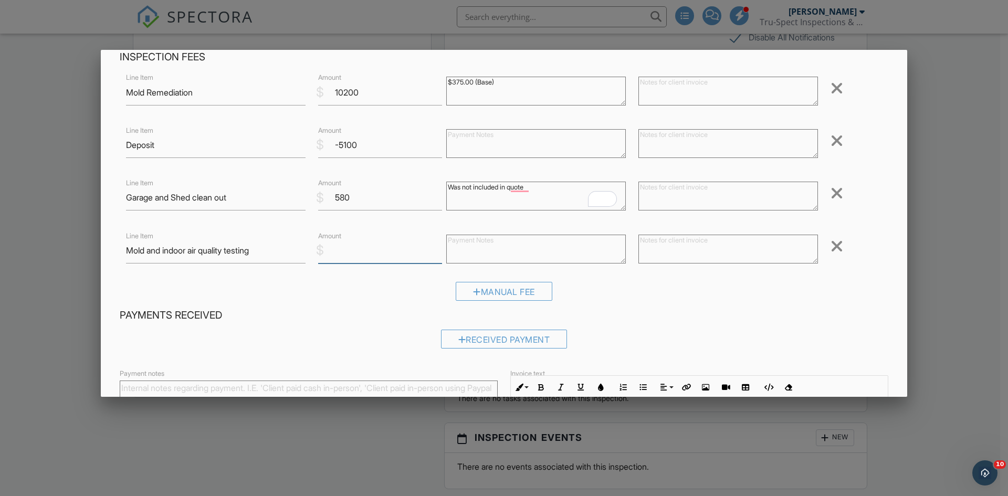
type input "3"
type input "450"
click at [500, 292] on div "Manual Fee" at bounding box center [504, 291] width 97 height 19
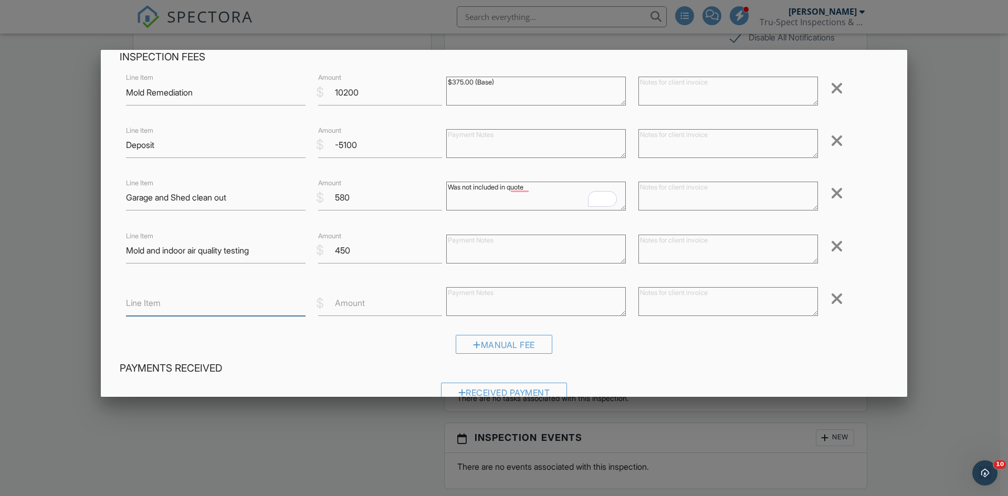
click at [218, 301] on input "Line Item" at bounding box center [216, 303] width 180 height 26
type input "D"
type input "Discount"
type input "-450"
click at [440, 329] on div "Inspection Fees Line Item Mold Remediation $ Amount 10200 $375.00 (Base) Remove…" at bounding box center [503, 205] width 781 height 311
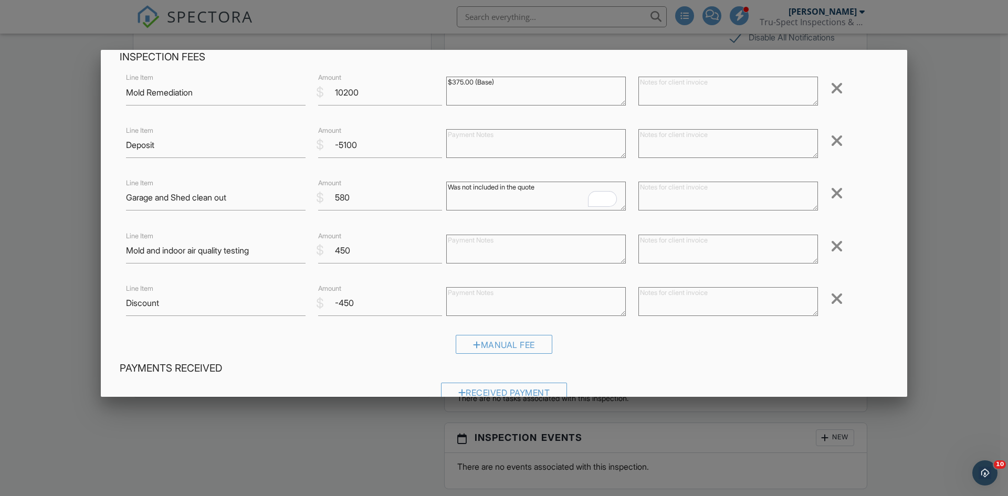
type textarea "Was not included in the quote"
click at [632, 340] on div "Manual Fee" at bounding box center [504, 348] width 769 height 27
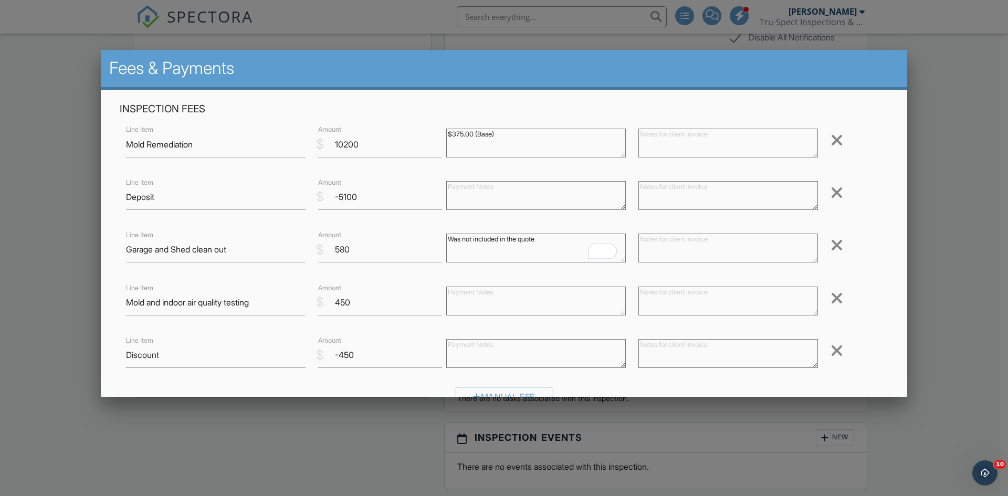
scroll to position [0, 0]
click at [470, 137] on textarea "$375.00 (Base)" at bounding box center [536, 143] width 180 height 29
click at [471, 237] on textarea "Was not included in the quote" at bounding box center [536, 248] width 180 height 29
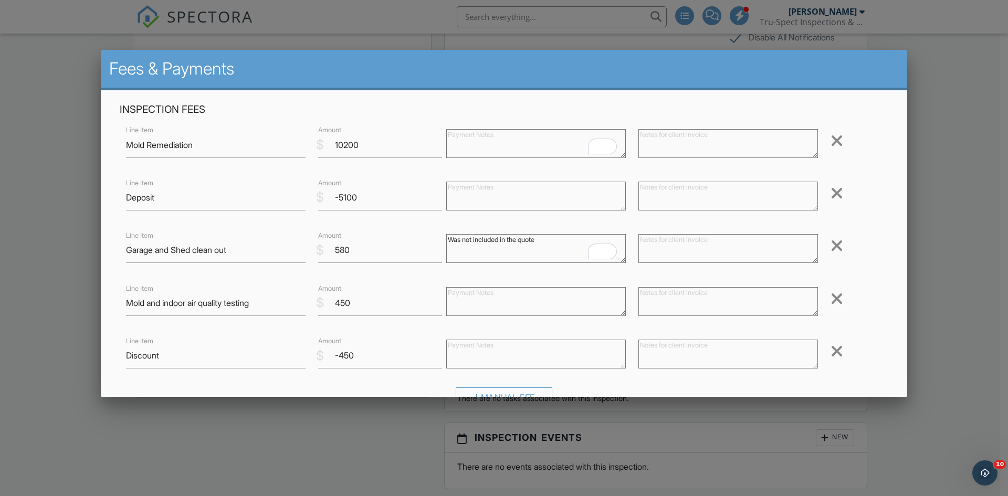
click at [471, 237] on textarea "Was not included in the quote" at bounding box center [536, 248] width 180 height 29
type textarea "Was not included in the quote"
drag, startPoint x: 646, startPoint y: 137, endPoint x: 676, endPoint y: 140, distance: 30.1
click at [648, 137] on textarea at bounding box center [729, 143] width 180 height 29
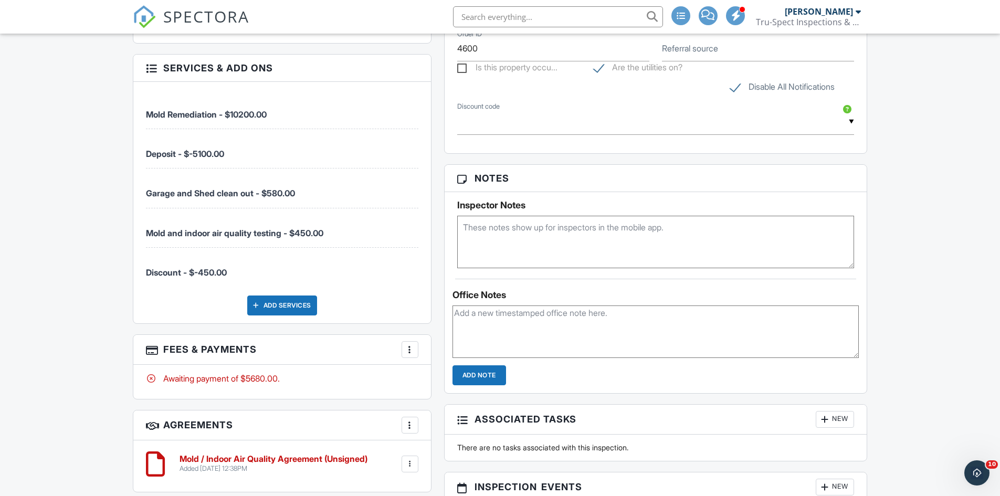
scroll to position [893, 0]
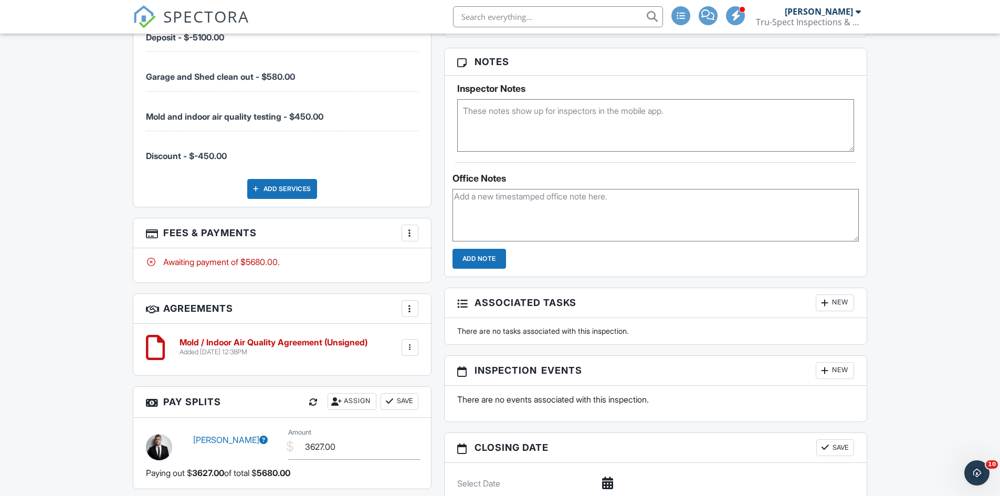
click at [411, 233] on div at bounding box center [410, 233] width 11 height 11
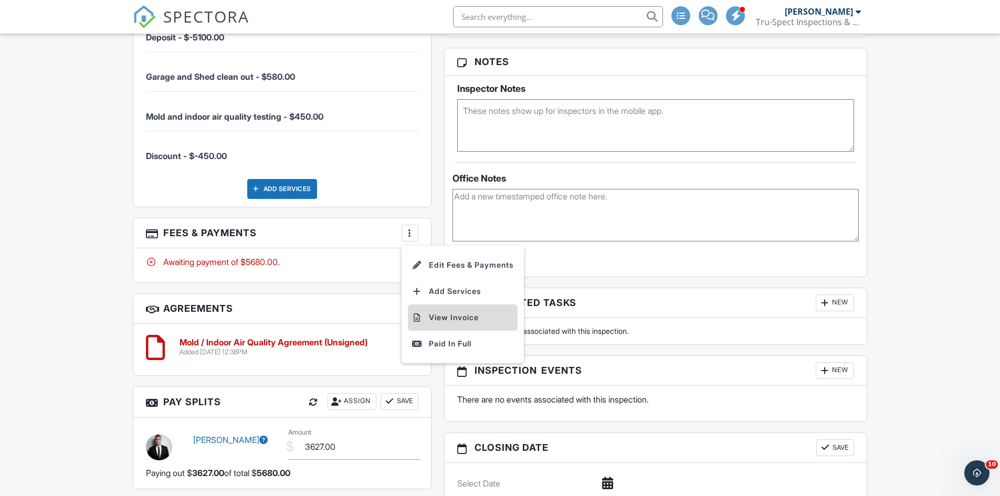
click at [445, 319] on li "View Invoice" at bounding box center [463, 318] width 110 height 26
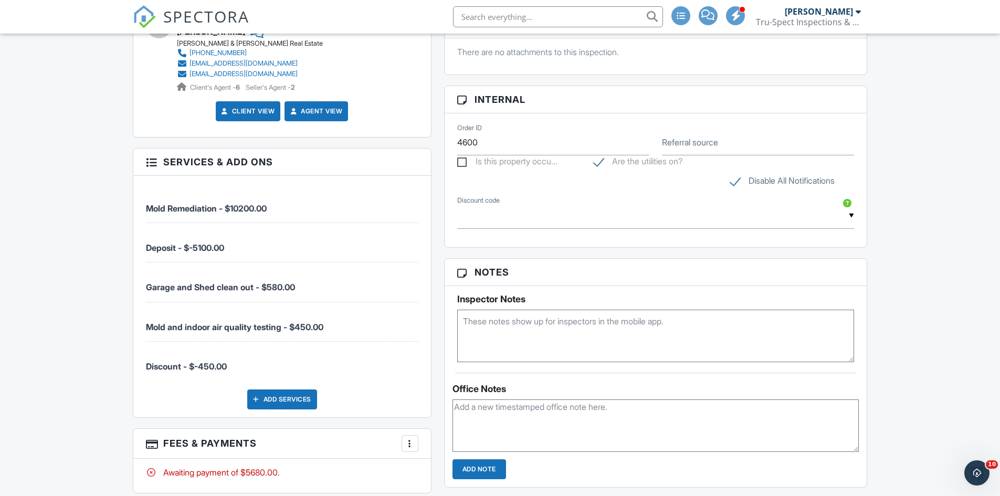
scroll to position [683, 0]
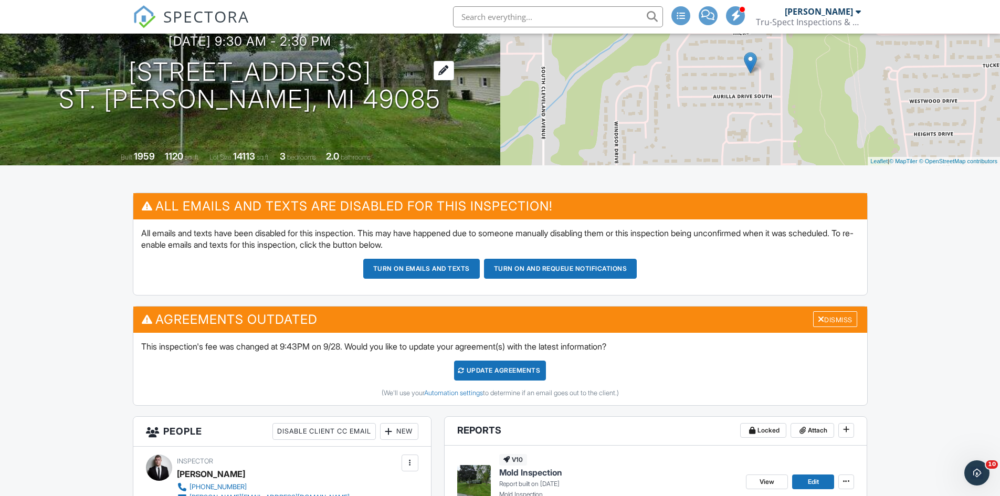
scroll to position [0, 0]
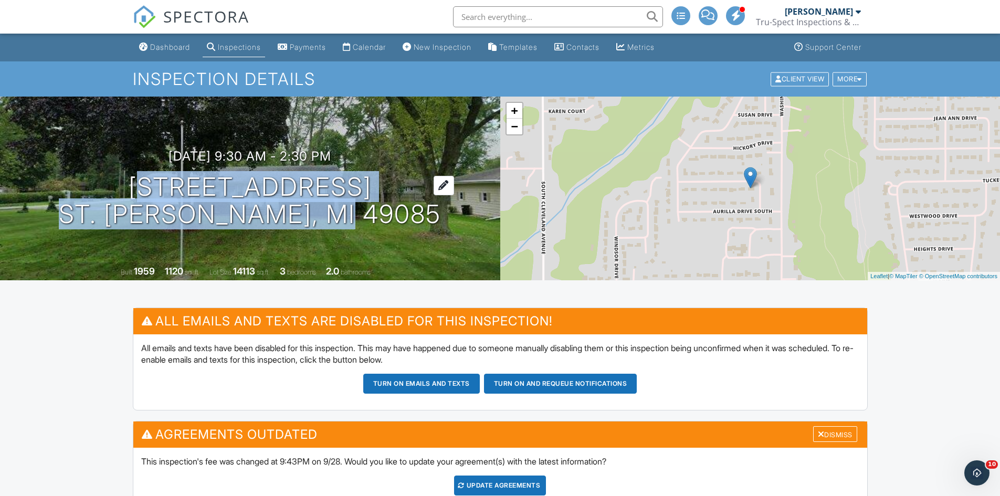
drag, startPoint x: 126, startPoint y: 182, endPoint x: 369, endPoint y: 223, distance: 246.0
type textarea "1350 AURILLA DR N ST. JOSEPH, MI 49085"
click at [398, 233] on div "09/27/2025 9:30 am - 2:30 pm 1350 Aurilla Dr N St. Joseph, MI 49085 Built 1959 …" at bounding box center [250, 189] width 500 height 184
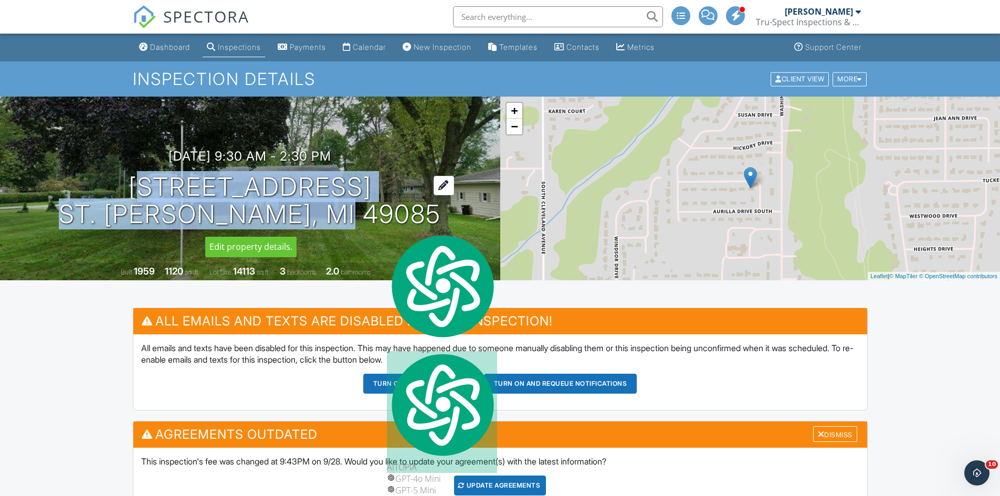
copy h1 "1350 Aurilla Dr N St. Joseph, MI 49085"
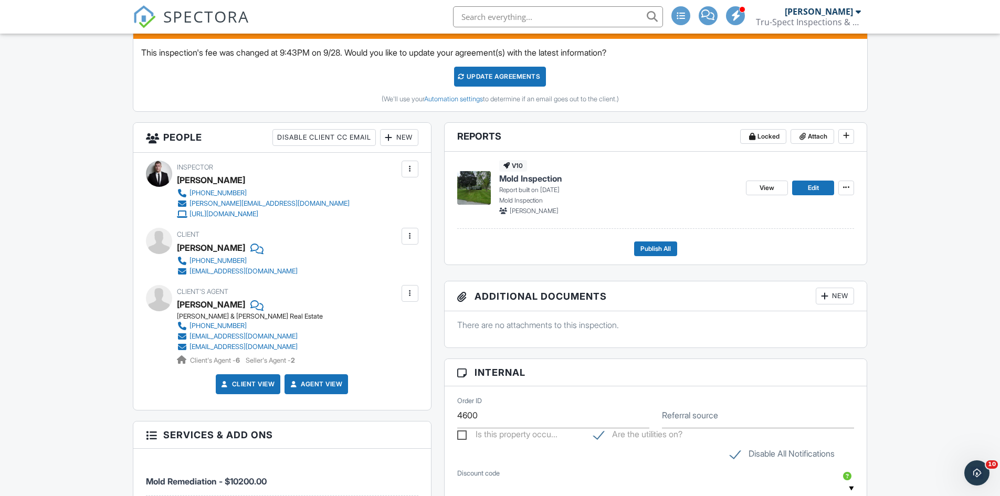
scroll to position [315, 0]
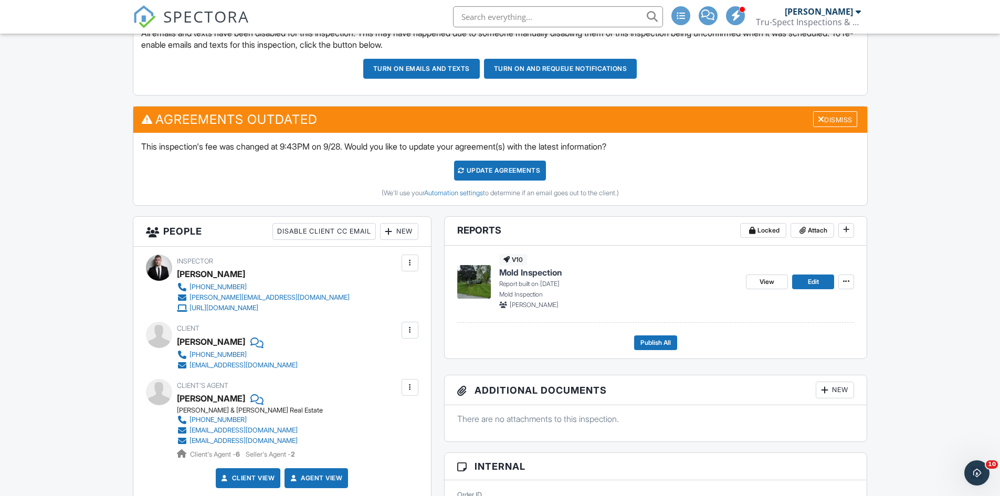
click at [501, 169] on div "Update Agreements" at bounding box center [500, 171] width 92 height 20
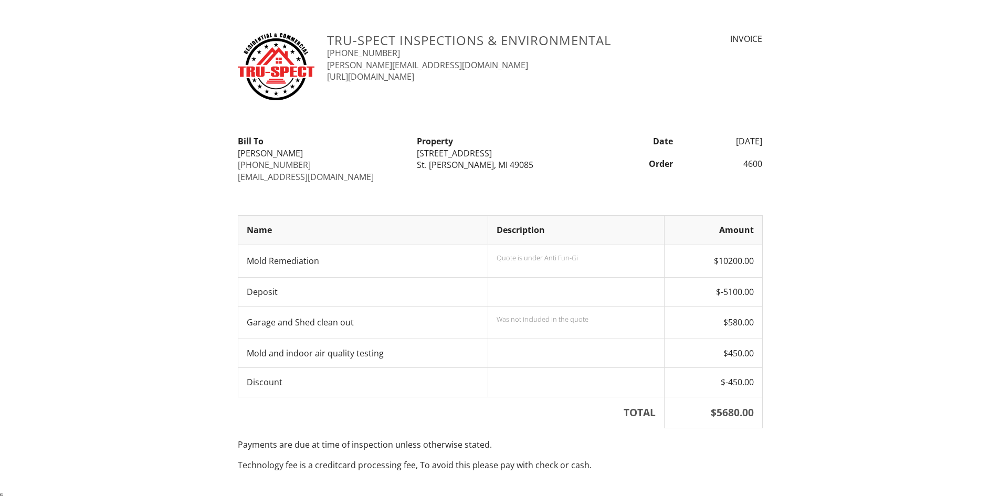
scroll to position [784, 0]
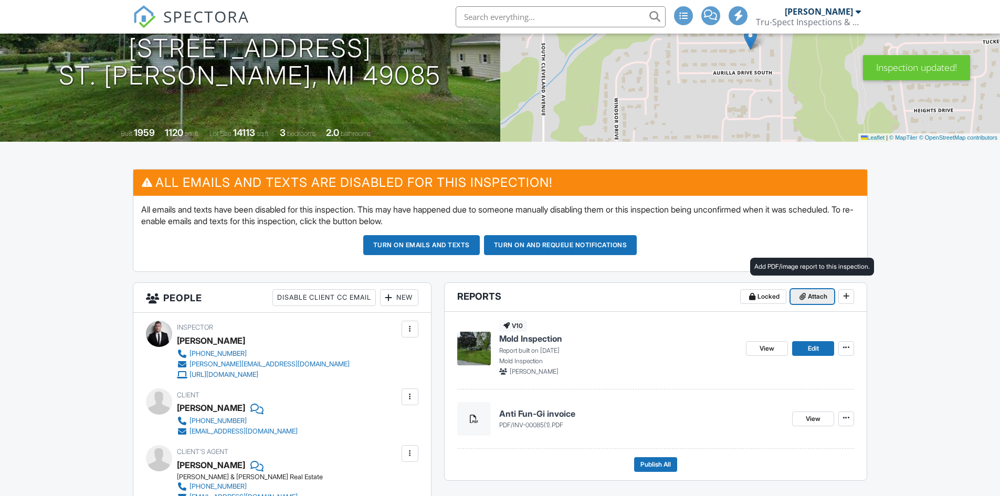
click at [806, 297] on span at bounding box center [803, 296] width 11 height 11
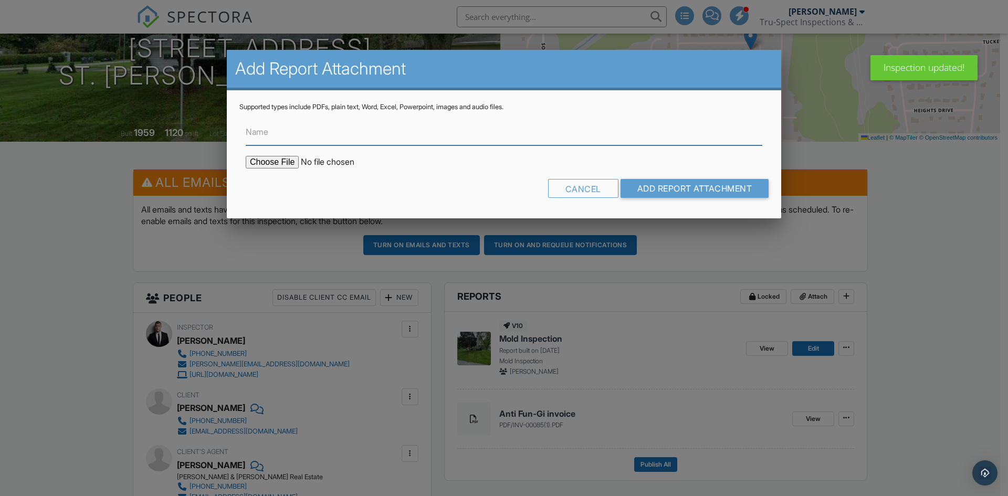
click at [424, 137] on input "Name" at bounding box center [504, 133] width 517 height 26
type input "Mold remediation Letter"
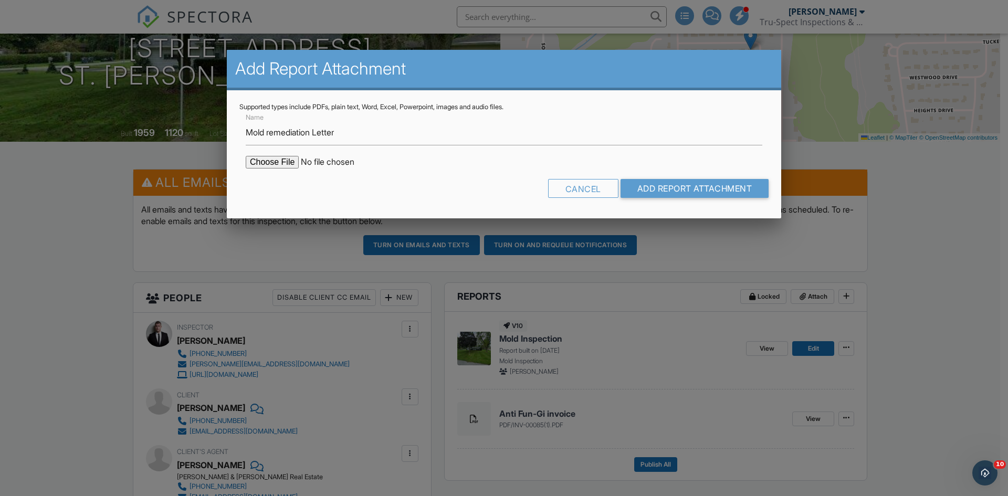
click at [288, 163] on input "file" at bounding box center [335, 162] width 179 height 13
type input "C:\fakepath\1350 Aurilla Dr N mold remdiation letter.pdf"
click at [710, 191] on input "Add Report Attachment" at bounding box center [695, 188] width 149 height 19
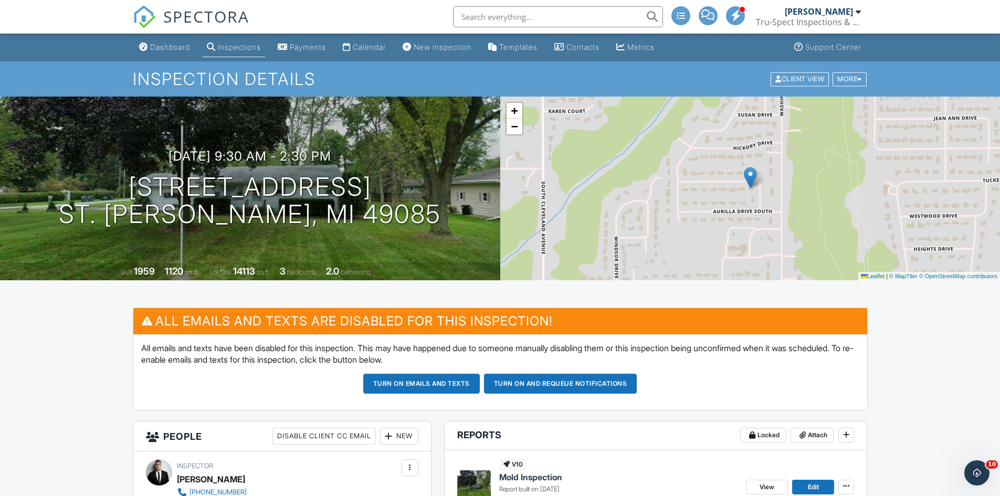
click at [209, 12] on span "SPECTORA" at bounding box center [206, 16] width 86 height 22
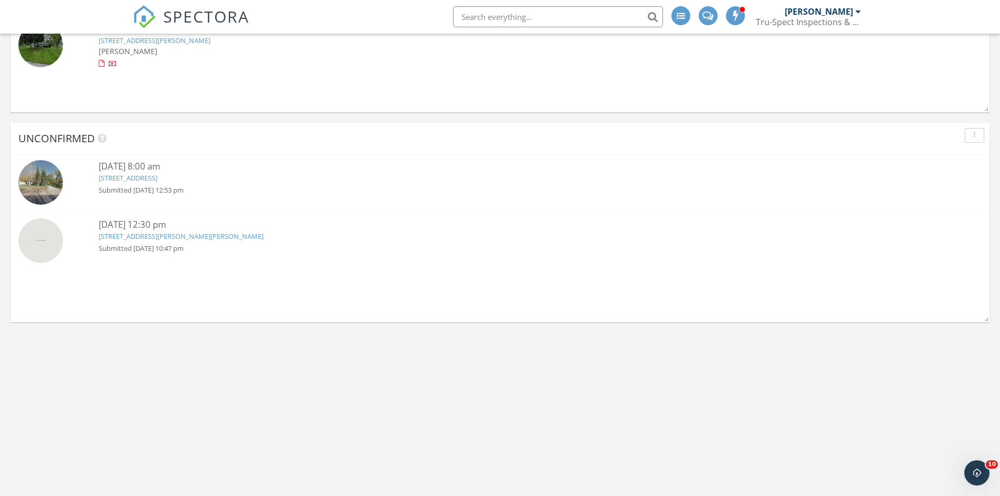
scroll to position [420, 0]
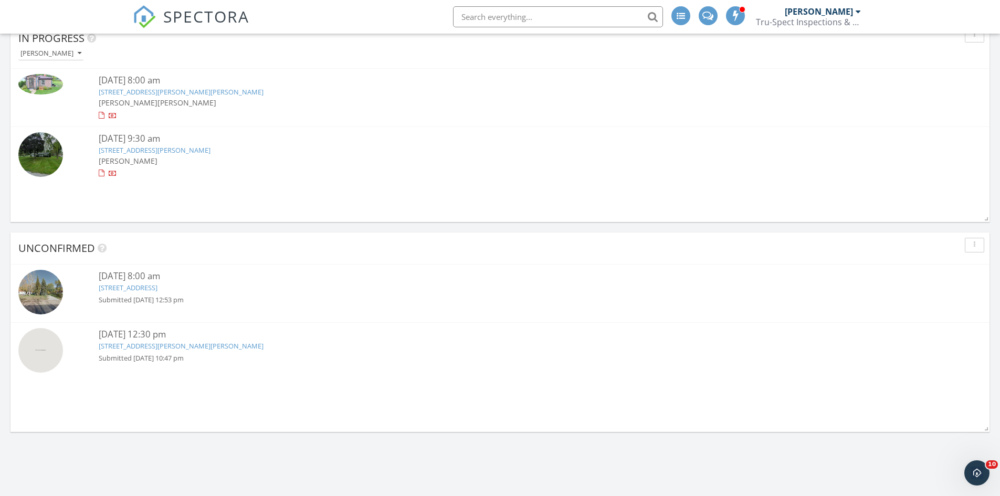
click at [148, 149] on link "[STREET_ADDRESS][PERSON_NAME]" at bounding box center [155, 149] width 112 height 9
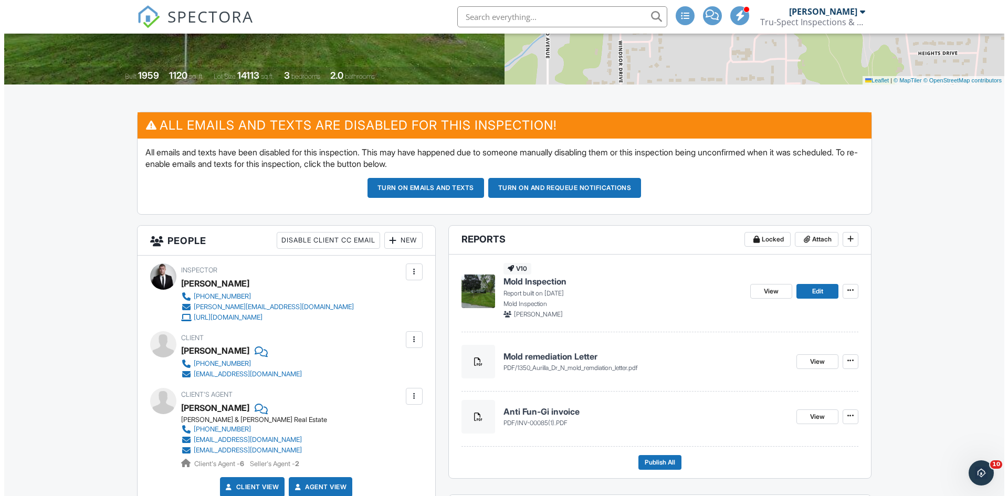
scroll to position [299, 0]
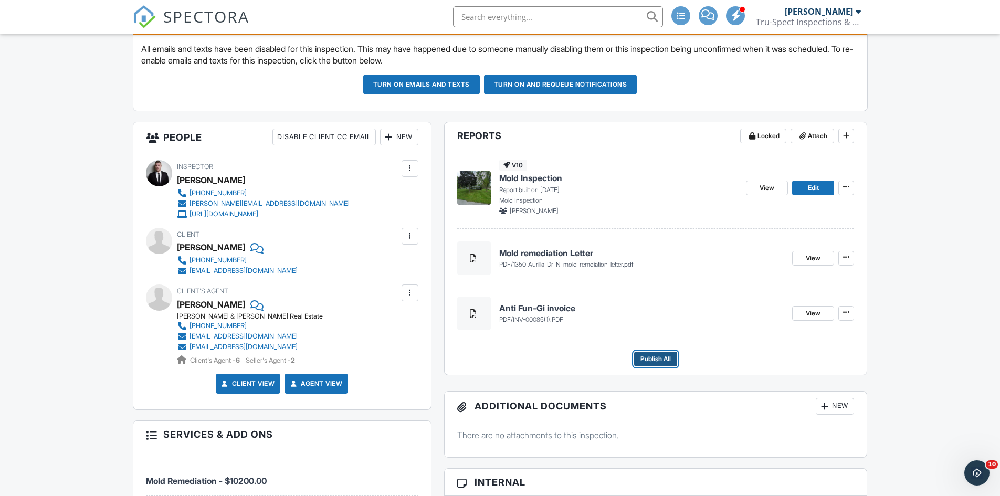
click at [661, 354] on span "Publish All" at bounding box center [656, 359] width 30 height 11
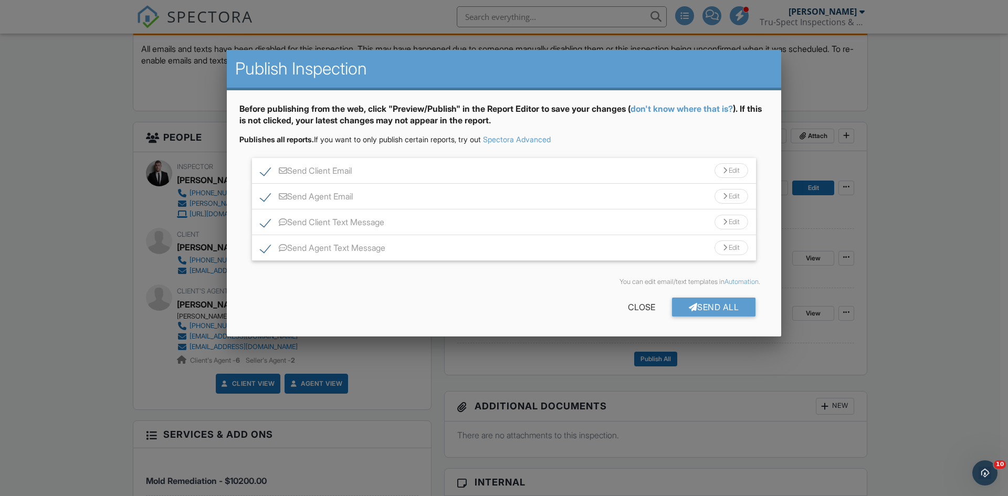
click at [729, 171] on div "Edit" at bounding box center [732, 170] width 34 height 15
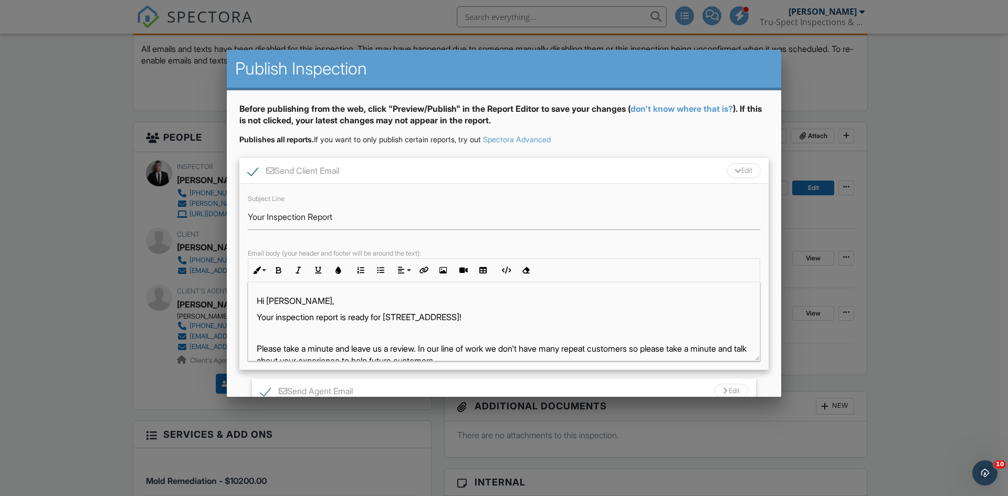
click at [332, 300] on p "Hi Robert," at bounding box center [504, 301] width 495 height 12
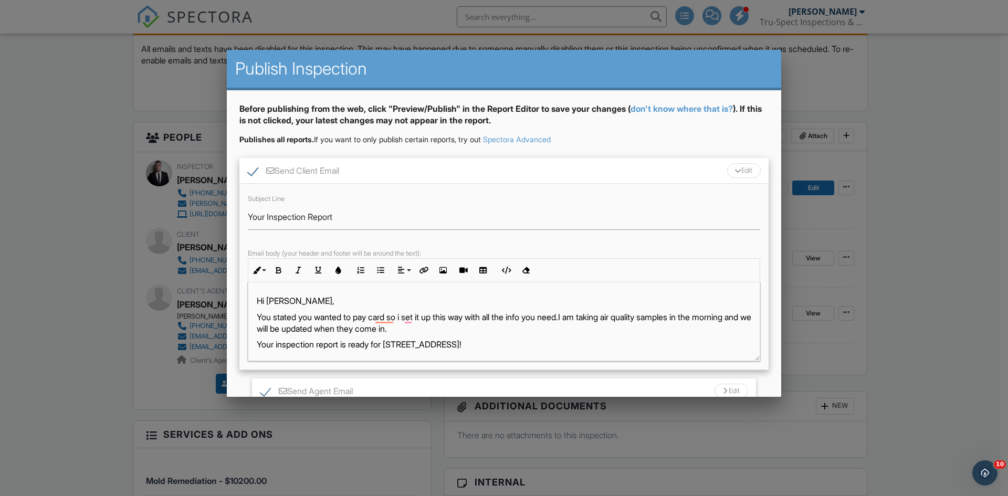
click at [476, 331] on p "You stated you wanted to pay card so i set it up this way with all the info you…" at bounding box center [504, 323] width 495 height 24
click at [520, 330] on p "You stated you wanted to pay card so i set it up this way with all the info you…" at bounding box center [504, 323] width 495 height 24
click at [517, 334] on p "You stated you wanted to pay card so i set it up this way with all the info you…" at bounding box center [504, 323] width 495 height 24
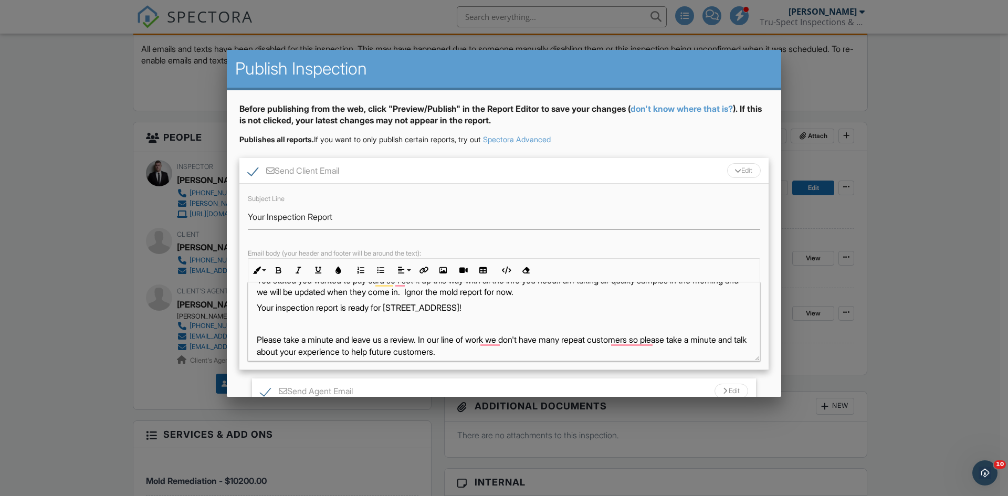
scroll to position [0, 0]
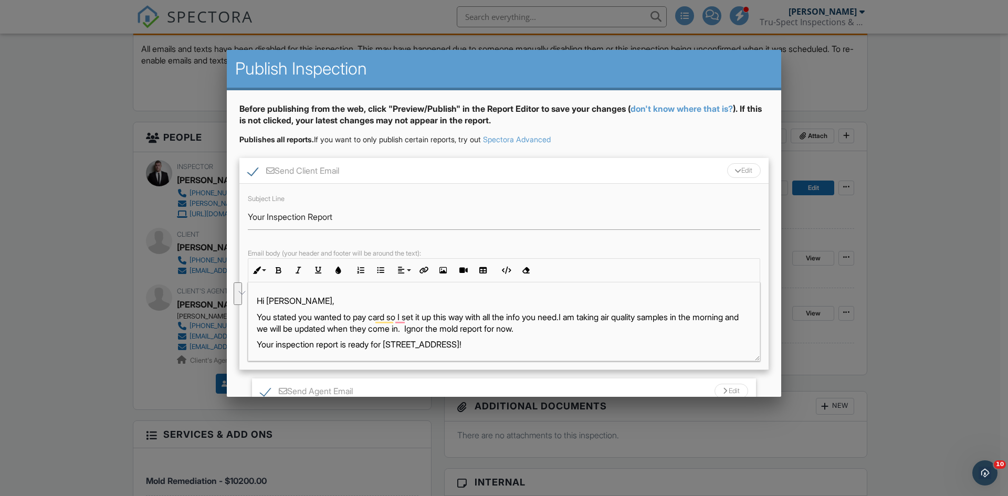
drag, startPoint x: 258, startPoint y: 318, endPoint x: 602, endPoint y: 332, distance: 344.2
type textarea "You stated you wanted to pay card so I set it up this way with all the info you…"
click at [602, 332] on p "You stated you wanted to pay card so I set it up this way with all the info you…" at bounding box center [504, 323] width 495 height 24
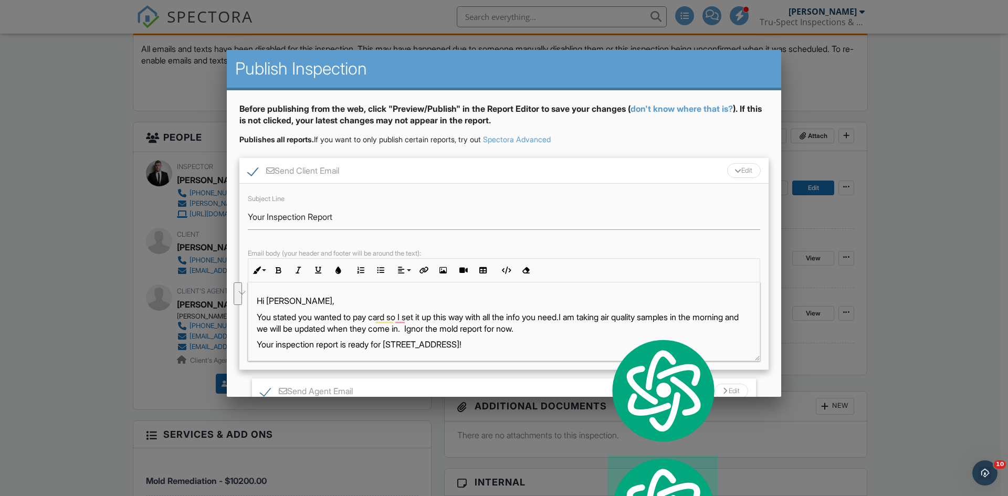
copy p "You stated you wanted to pay card so I set it up this way with all the info you…"
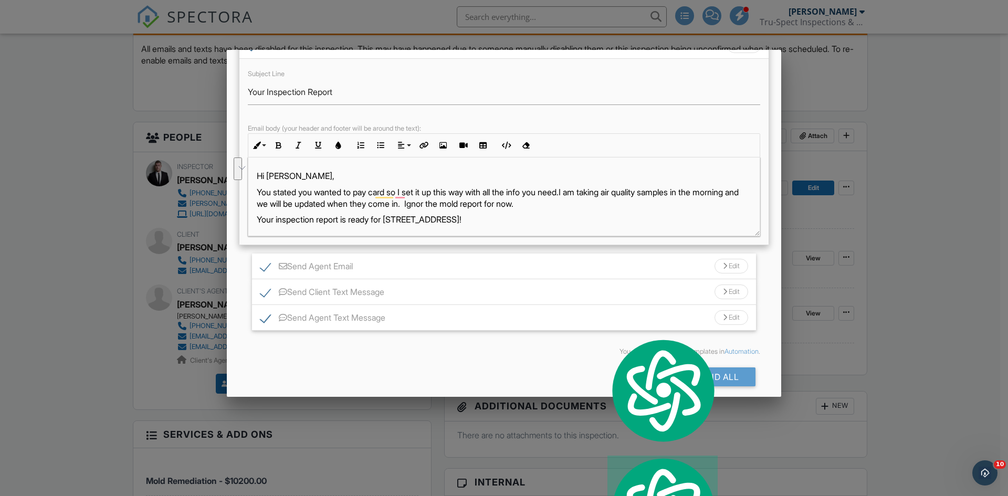
scroll to position [134, 0]
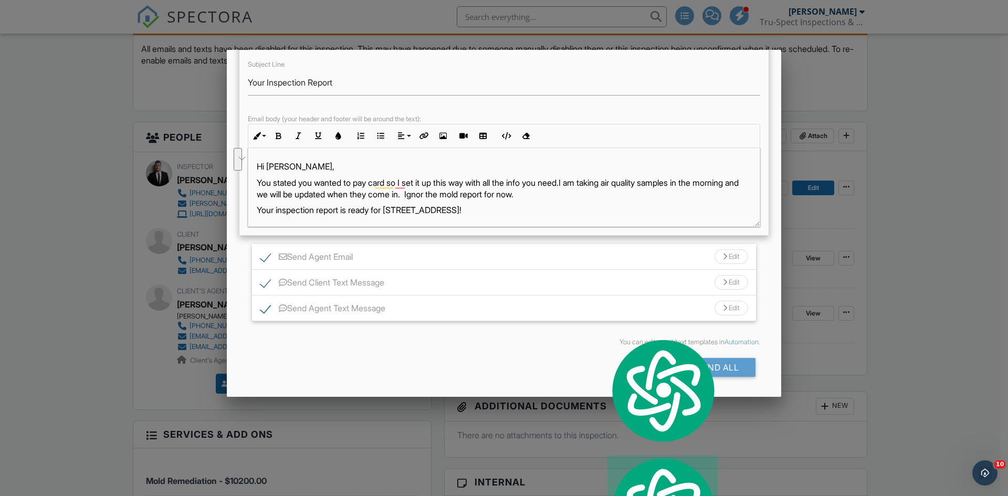
click at [727, 285] on div "Edit" at bounding box center [732, 282] width 34 height 15
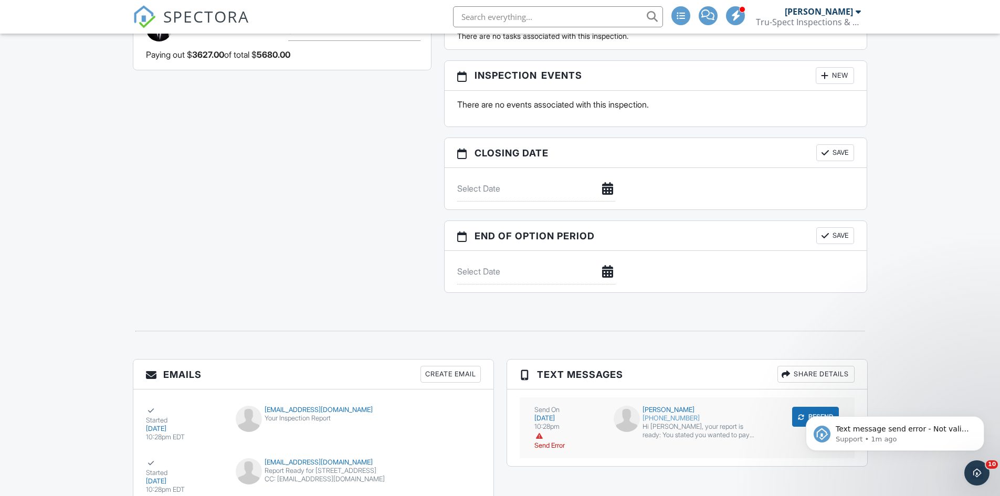
scroll to position [1254, 0]
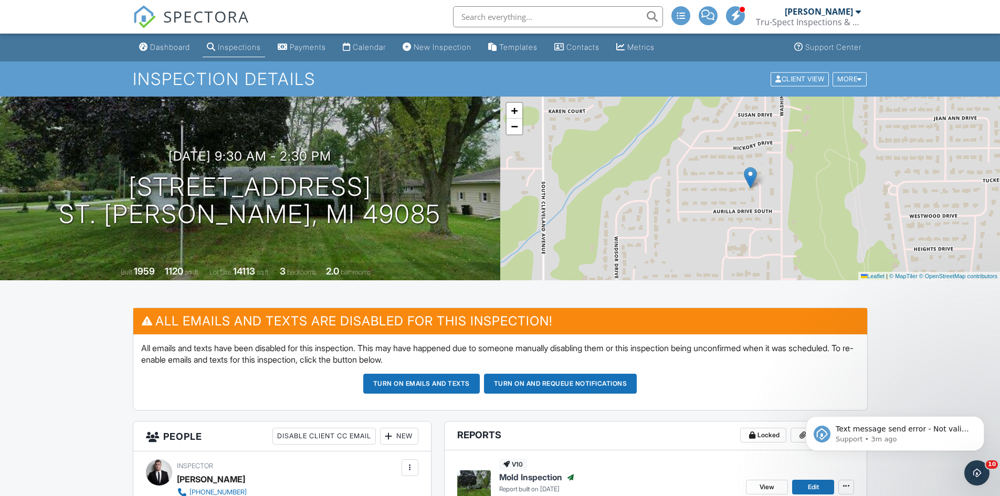
click at [212, 16] on span "SPECTORA" at bounding box center [206, 16] width 86 height 22
